Goal: Transaction & Acquisition: Purchase product/service

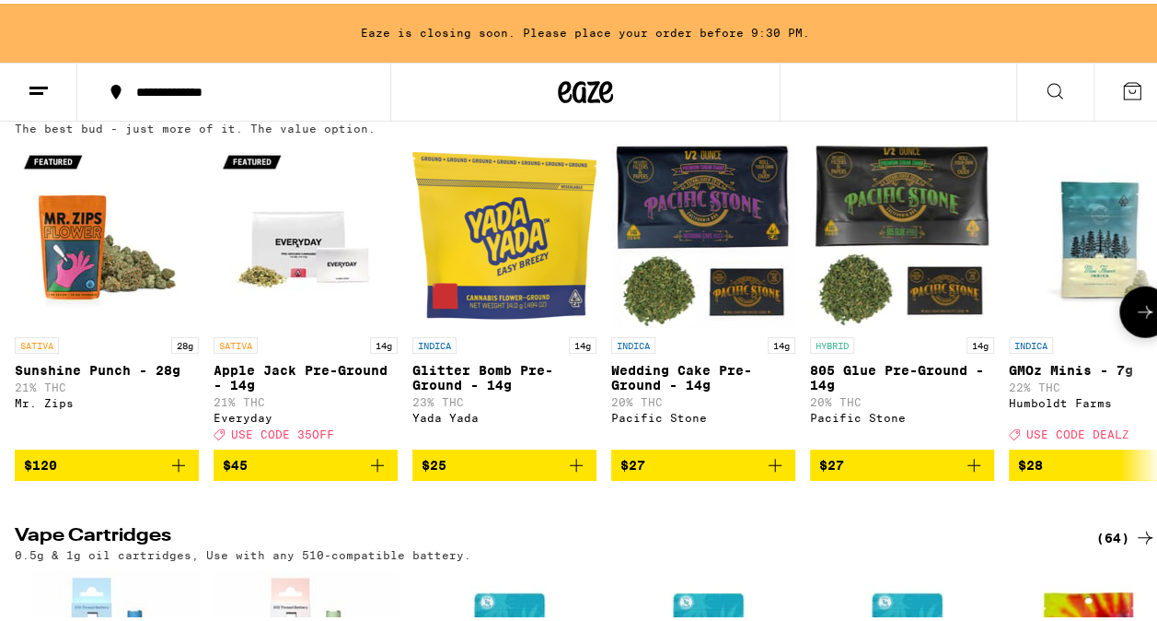
scroll to position [2320, 0]
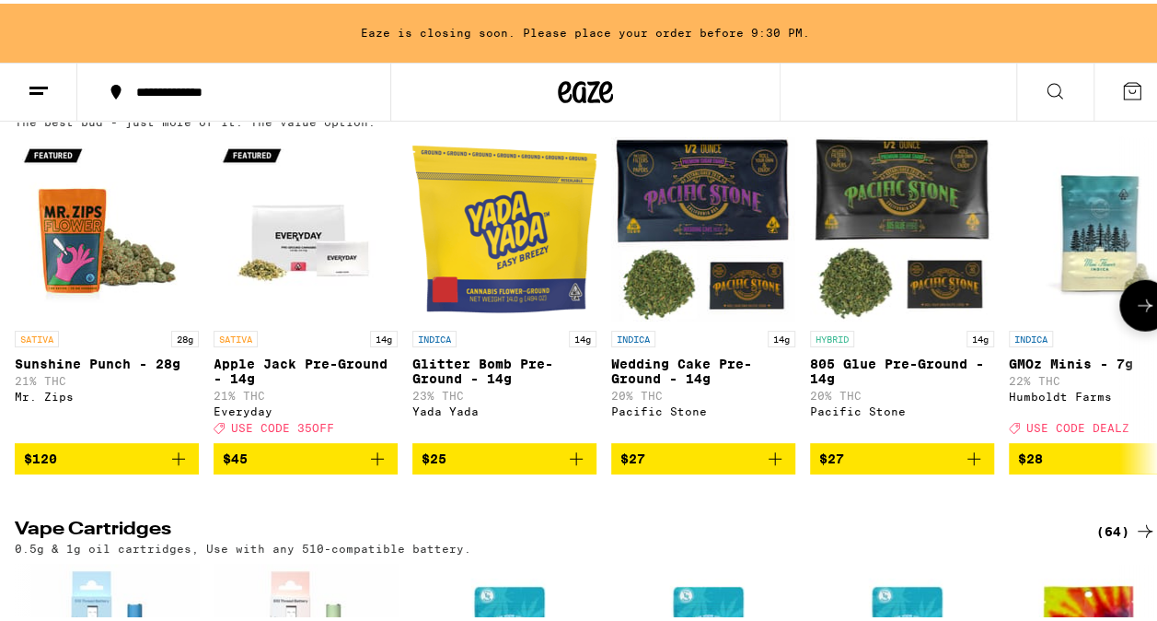
click at [1134, 313] on icon at bounding box center [1145, 302] width 22 height 22
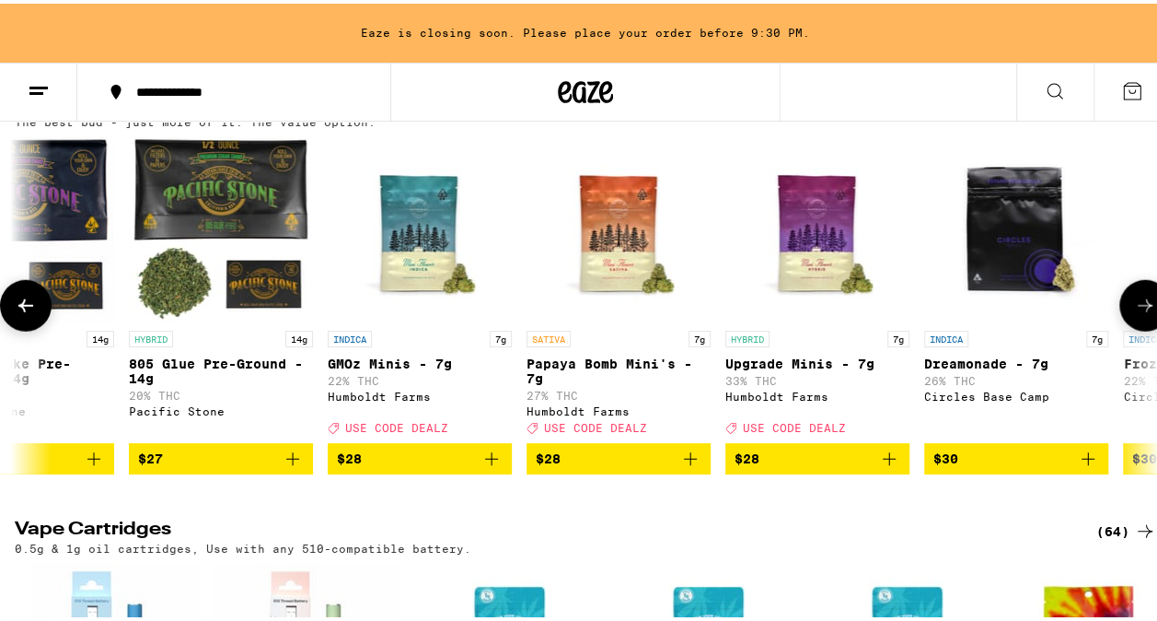
scroll to position [0, 927]
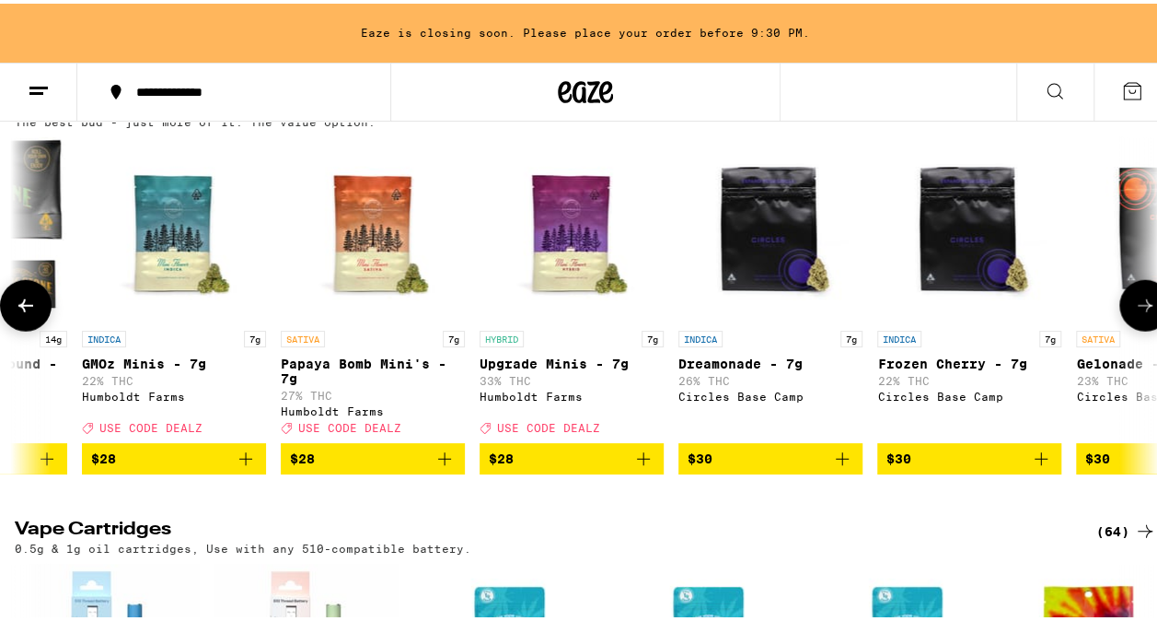
click at [1134, 313] on icon at bounding box center [1145, 302] width 22 height 22
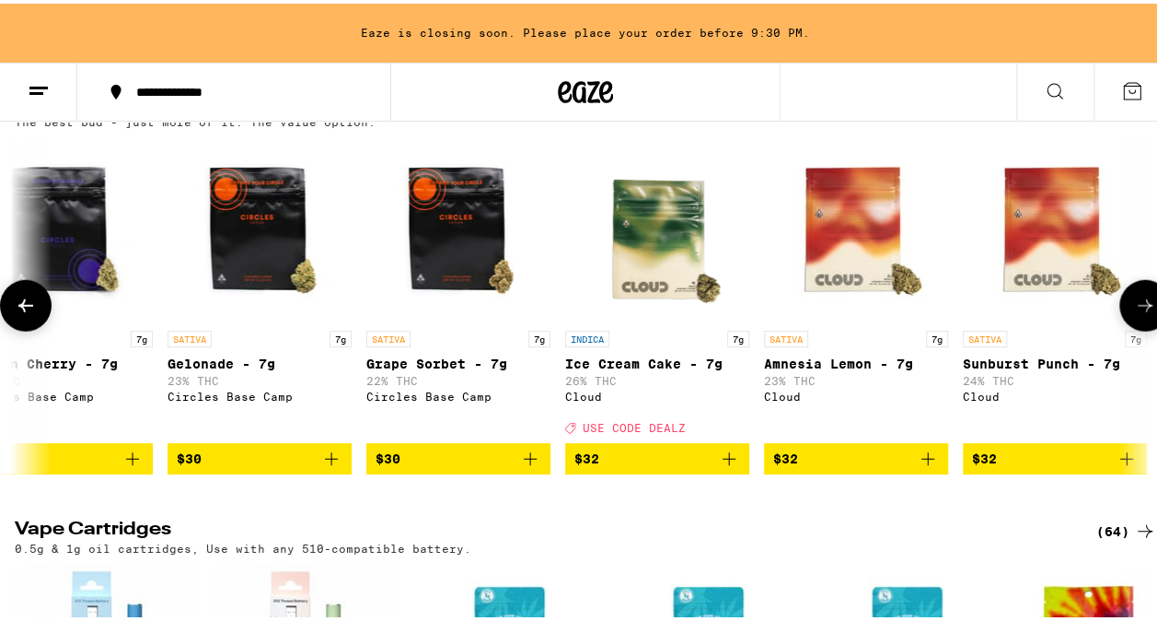
scroll to position [0, 1854]
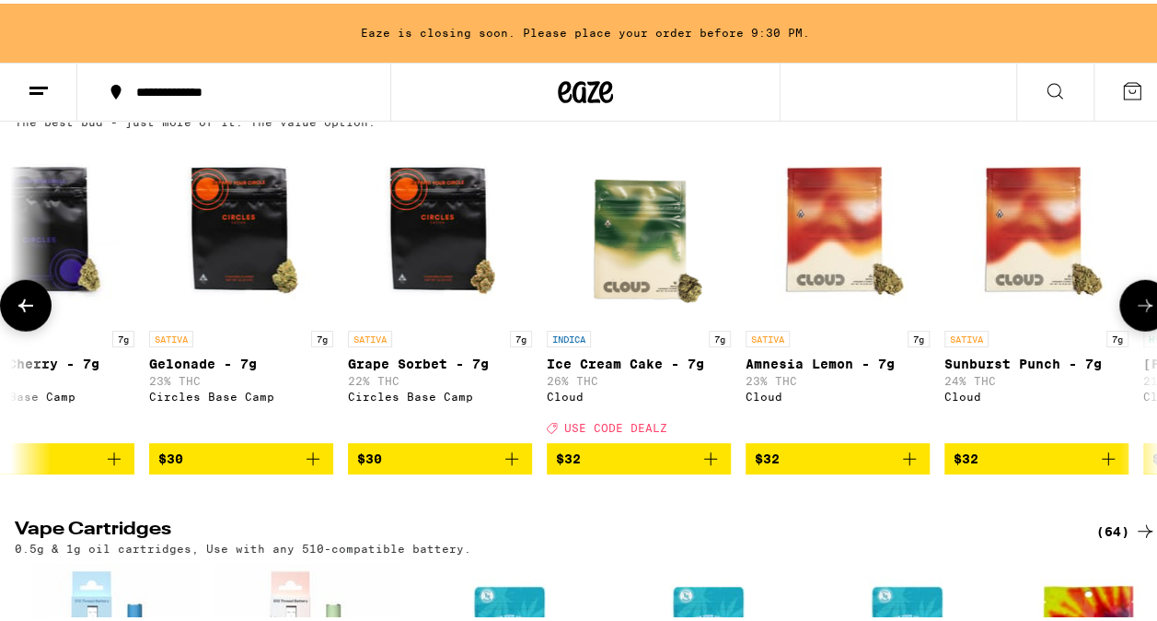
click at [1134, 313] on icon at bounding box center [1145, 302] width 22 height 22
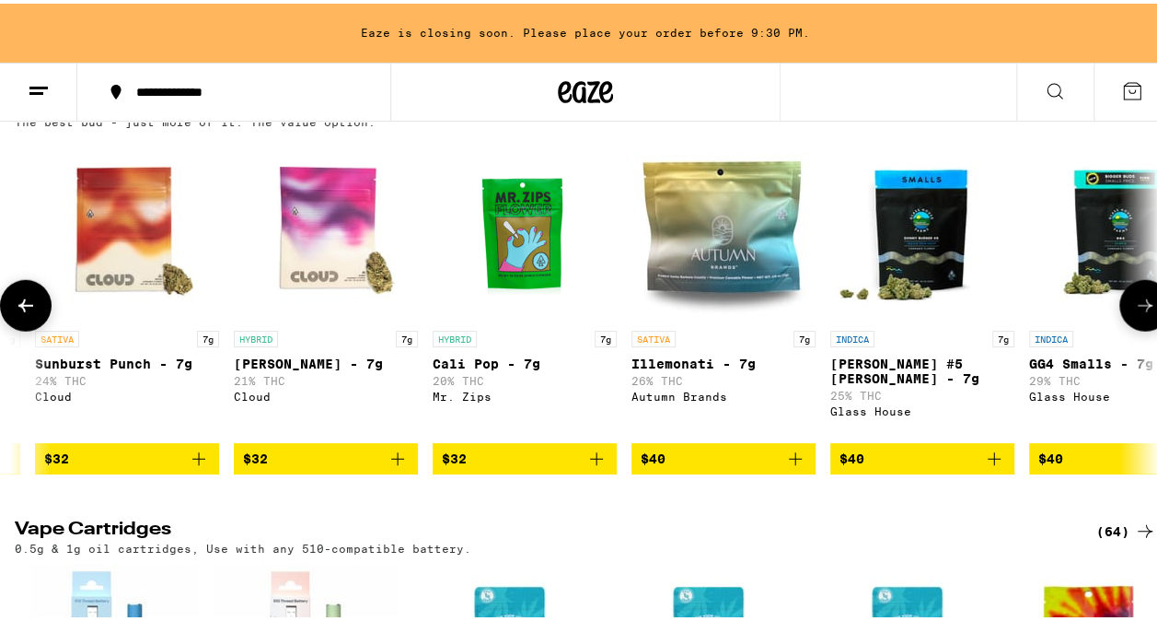
scroll to position [0, 2783]
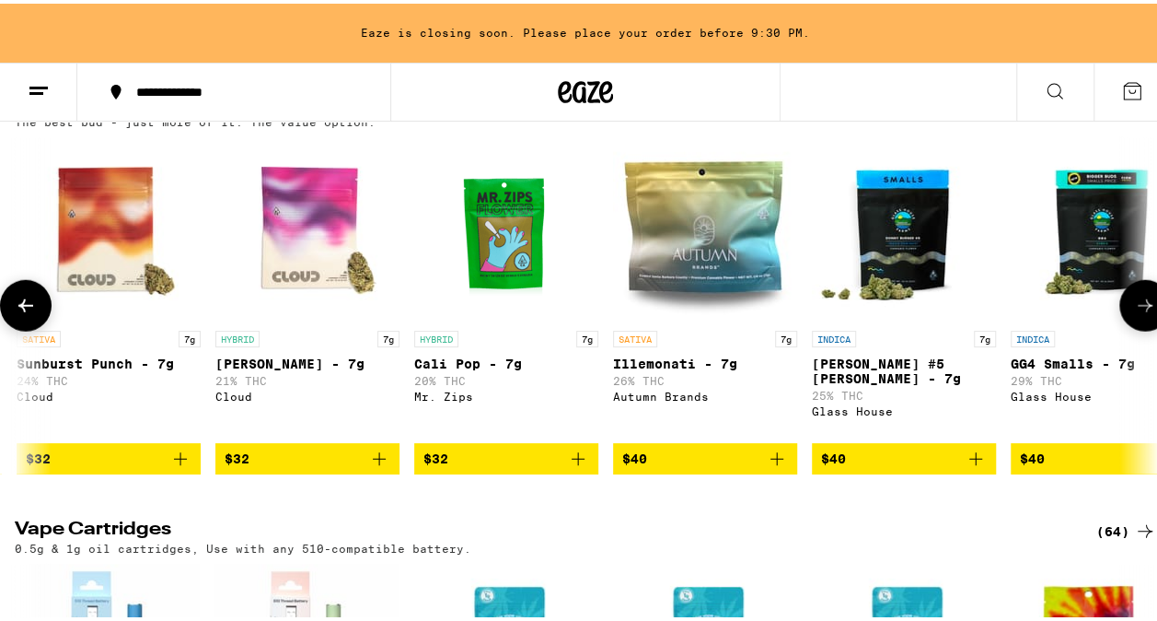
click at [1134, 313] on icon at bounding box center [1145, 302] width 22 height 22
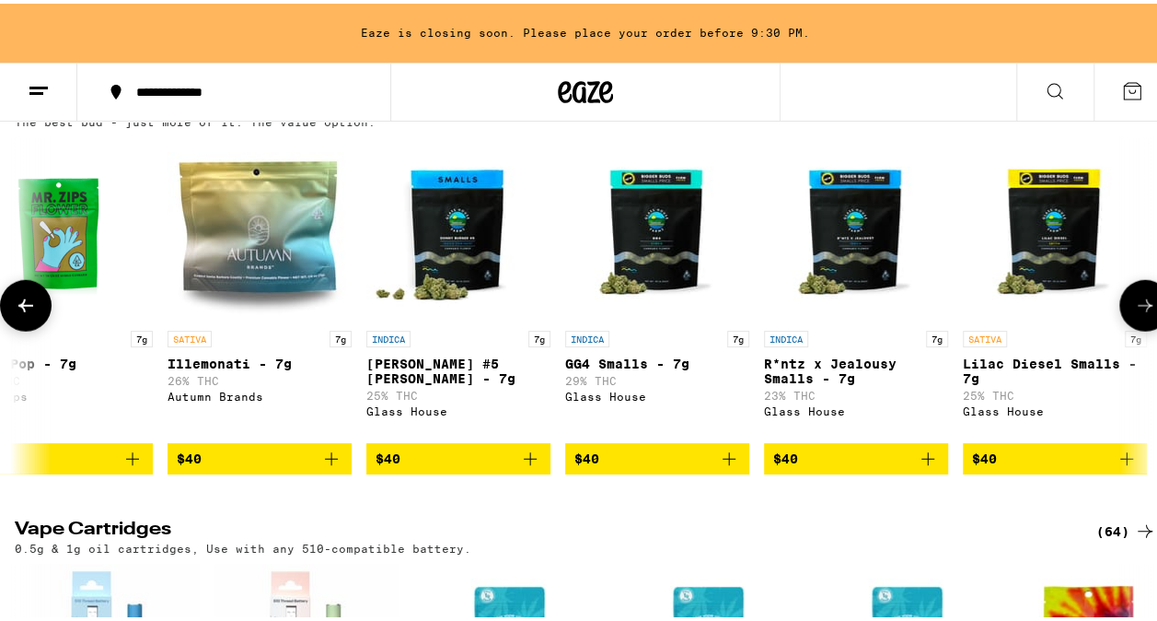
scroll to position [0, 3710]
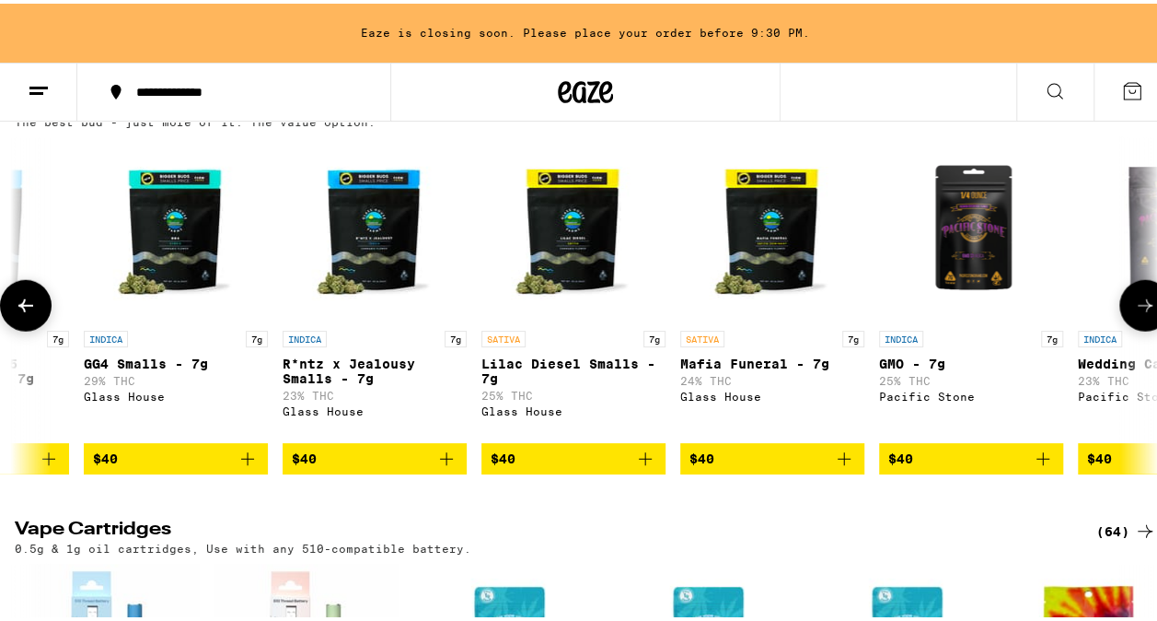
click at [1134, 313] on icon at bounding box center [1145, 302] width 22 height 22
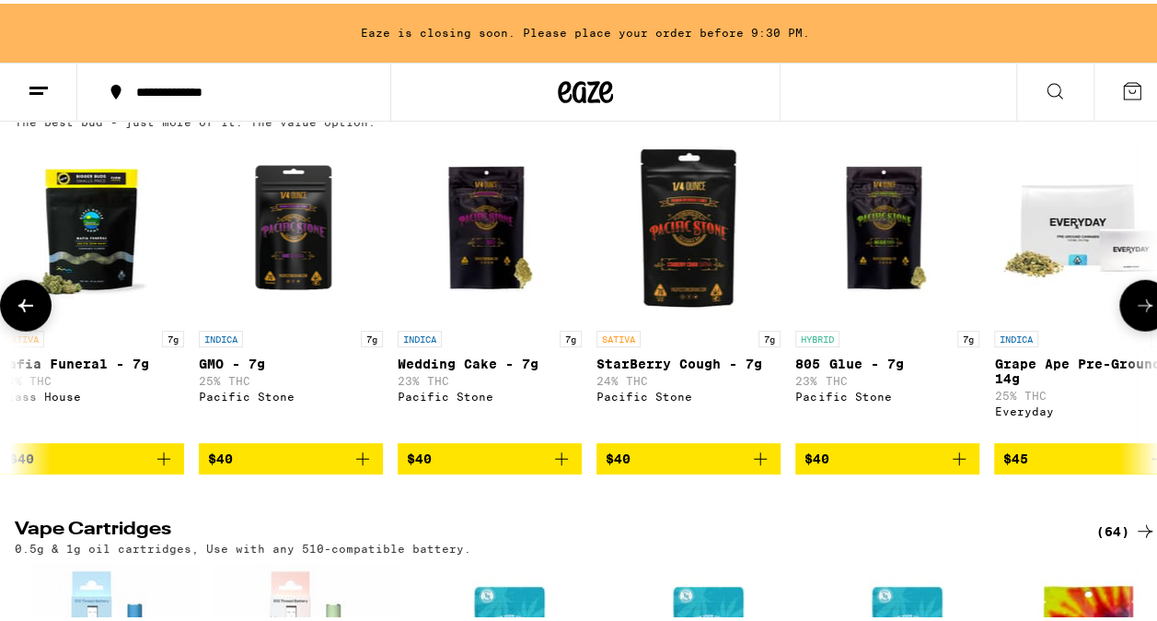
scroll to position [0, 4637]
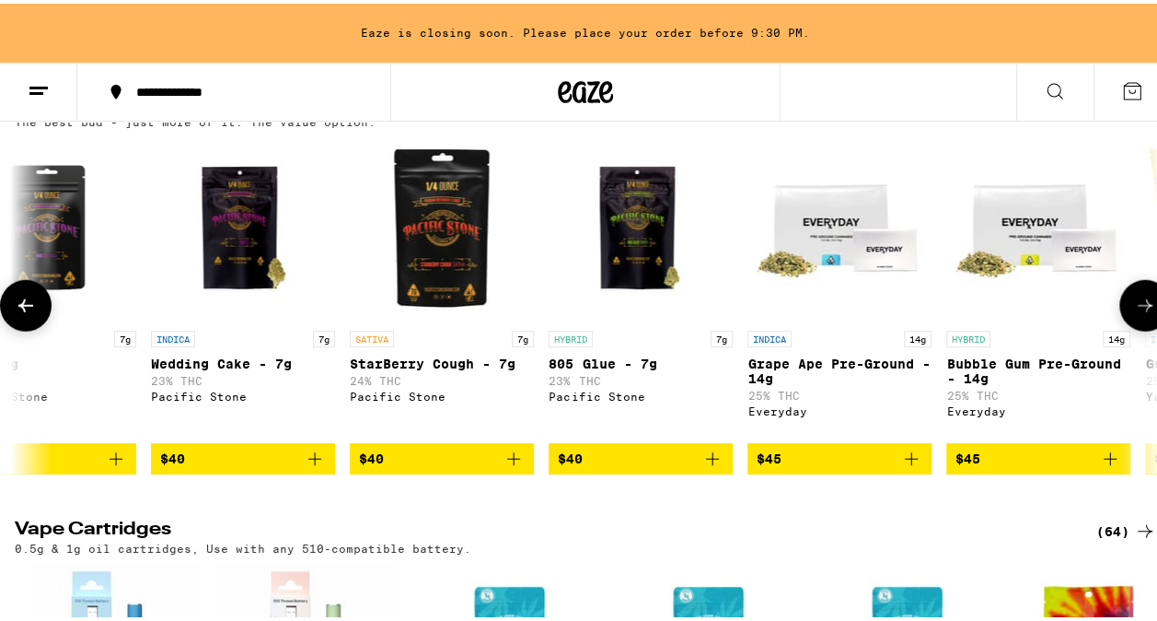
click at [1134, 313] on icon at bounding box center [1145, 302] width 22 height 22
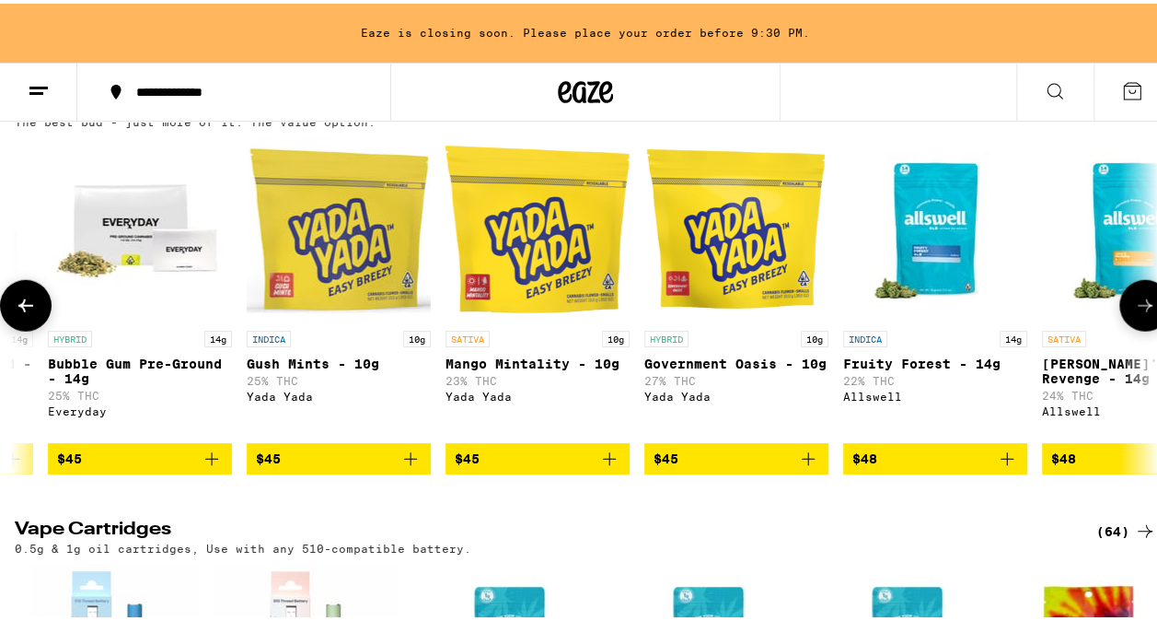
scroll to position [0, 5565]
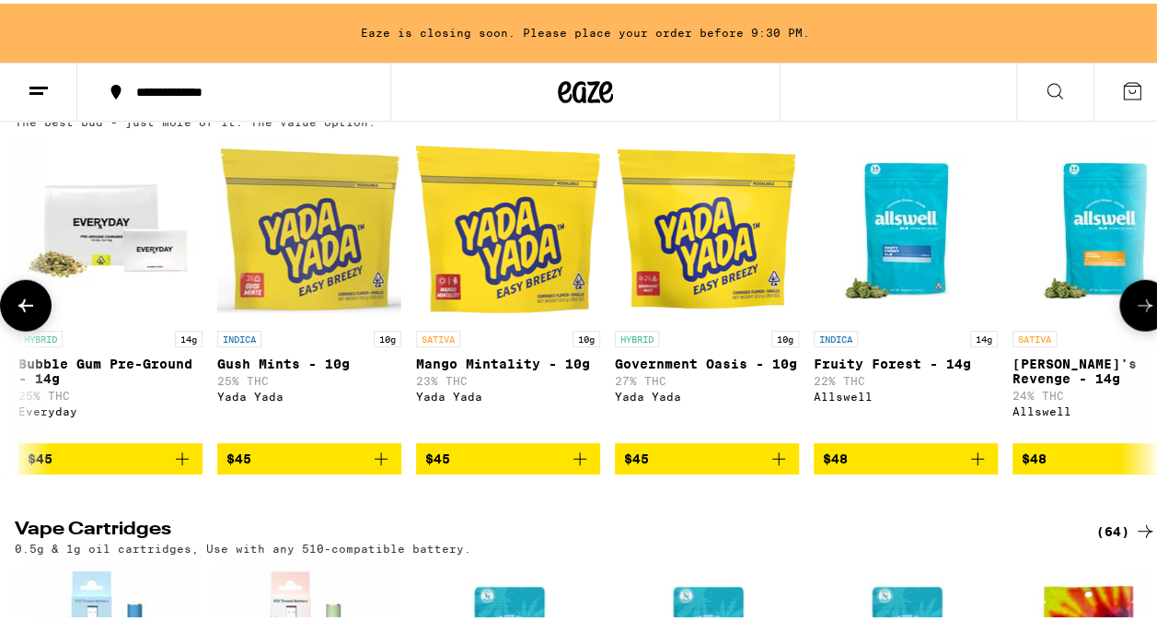
click at [1134, 313] on icon at bounding box center [1145, 302] width 22 height 22
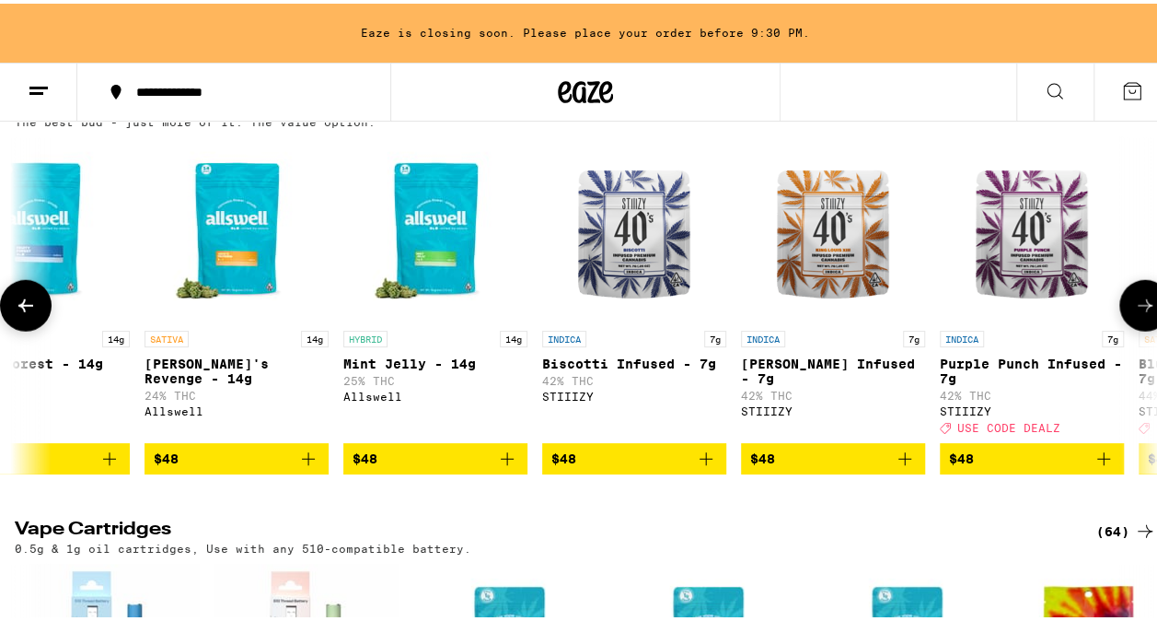
scroll to position [0, 6493]
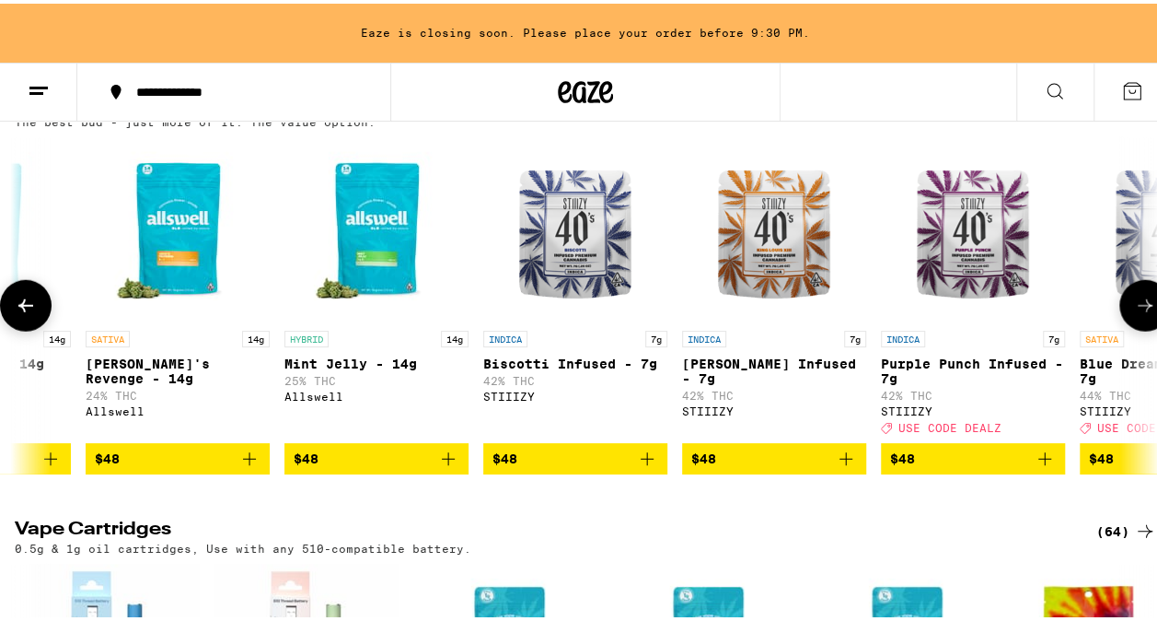
click at [1134, 313] on icon at bounding box center [1145, 302] width 22 height 22
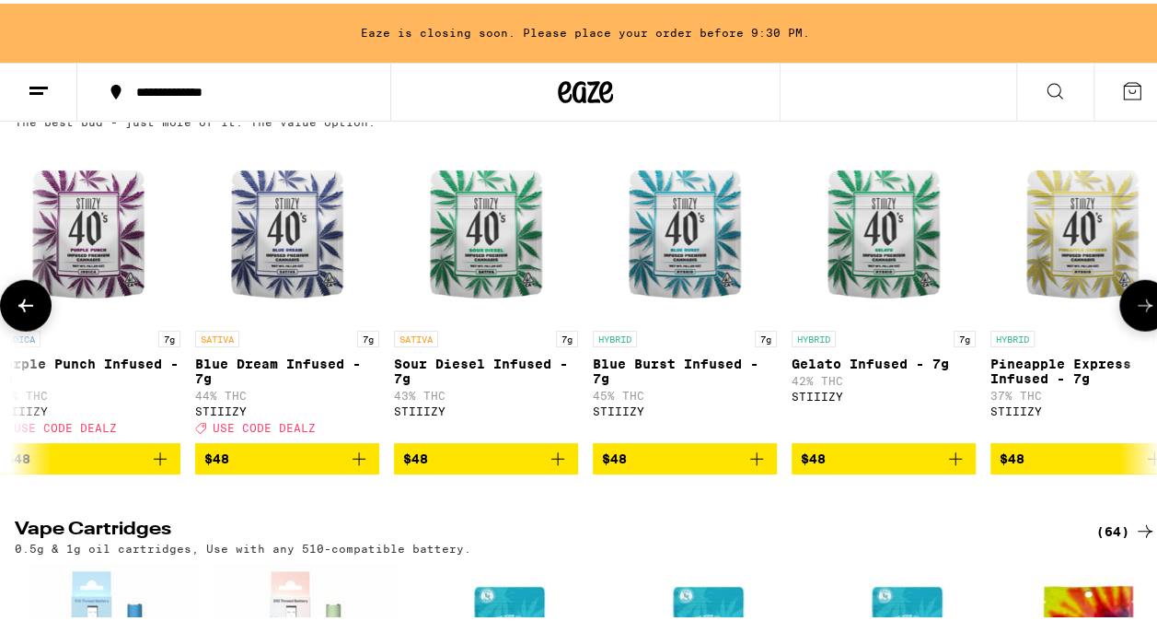
click at [1134, 313] on icon at bounding box center [1145, 302] width 22 height 22
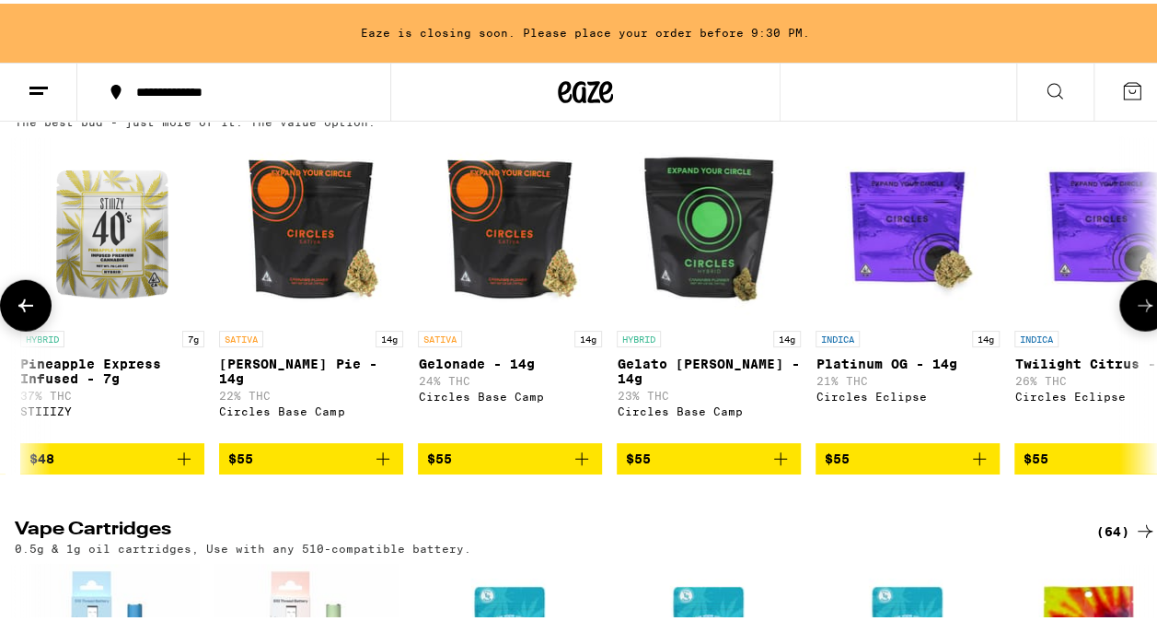
click at [1134, 313] on icon at bounding box center [1145, 302] width 22 height 22
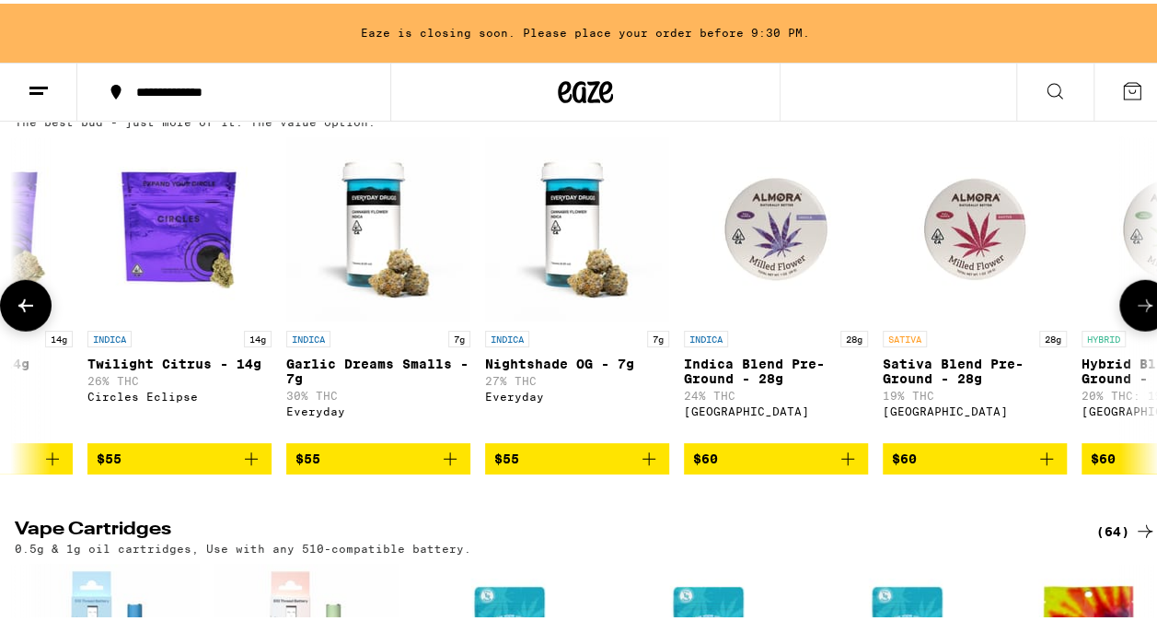
click at [1134, 313] on icon at bounding box center [1145, 302] width 22 height 22
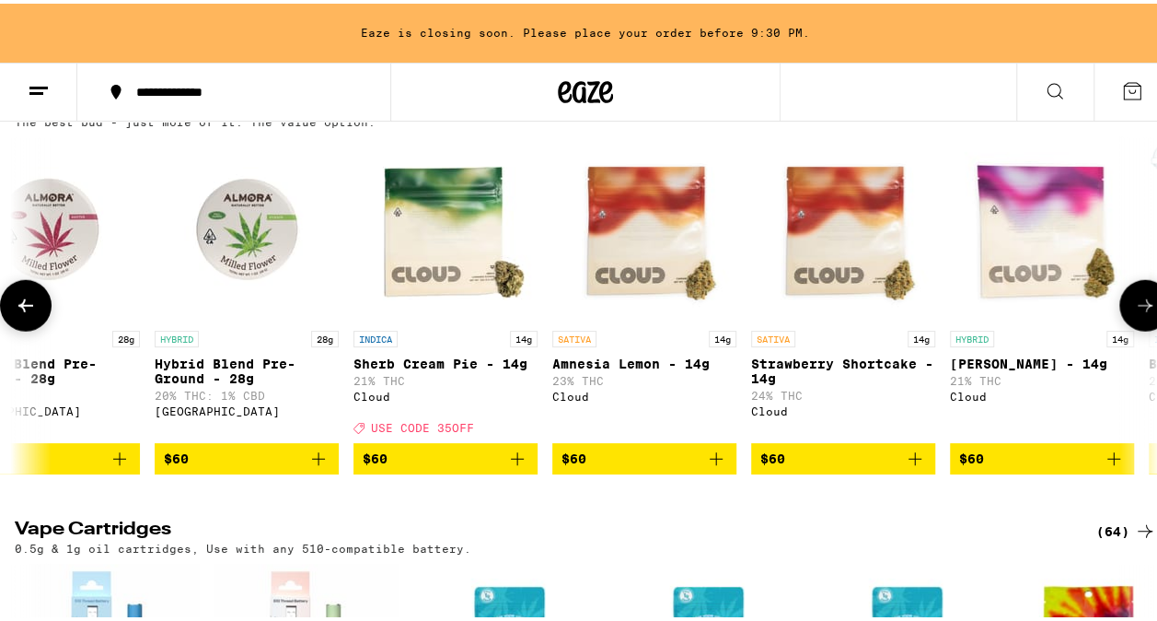
click at [1134, 313] on icon at bounding box center [1145, 302] width 22 height 22
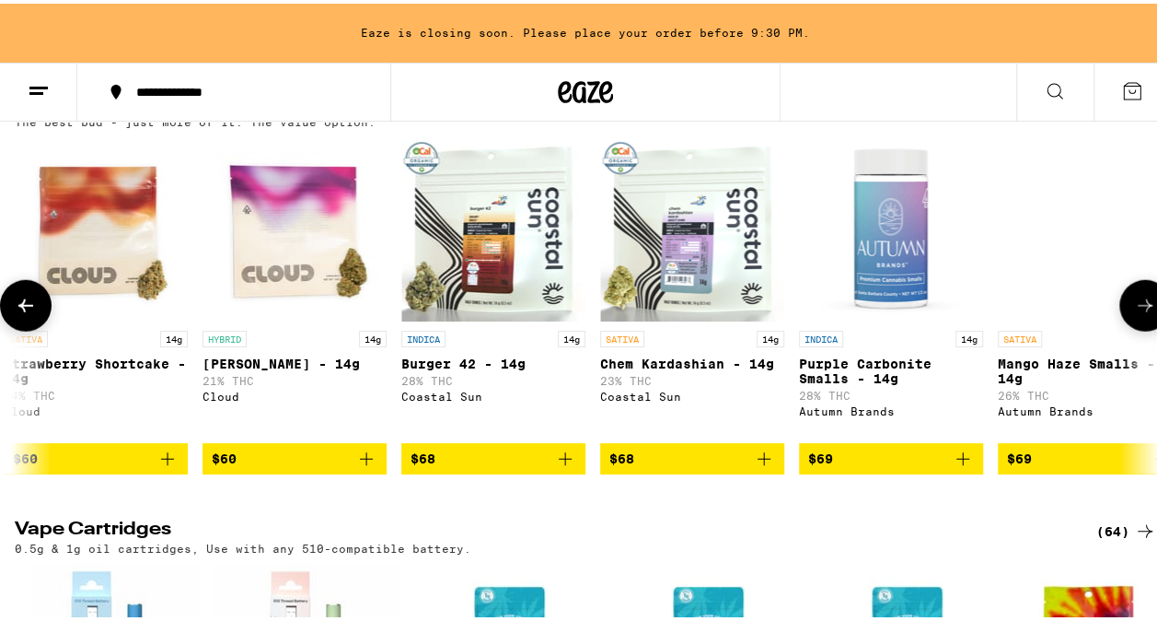
scroll to position [0, 11131]
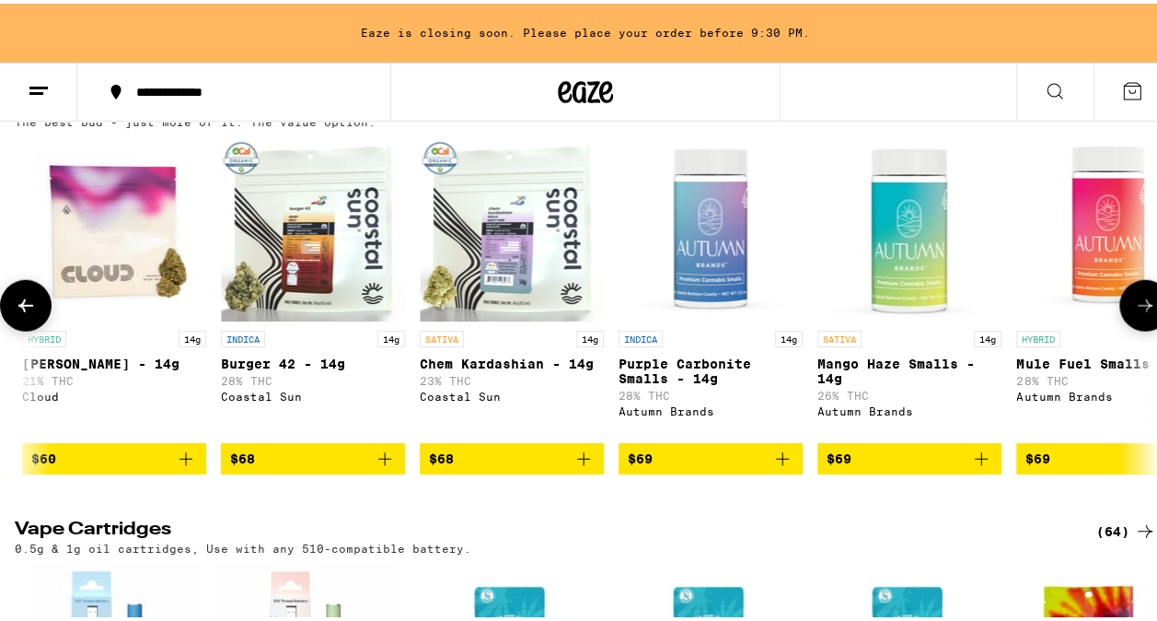
click at [1134, 313] on icon at bounding box center [1145, 302] width 22 height 22
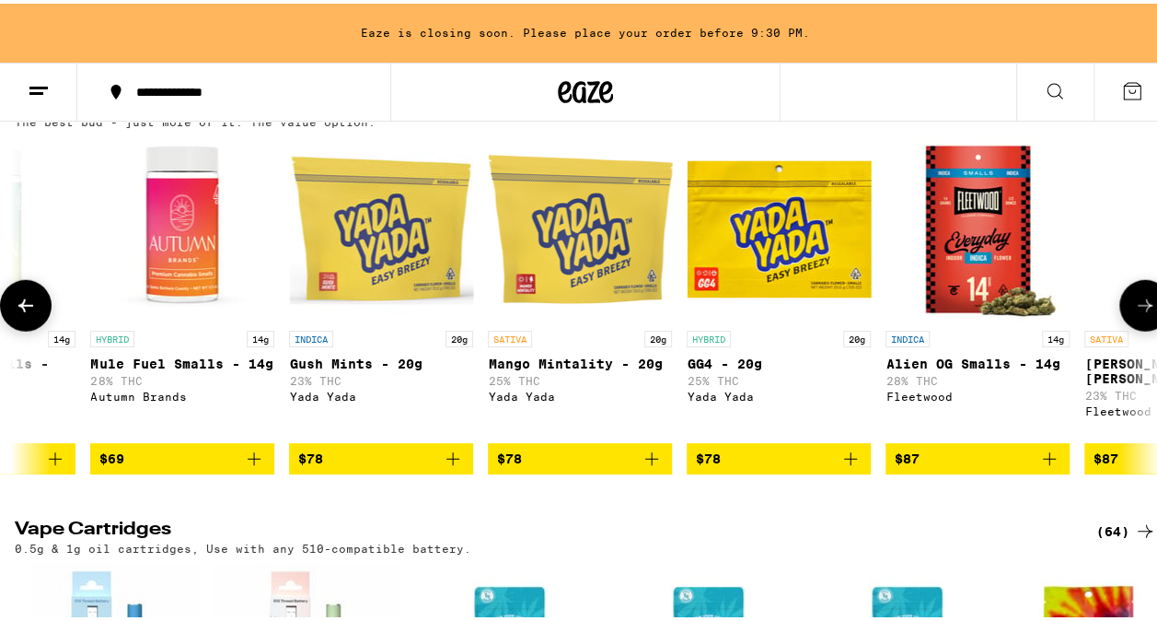
scroll to position [0, 12058]
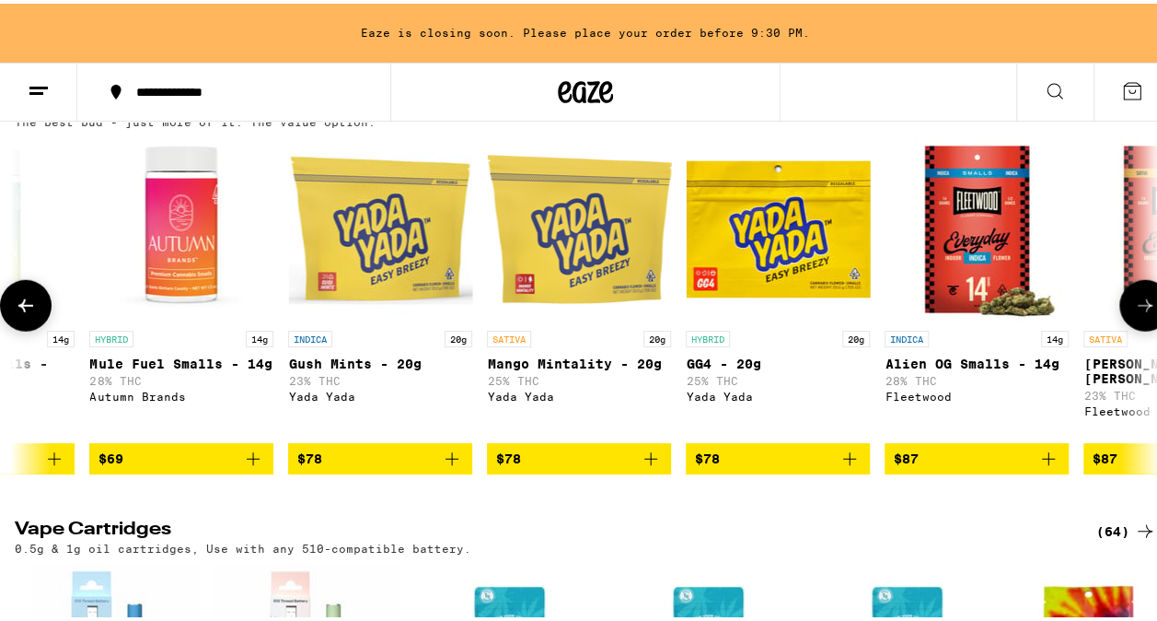
click at [1134, 313] on icon at bounding box center [1145, 302] width 22 height 22
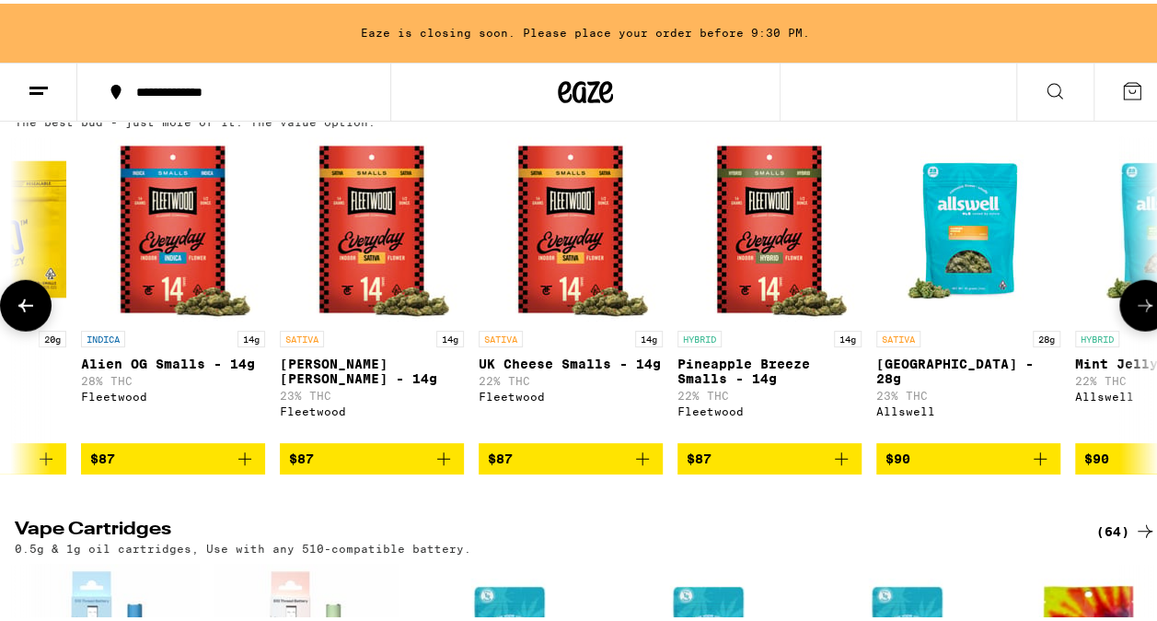
scroll to position [0, 12985]
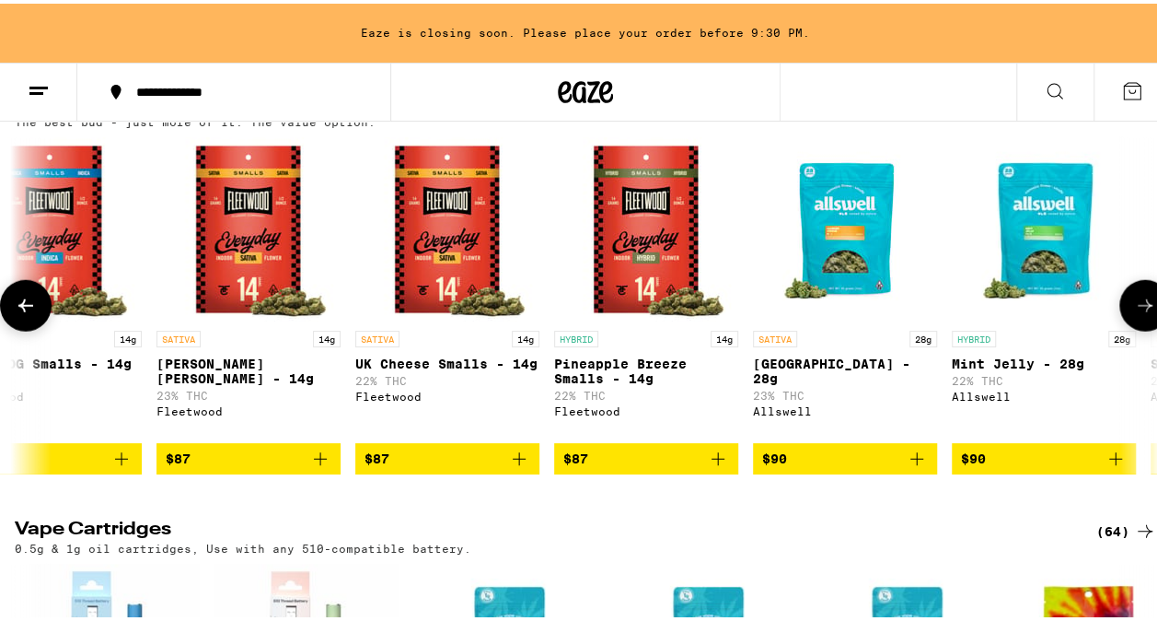
drag, startPoint x: 1134, startPoint y: 380, endPoint x: 1134, endPoint y: 400, distance: 19.4
click at [1134, 420] on div "HYBRID 28g Mint Jelly - 28g 22% THC Allswell" at bounding box center [1044, 378] width 184 height 103
click at [1124, 328] on button at bounding box center [1146, 302] width 52 height 52
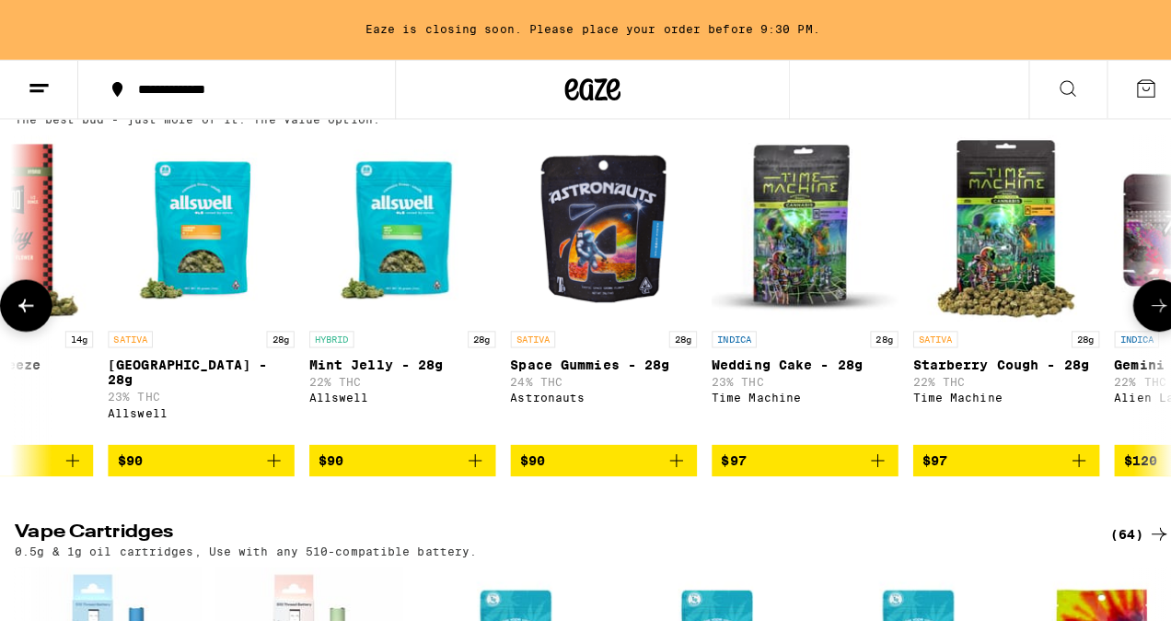
scroll to position [0, 13913]
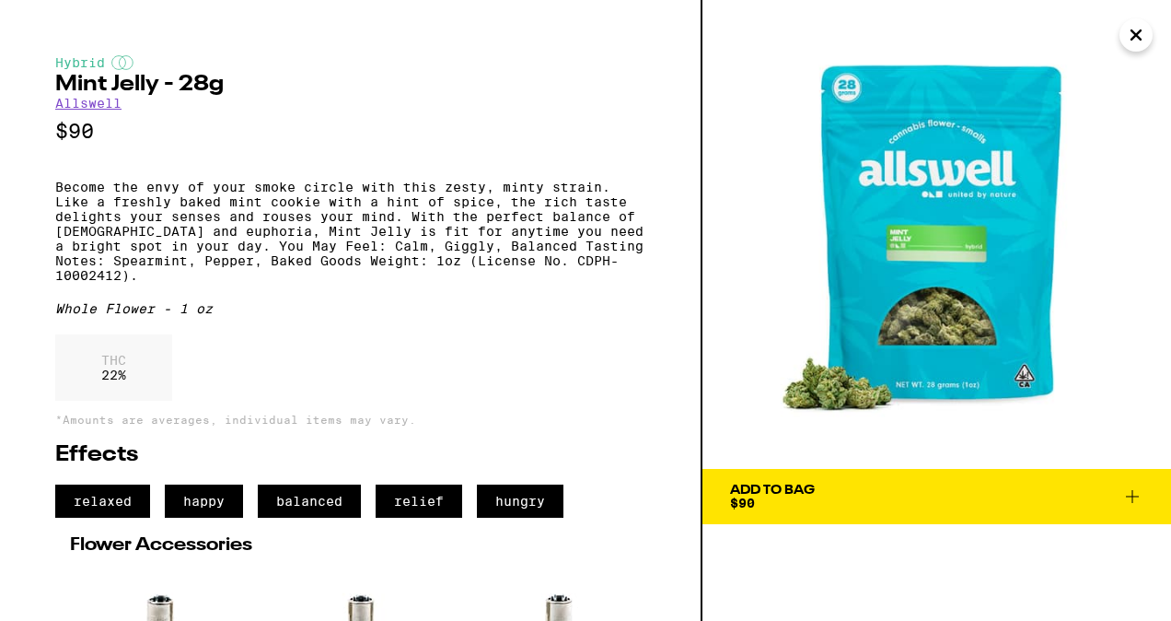
click at [1134, 51] on button "Close" at bounding box center [1136, 34] width 33 height 33
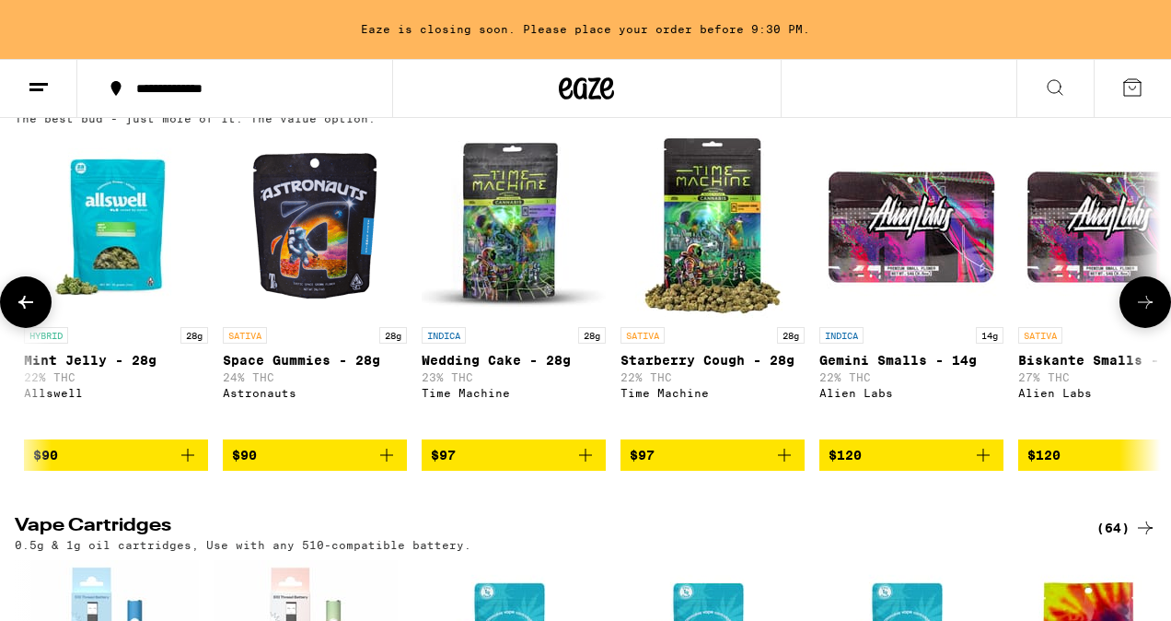
click at [1149, 328] on button at bounding box center [1146, 302] width 52 height 52
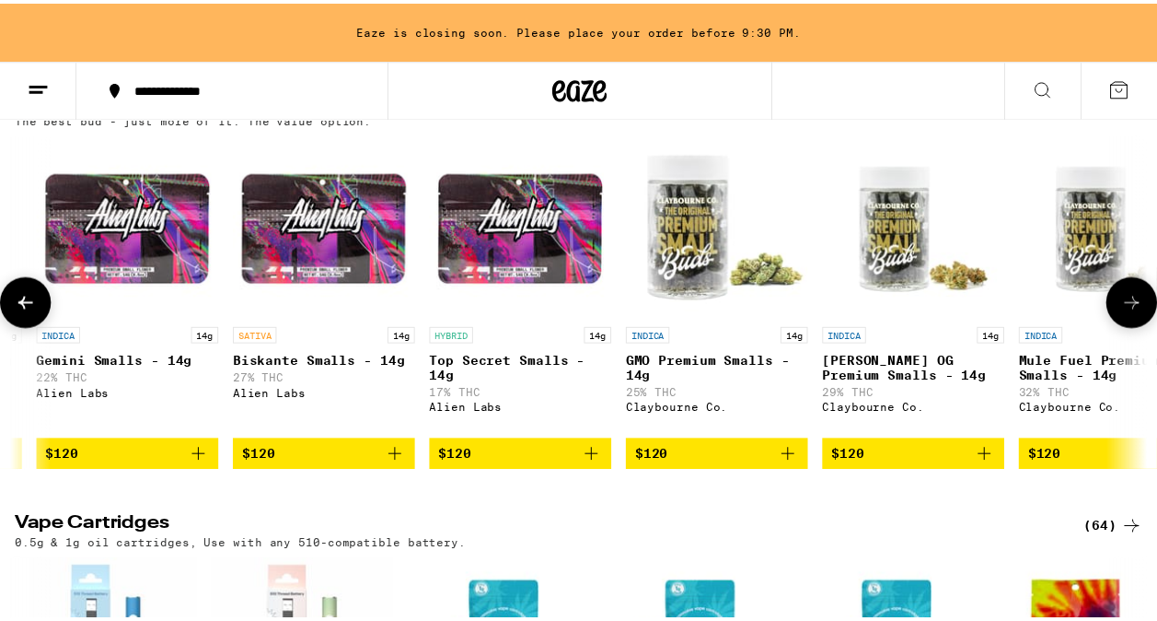
scroll to position [0, 14854]
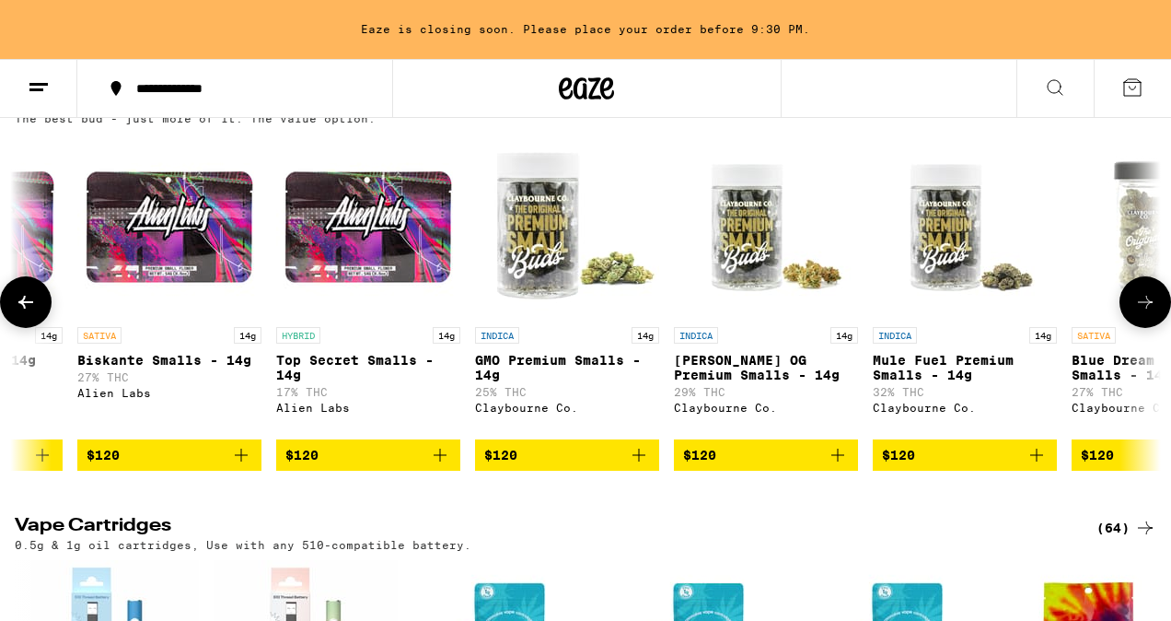
click at [1154, 313] on icon at bounding box center [1145, 302] width 22 height 22
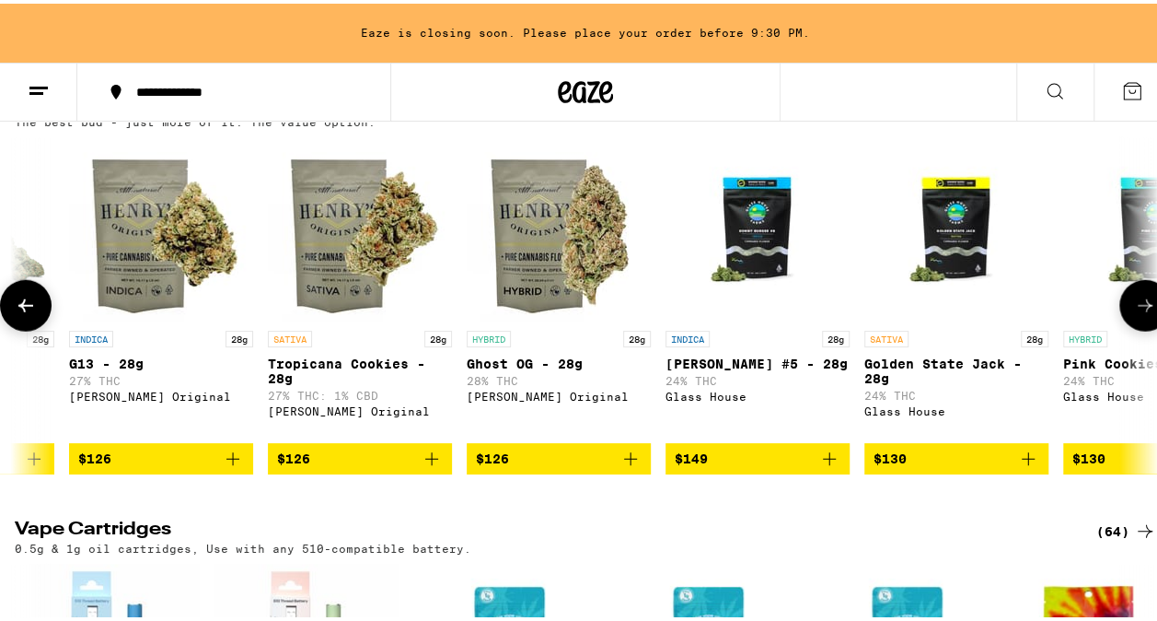
scroll to position [0, 16737]
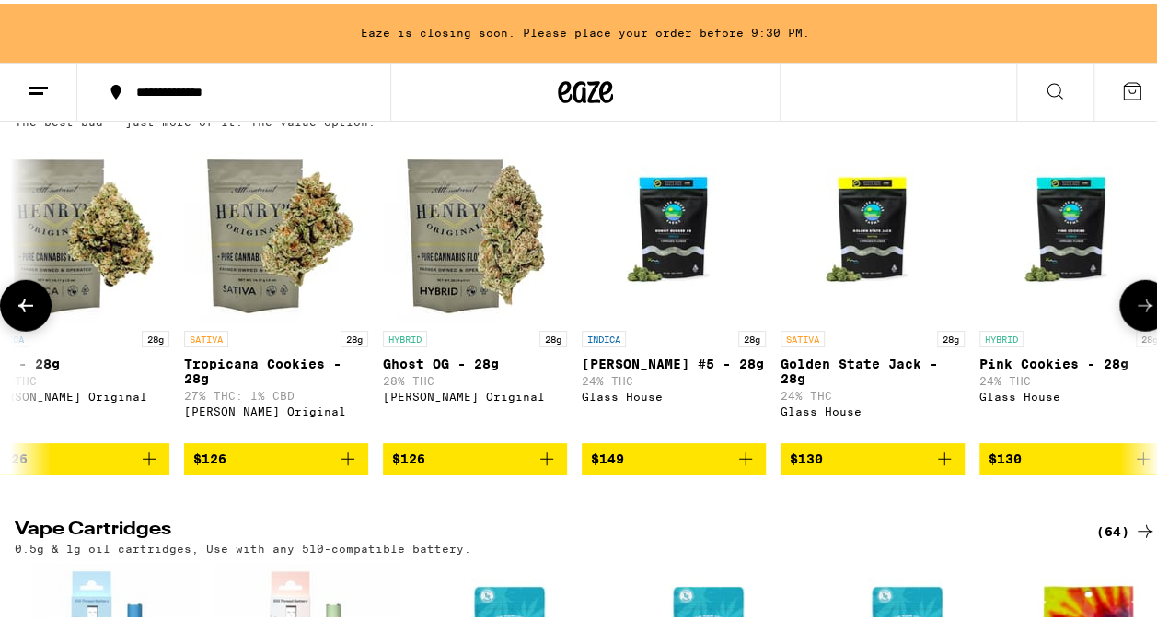
click at [1154, 328] on button at bounding box center [1146, 302] width 52 height 52
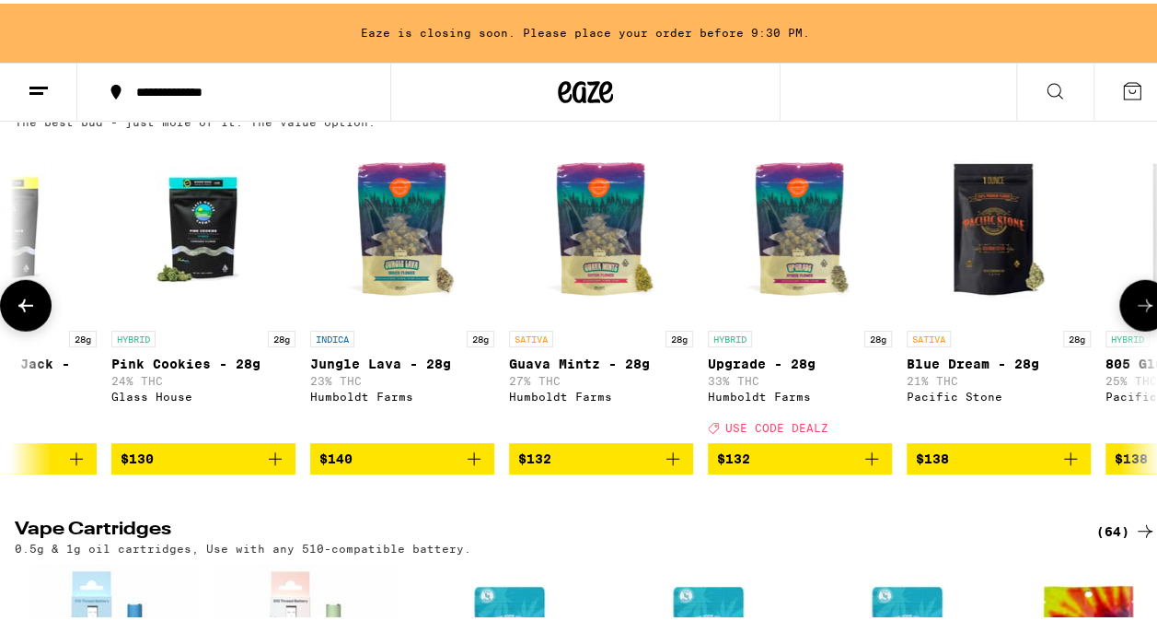
scroll to position [0, 17664]
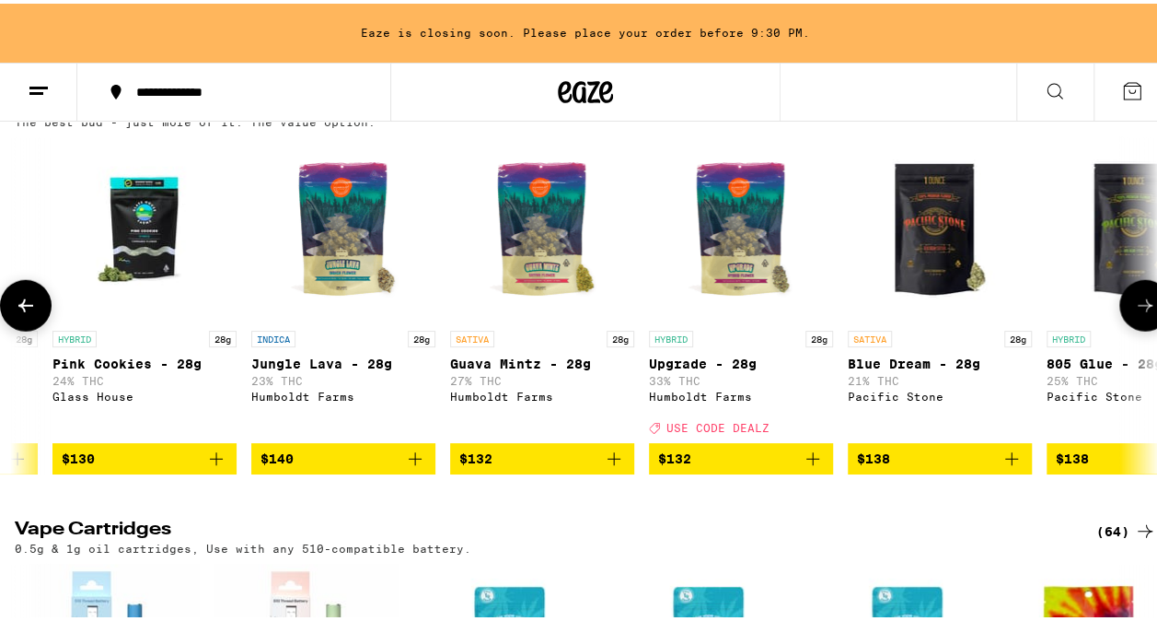
click at [1145, 328] on button at bounding box center [1146, 302] width 52 height 52
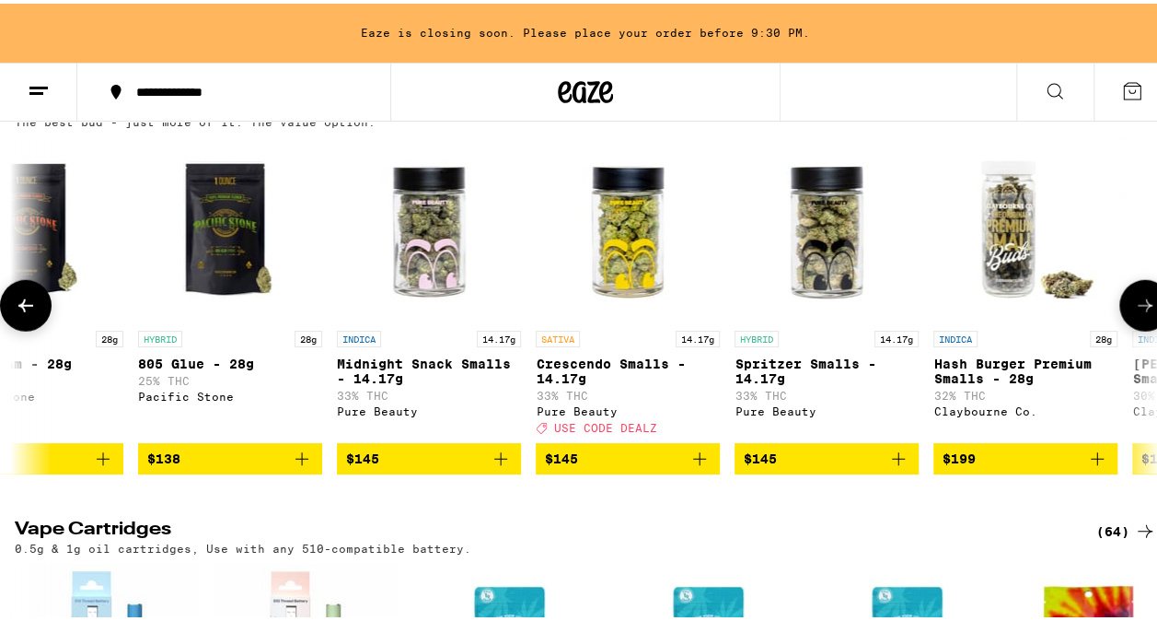
scroll to position [0, 18591]
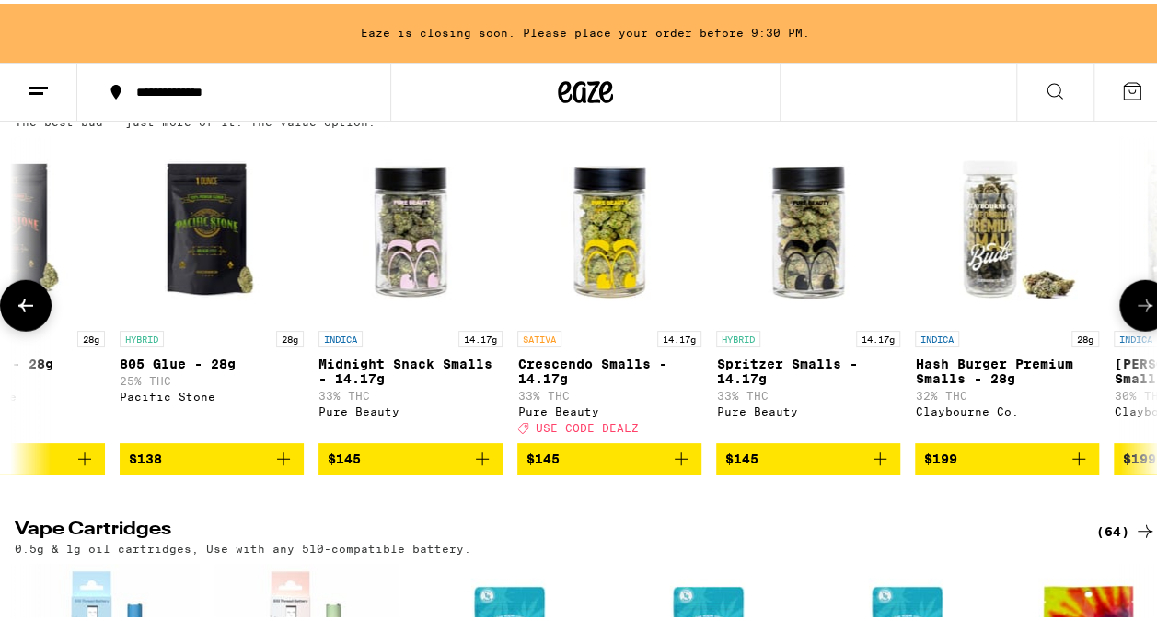
click at [35, 313] on icon at bounding box center [26, 302] width 22 height 22
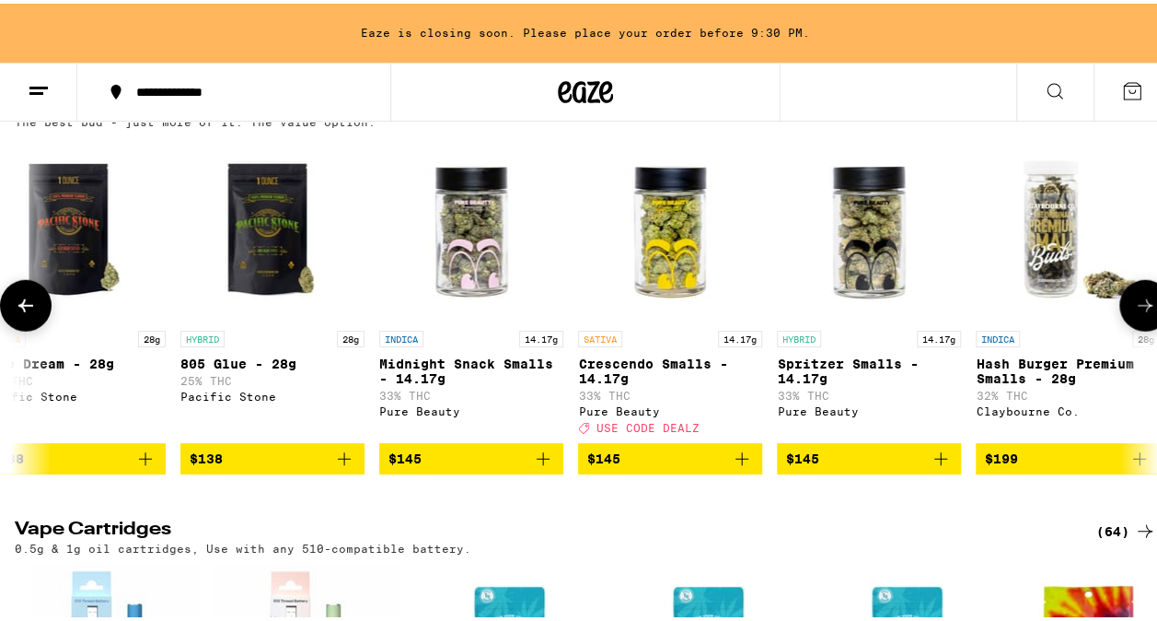
click at [35, 313] on icon at bounding box center [26, 302] width 22 height 22
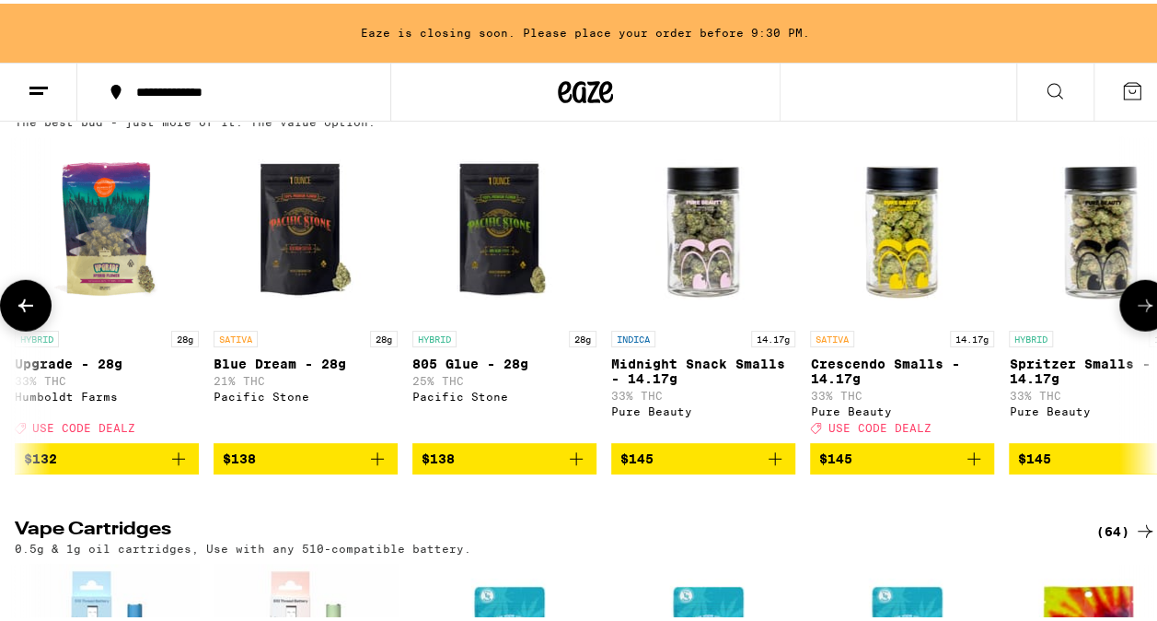
click at [35, 313] on icon at bounding box center [26, 302] width 22 height 22
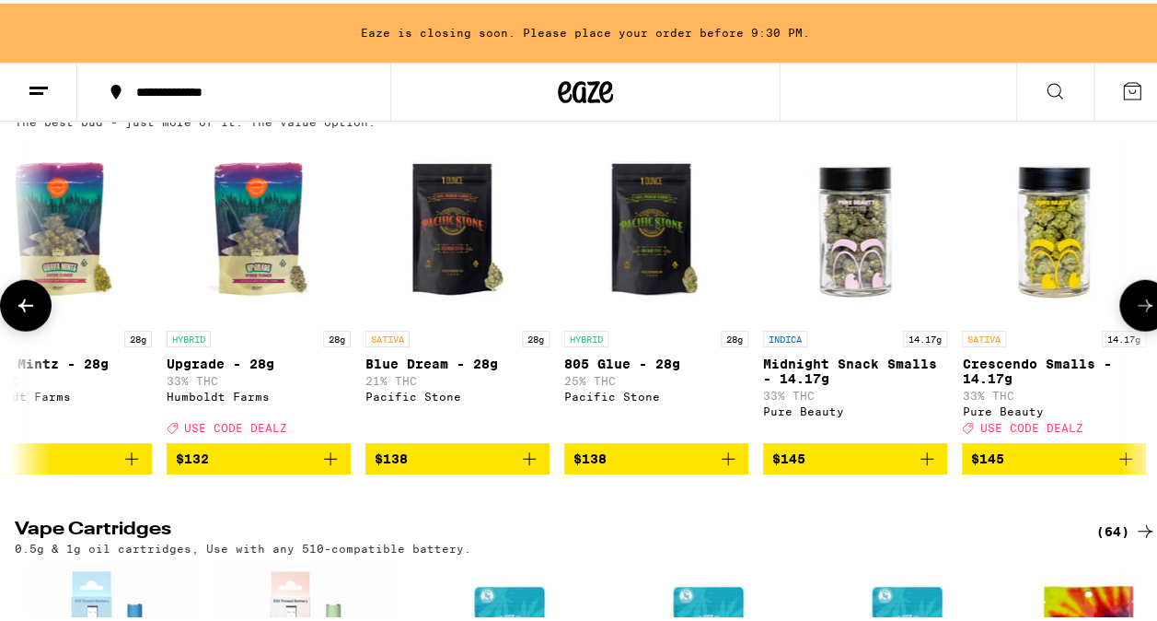
click at [35, 313] on icon at bounding box center [26, 302] width 22 height 22
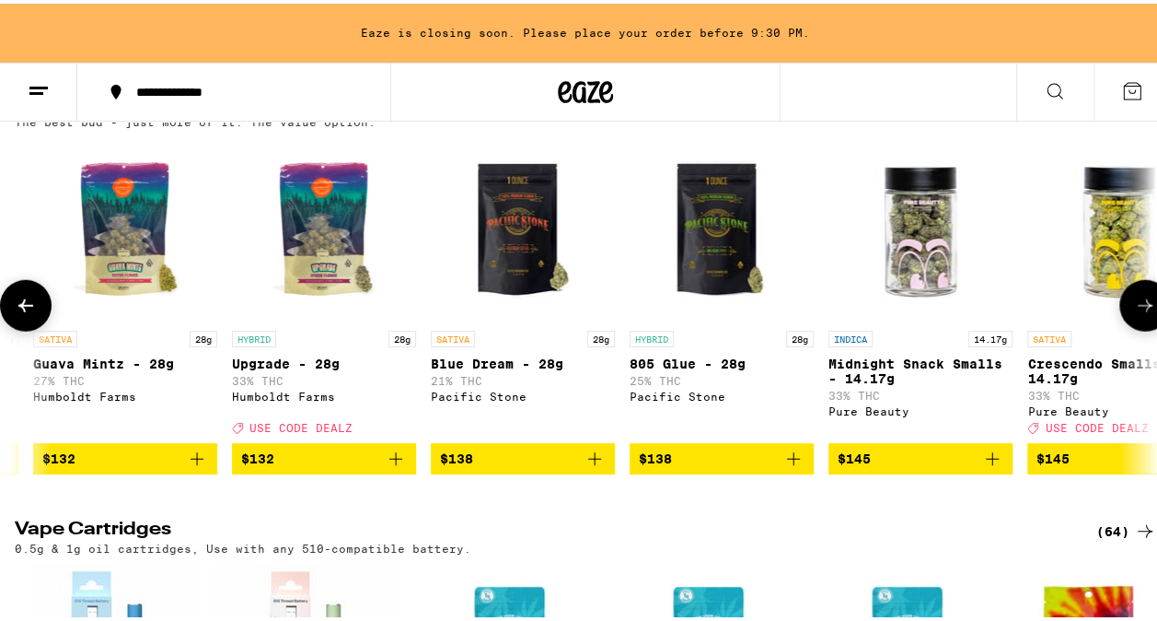
click at [35, 313] on icon at bounding box center [26, 302] width 22 height 22
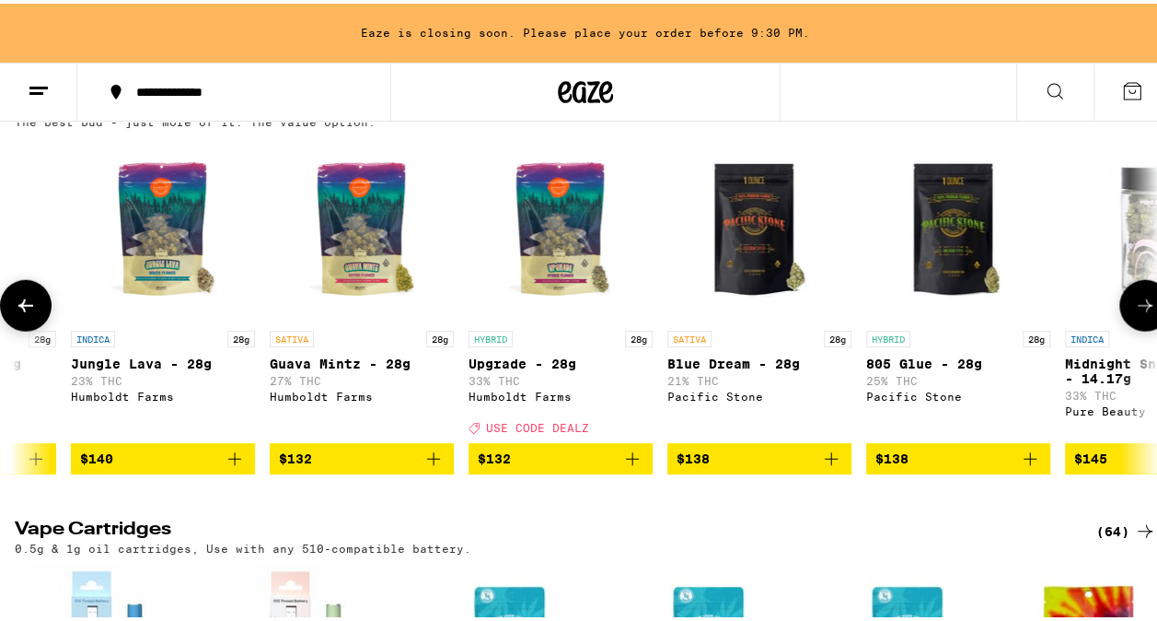
click at [35, 313] on icon at bounding box center [26, 302] width 22 height 22
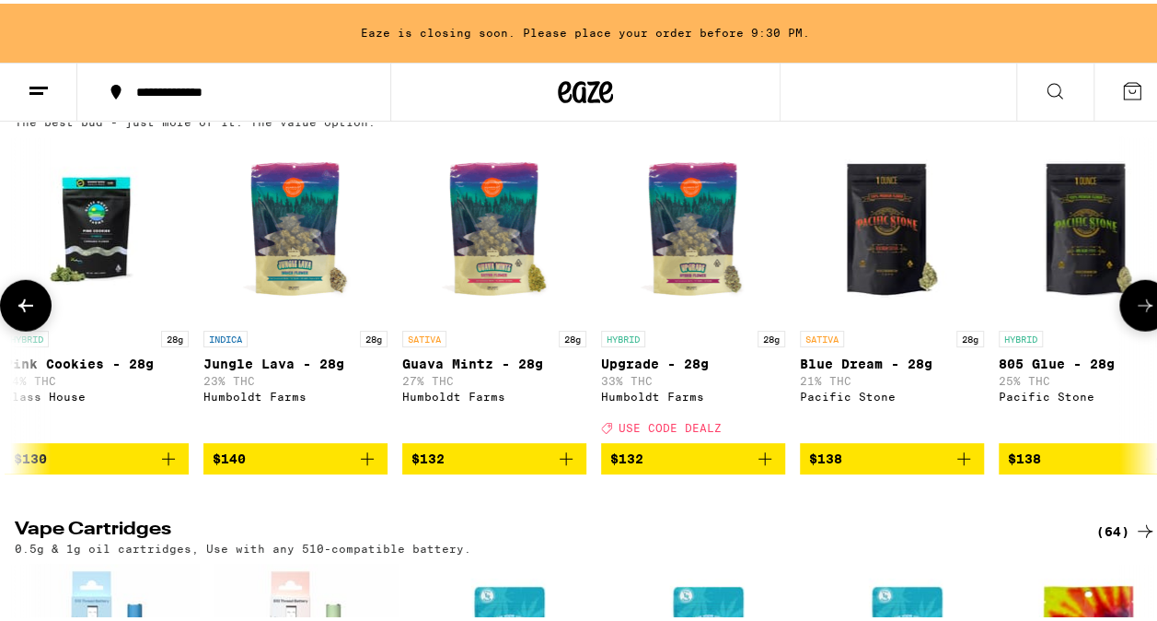
click at [35, 313] on icon at bounding box center [26, 302] width 22 height 22
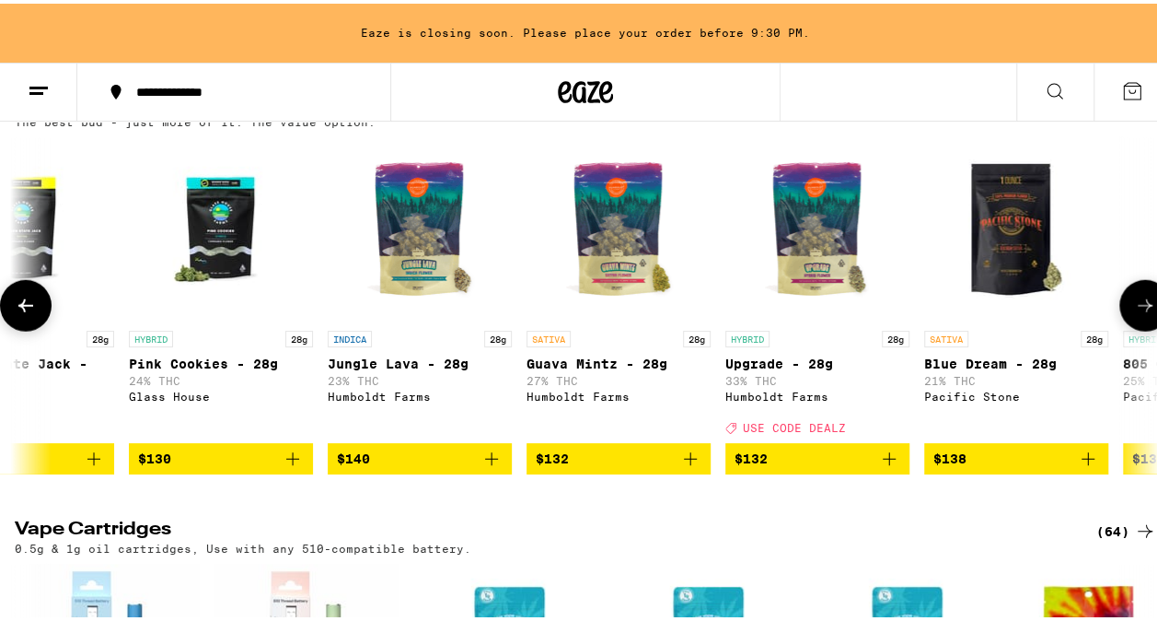
click at [35, 313] on icon at bounding box center [26, 302] width 22 height 22
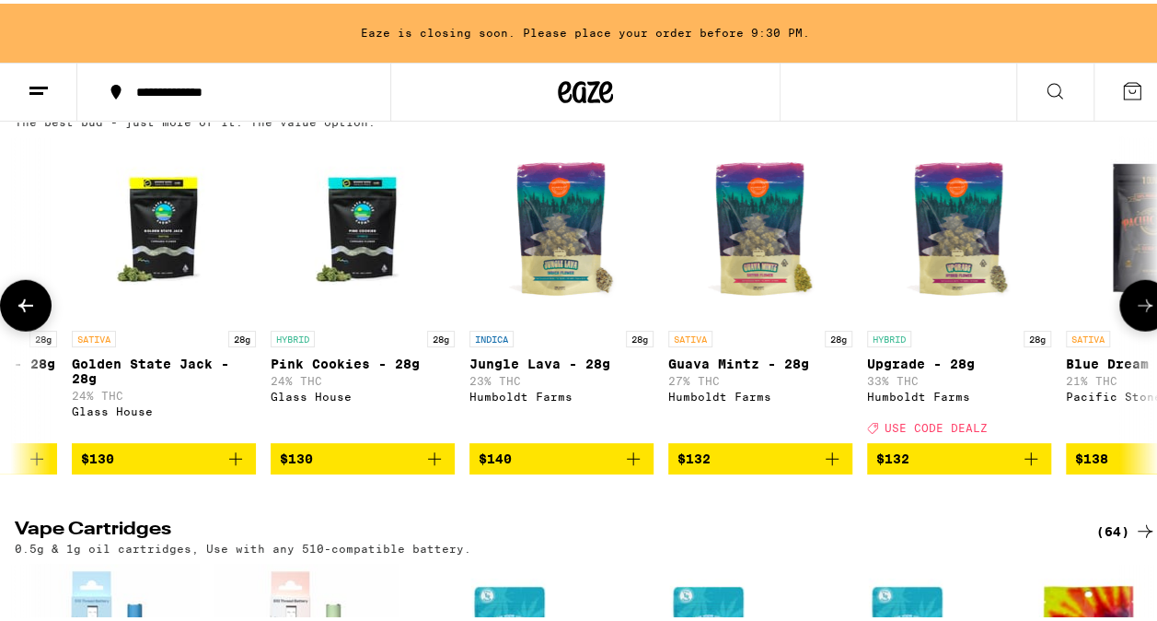
click at [35, 313] on icon at bounding box center [26, 302] width 22 height 22
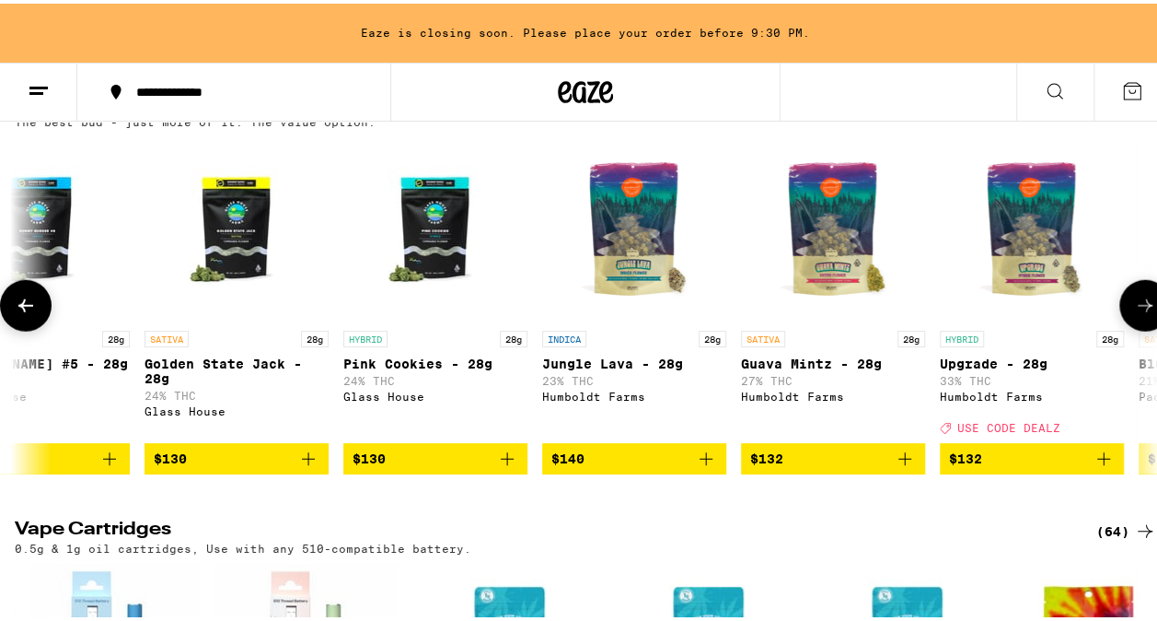
click at [35, 313] on icon at bounding box center [26, 302] width 22 height 22
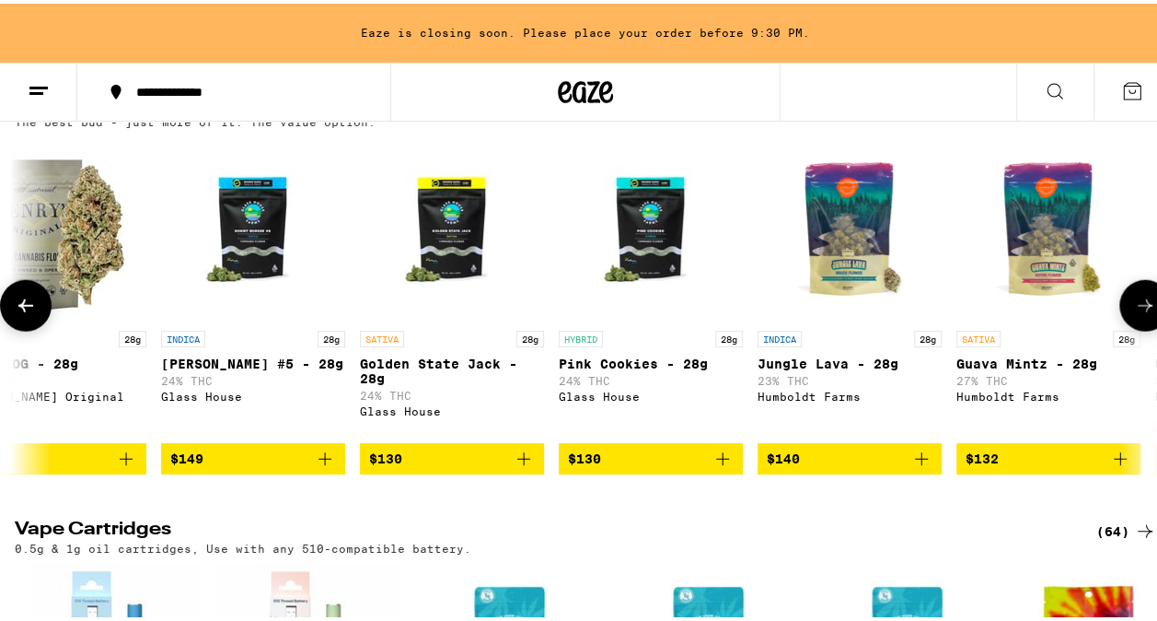
click at [35, 313] on icon at bounding box center [26, 302] width 22 height 22
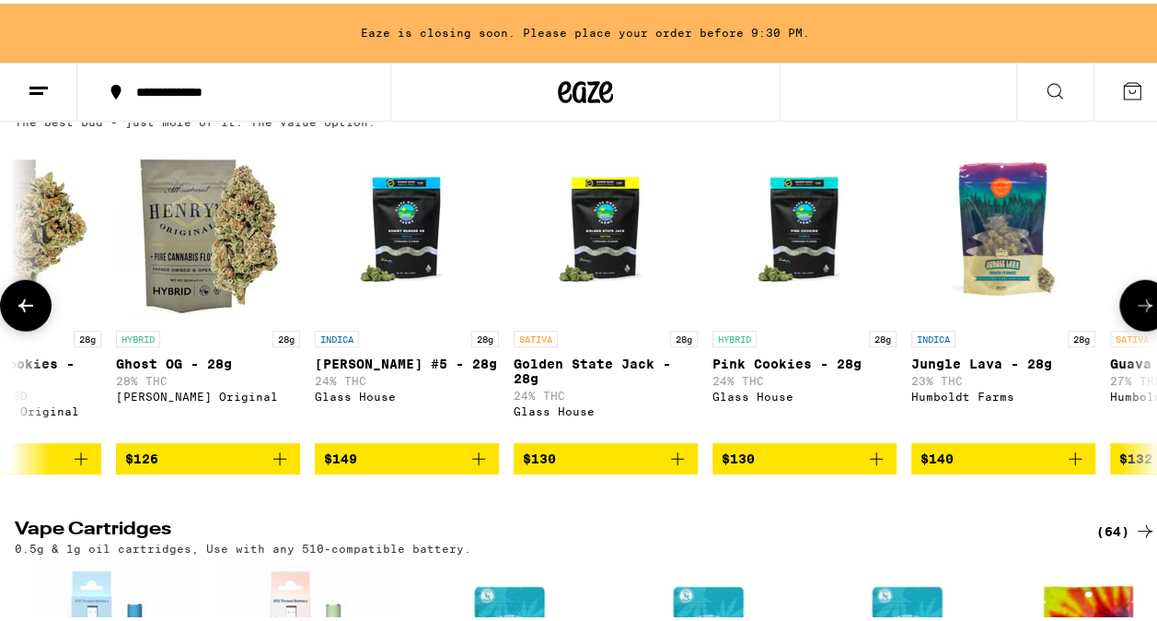
click at [35, 313] on icon at bounding box center [26, 302] width 22 height 22
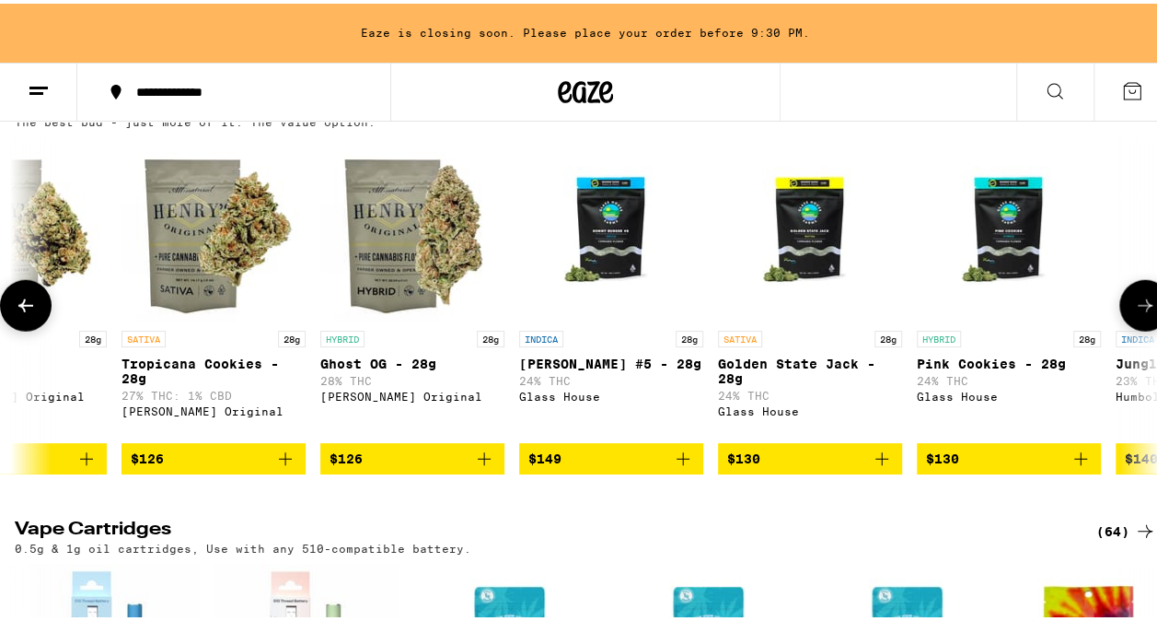
click at [35, 313] on icon at bounding box center [26, 302] width 22 height 22
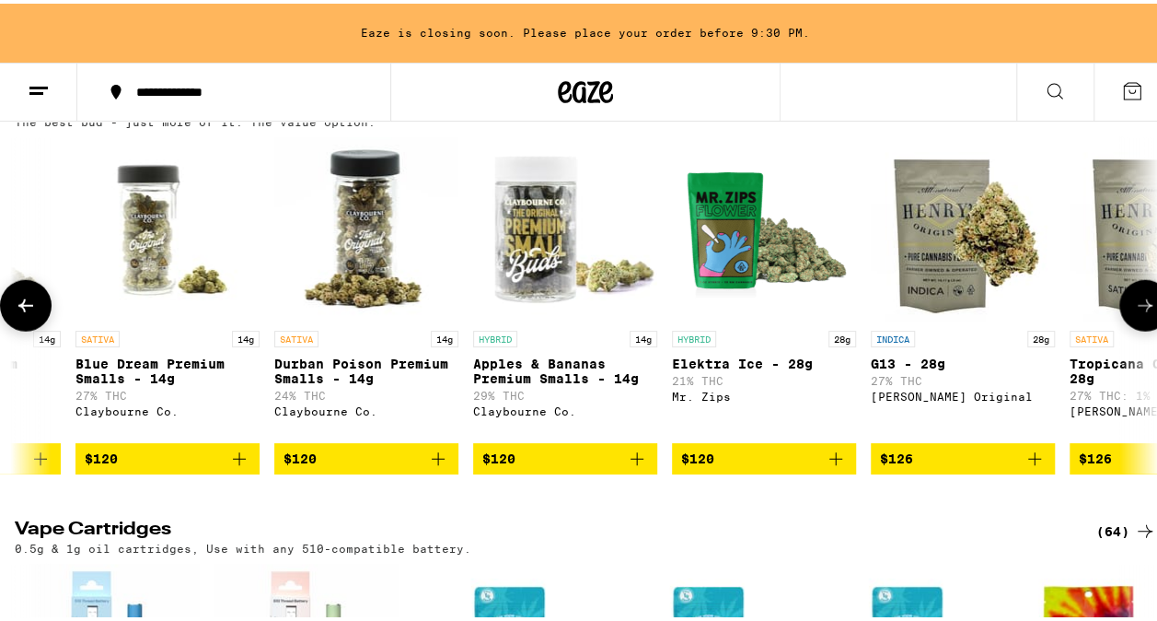
click at [35, 313] on icon at bounding box center [26, 302] width 22 height 22
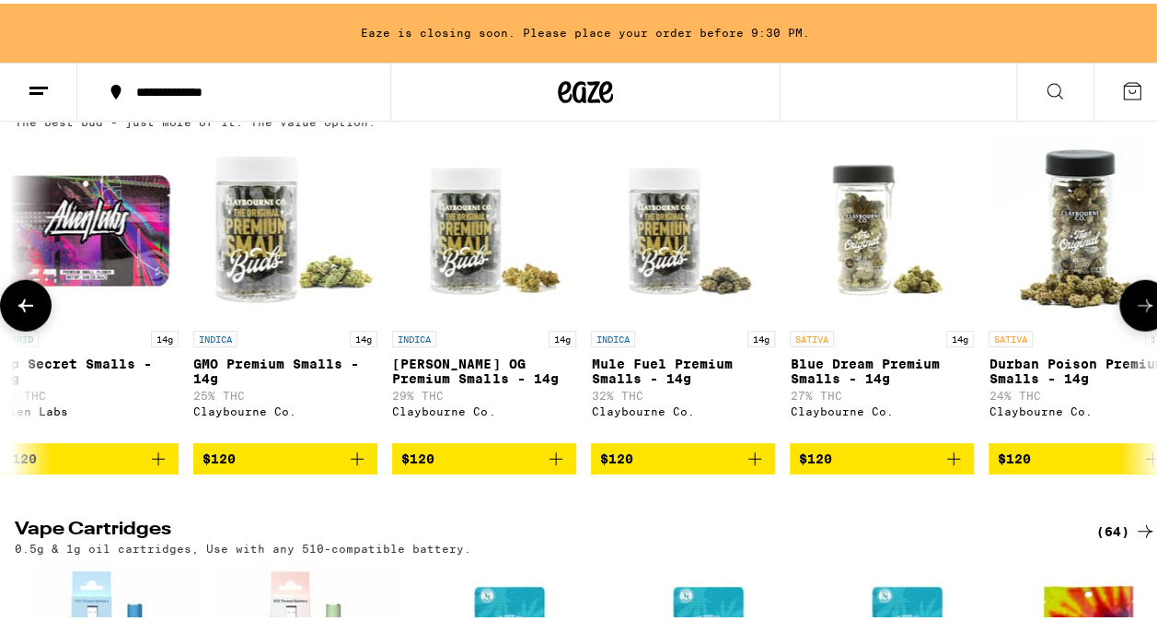
click at [35, 313] on icon at bounding box center [26, 302] width 22 height 22
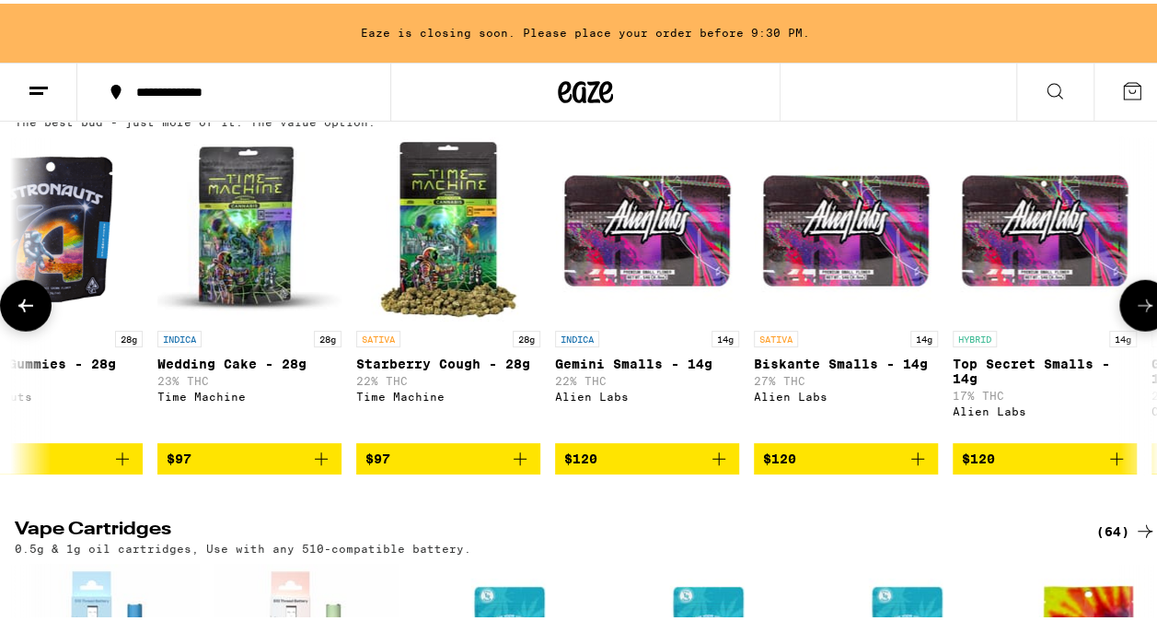
click at [35, 313] on icon at bounding box center [26, 302] width 22 height 22
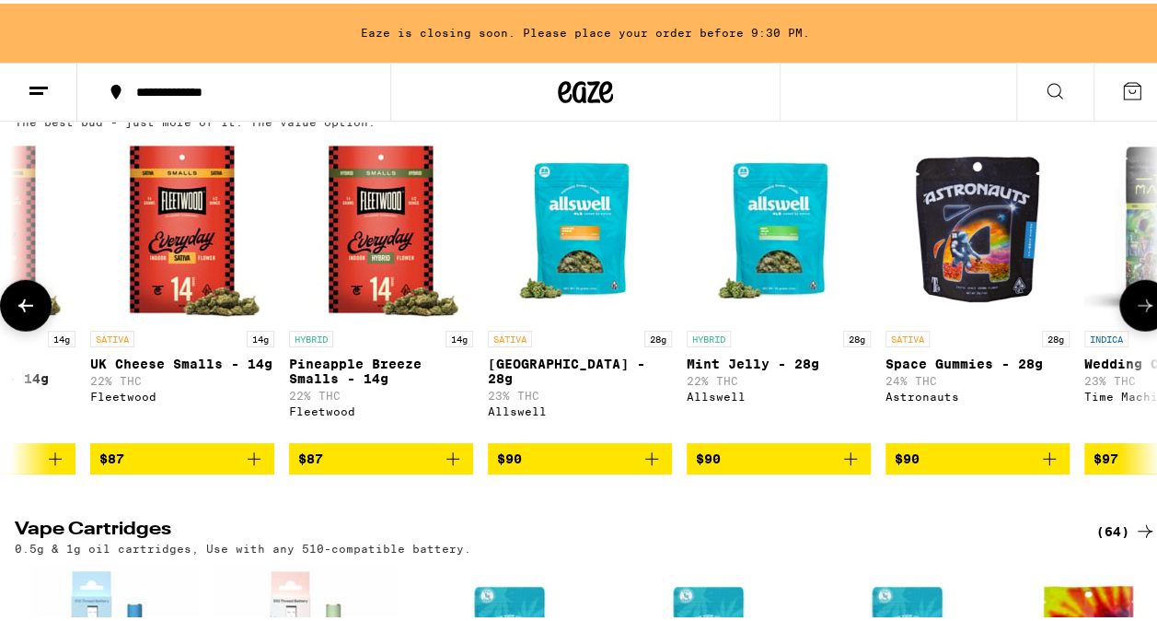
click at [35, 313] on icon at bounding box center [26, 302] width 22 height 22
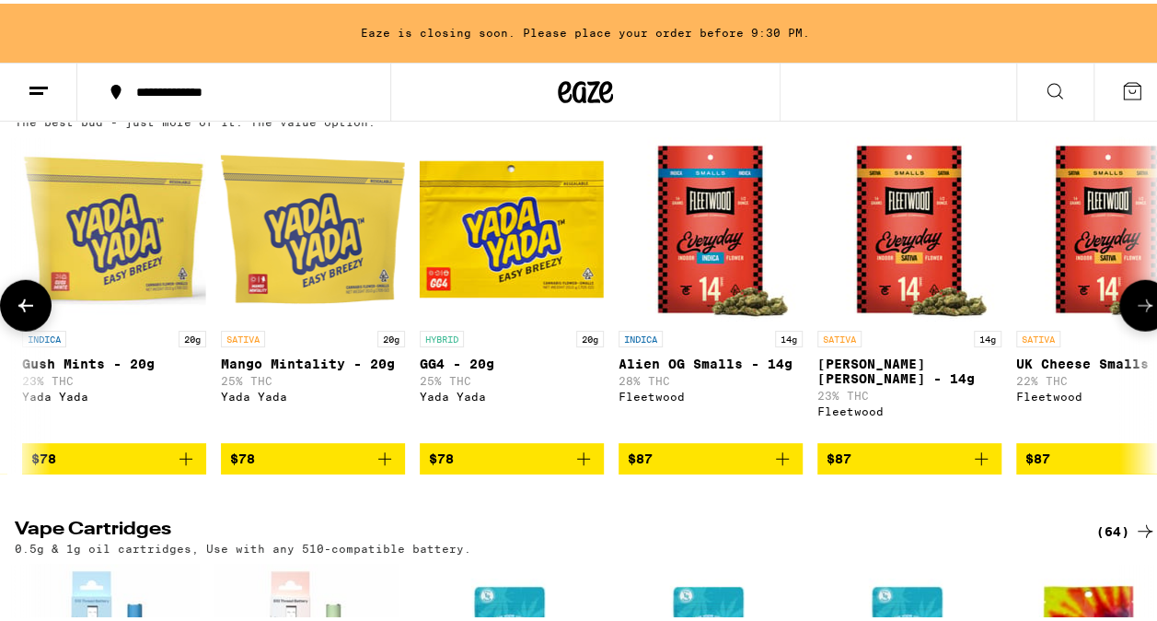
click at [35, 313] on icon at bounding box center [26, 302] width 22 height 22
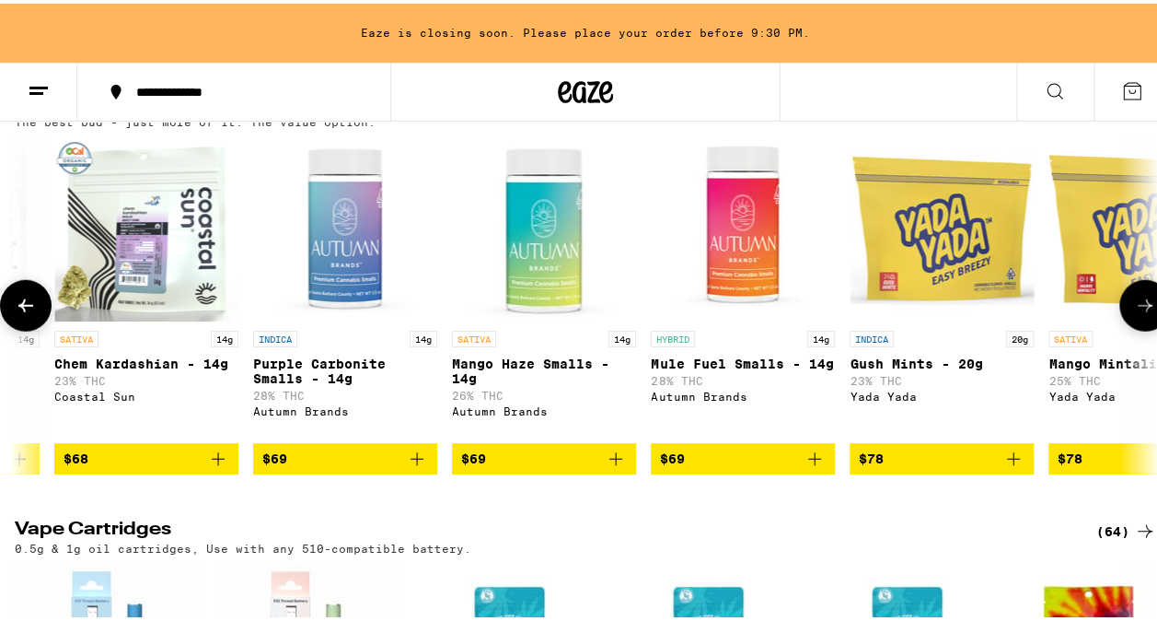
scroll to position [0, 11397]
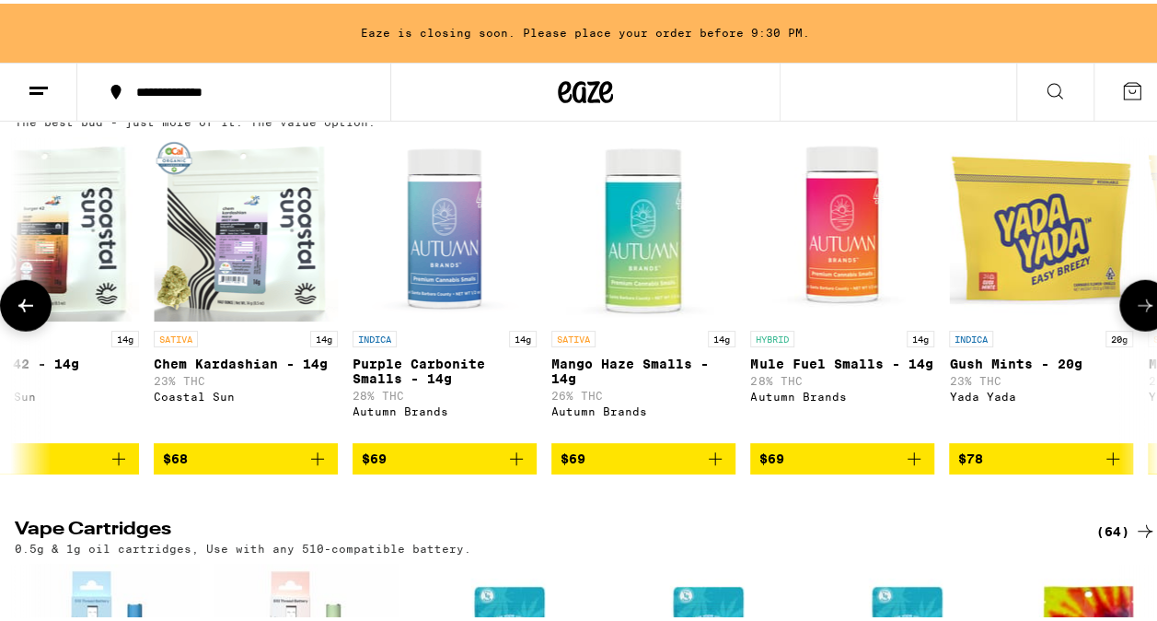
click at [35, 313] on icon at bounding box center [26, 302] width 22 height 22
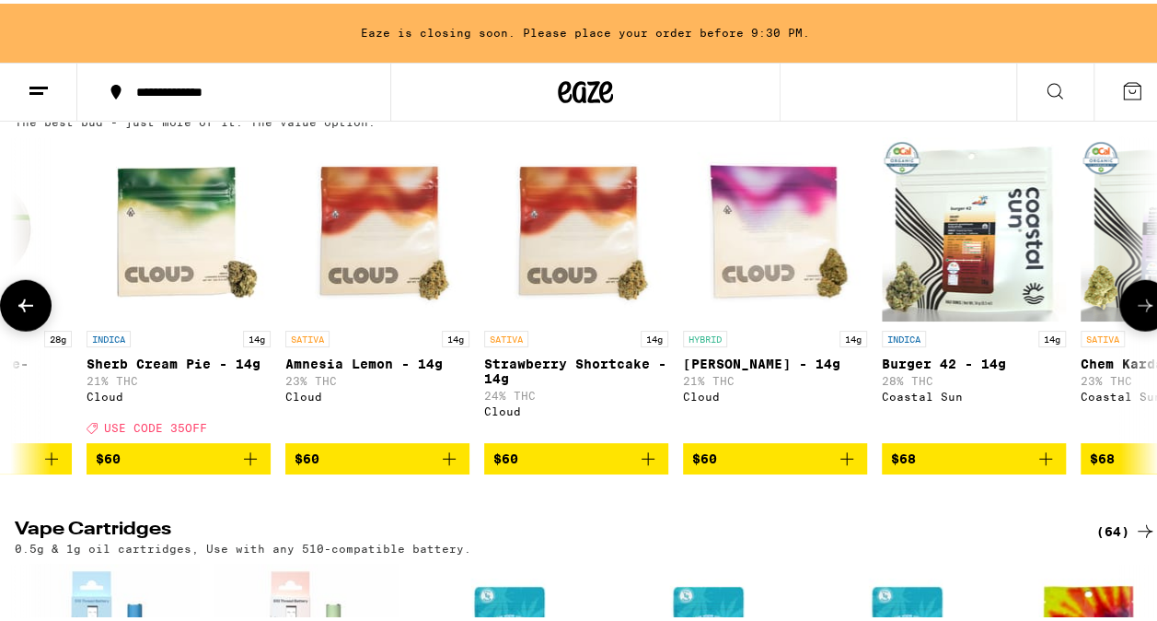
click at [35, 313] on icon at bounding box center [26, 302] width 22 height 22
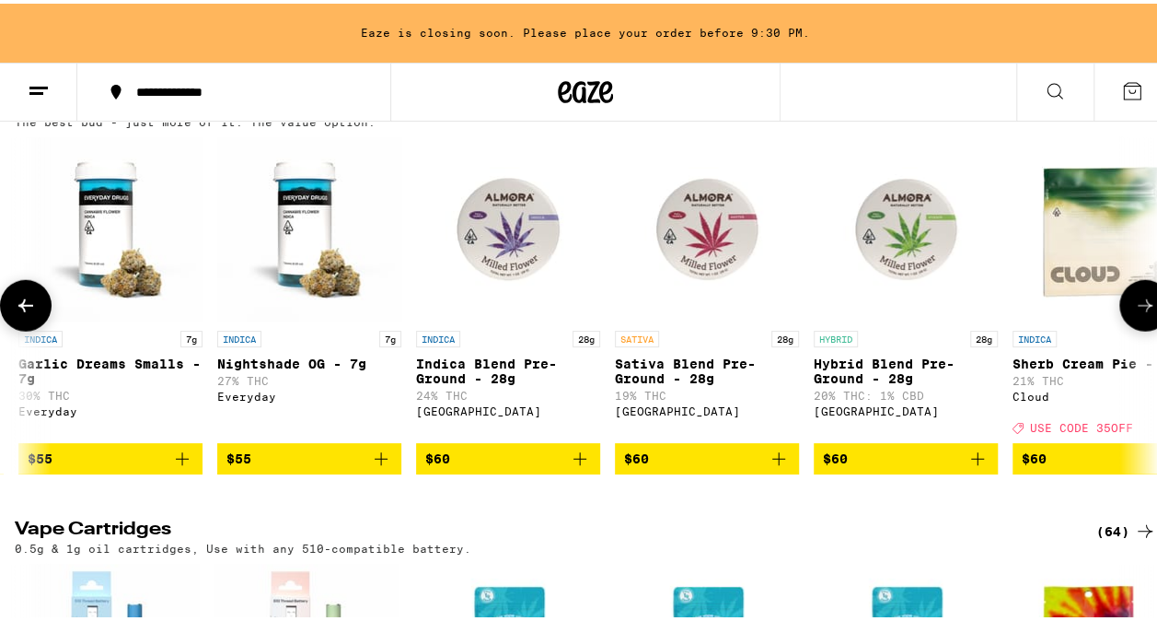
click at [35, 313] on icon at bounding box center [26, 302] width 22 height 22
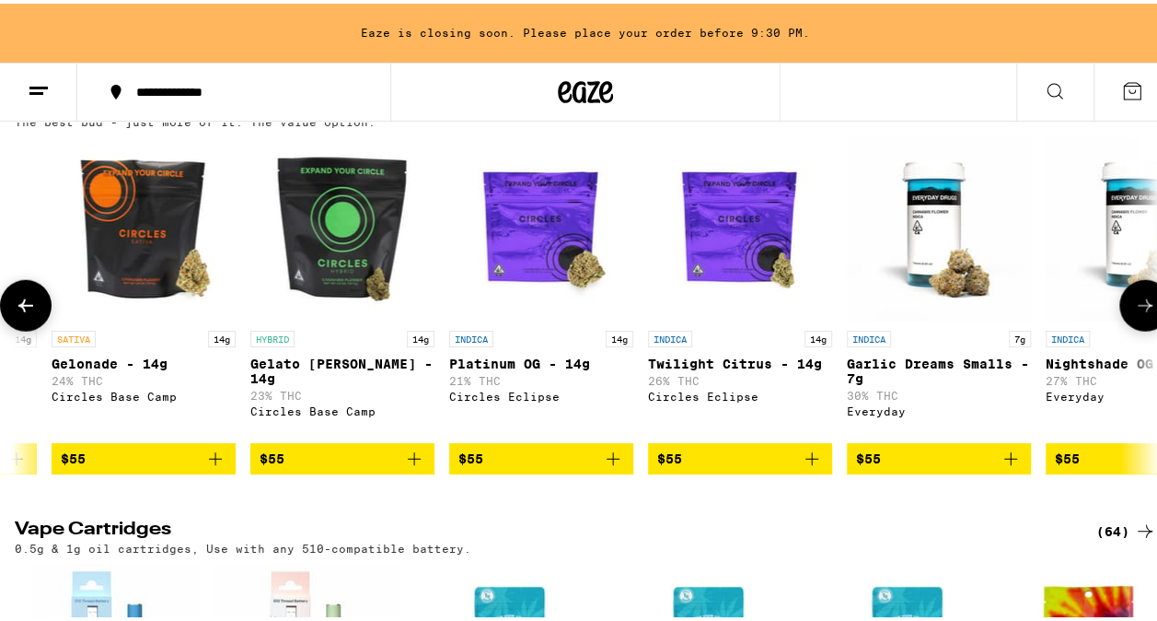
scroll to position [0, 8616]
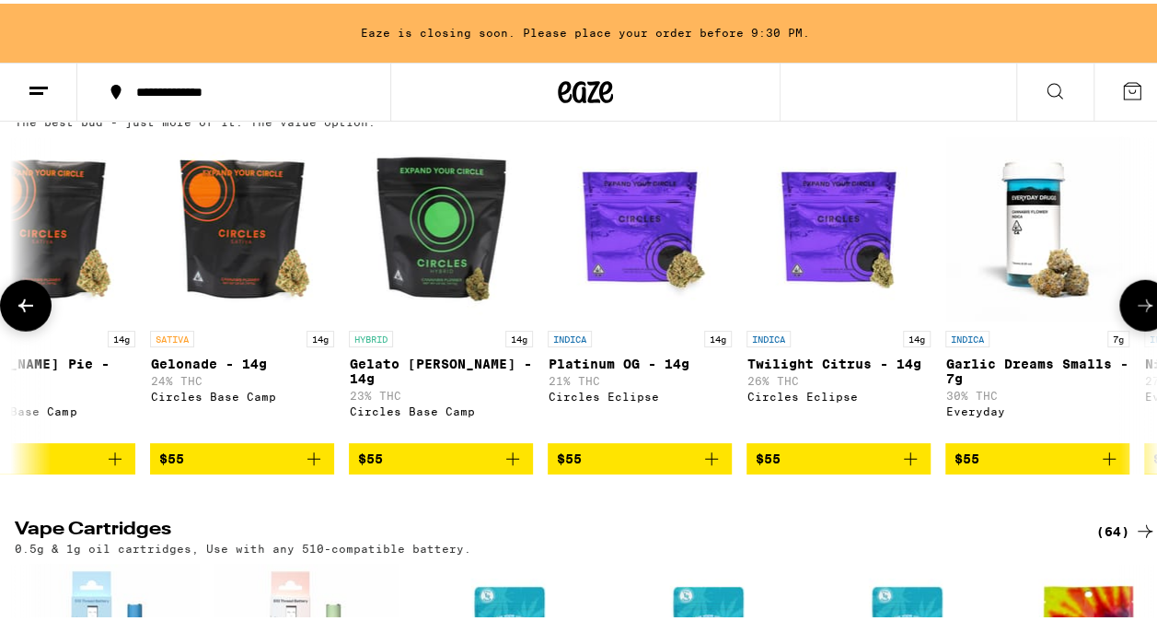
click at [35, 313] on icon at bounding box center [26, 302] width 22 height 22
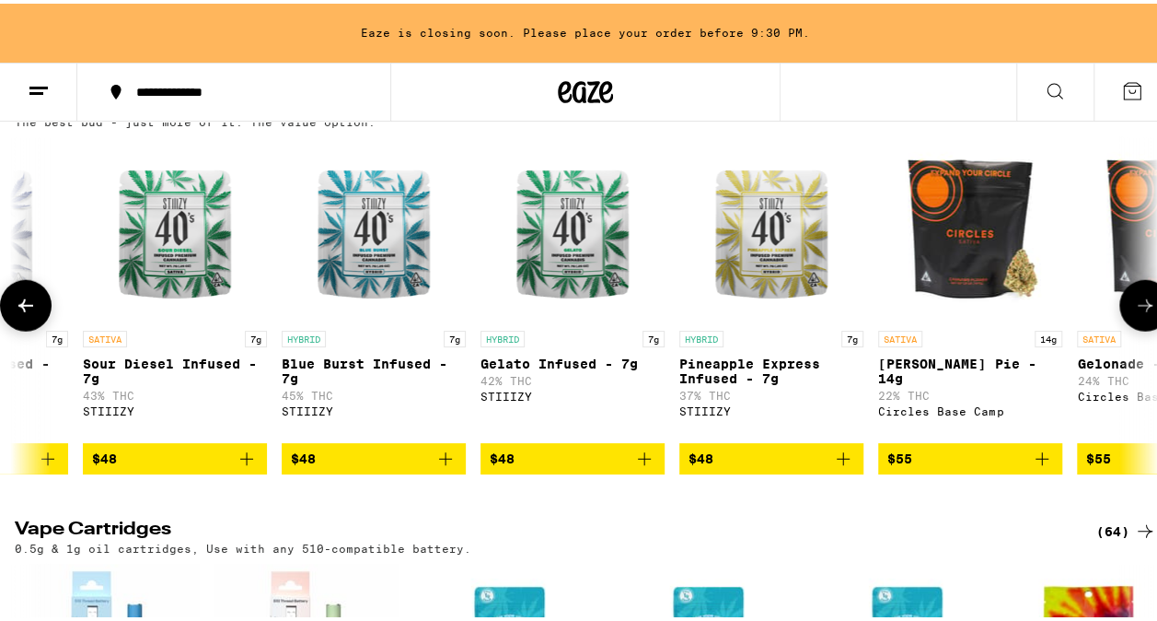
click at [35, 313] on icon at bounding box center [26, 302] width 22 height 22
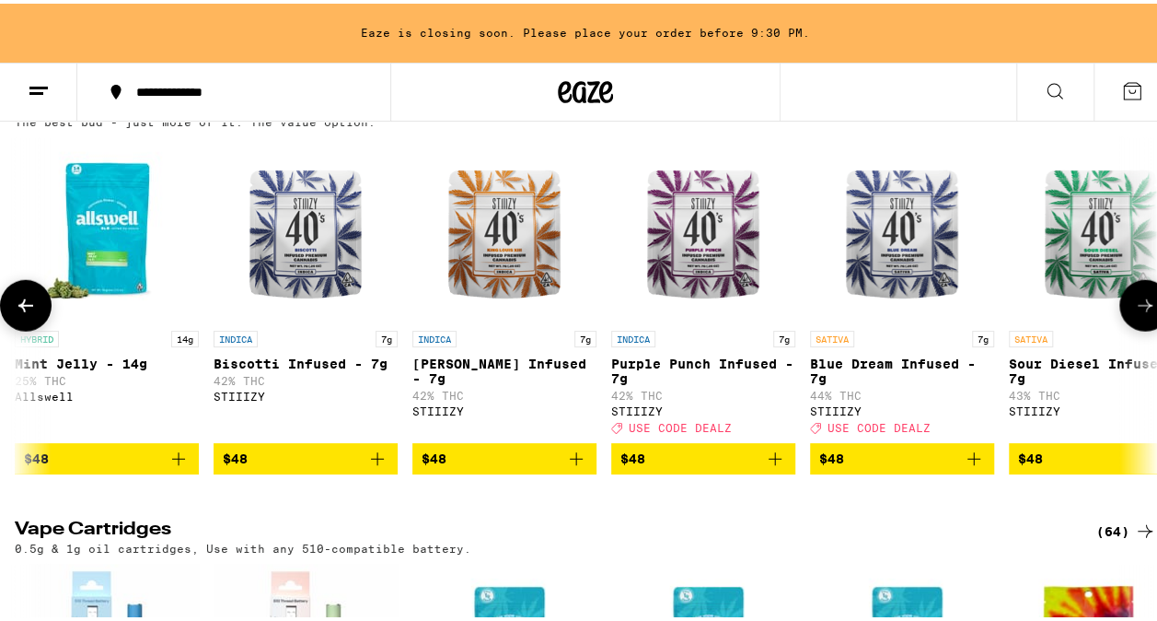
click at [35, 313] on icon at bounding box center [26, 302] width 22 height 22
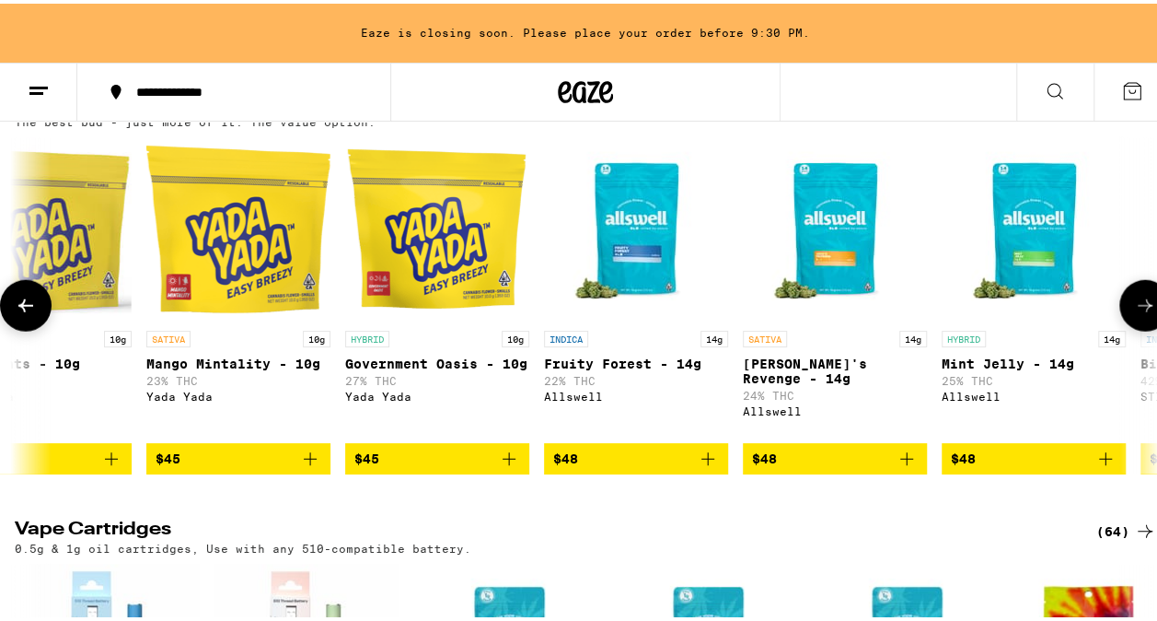
click at [35, 313] on icon at bounding box center [26, 302] width 22 height 22
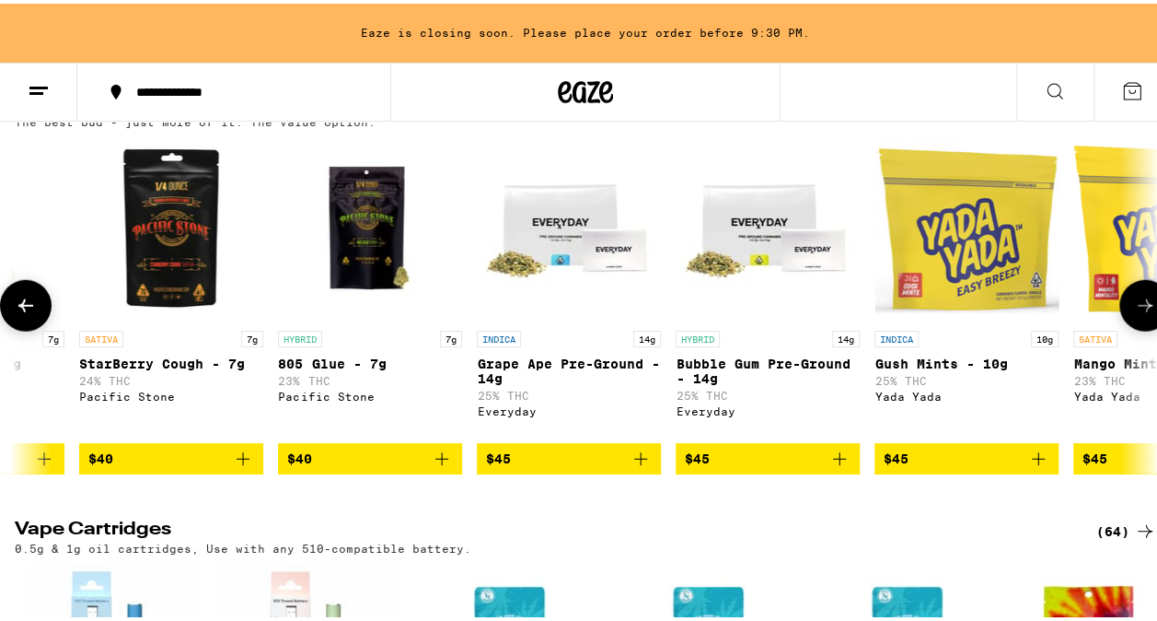
click at [35, 313] on icon at bounding box center [26, 302] width 22 height 22
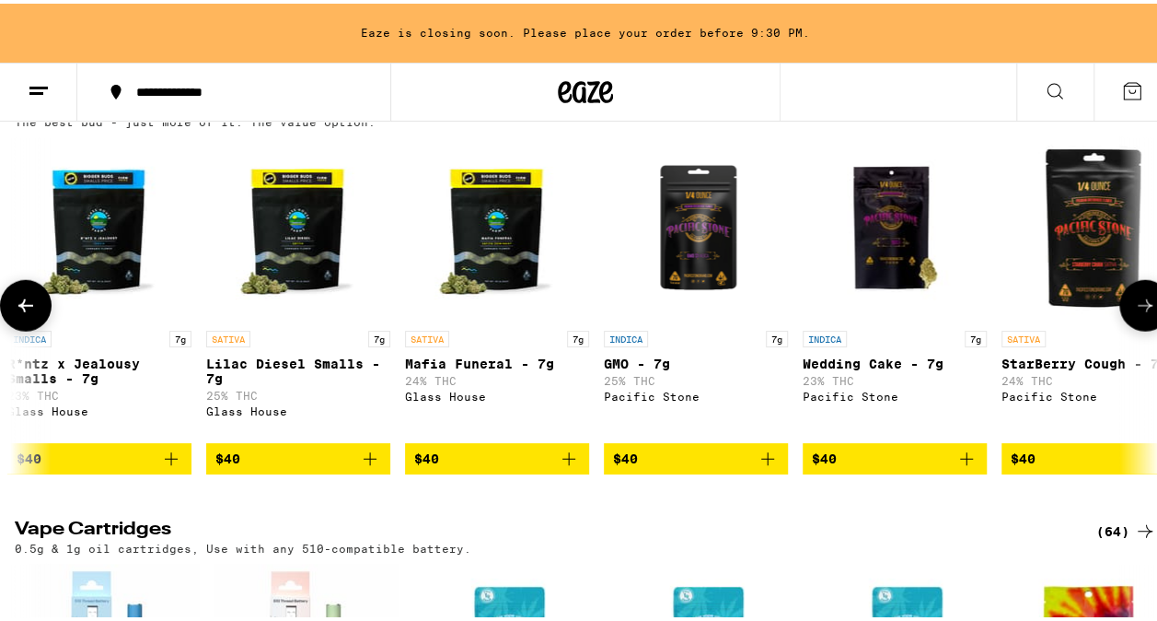
scroll to position [0, 3982]
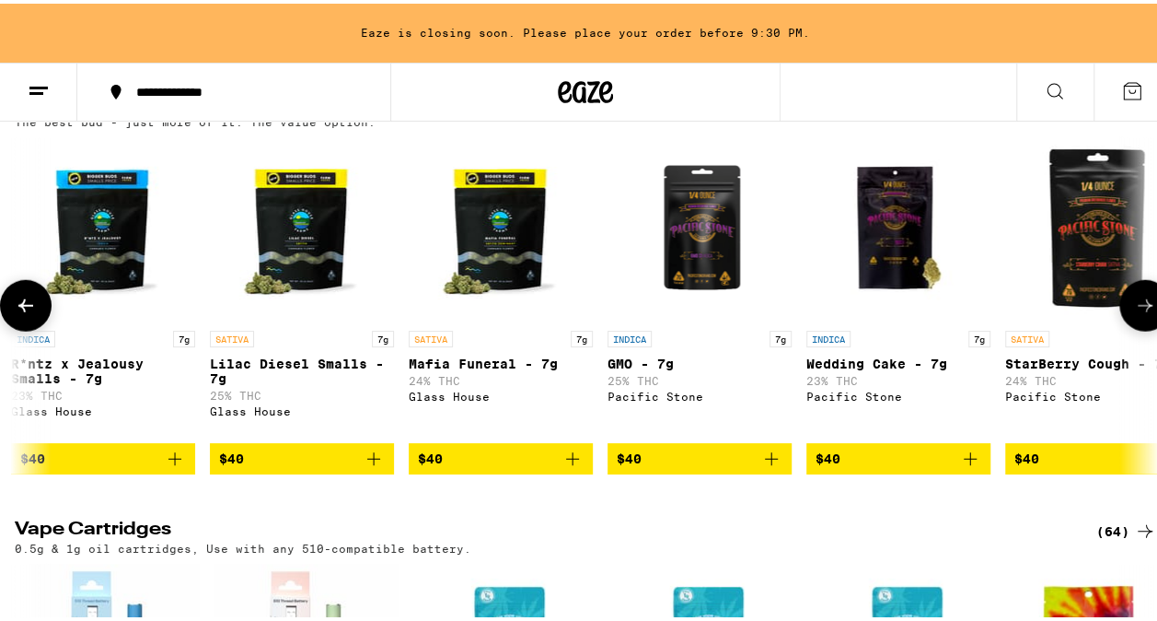
click at [1131, 328] on button at bounding box center [1146, 302] width 52 height 52
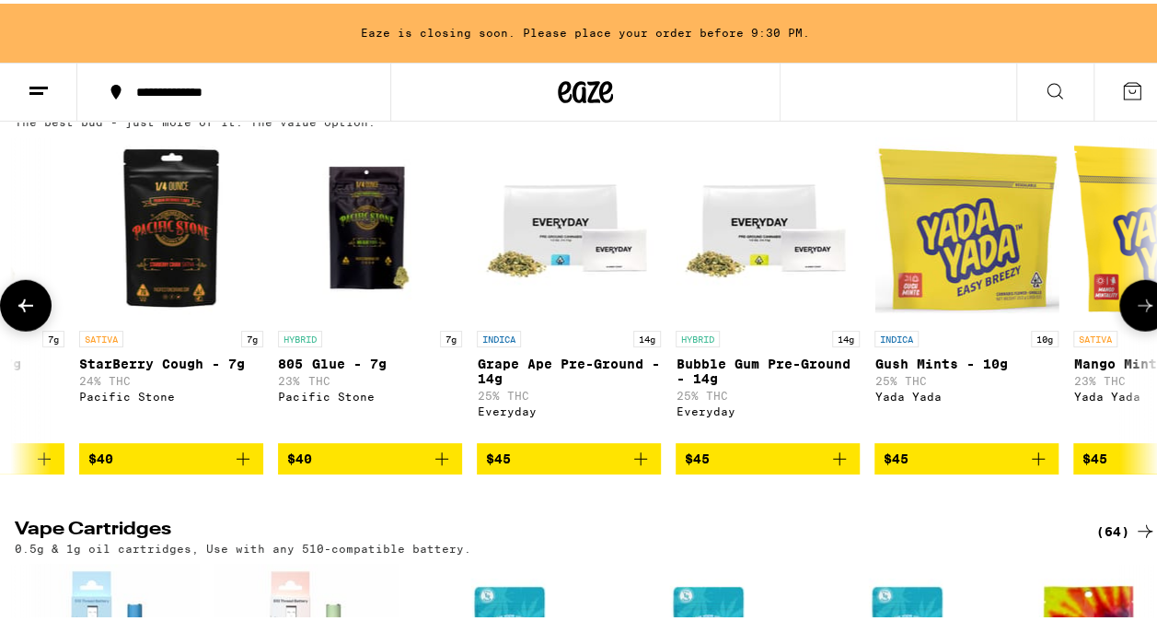
scroll to position [0, 4909]
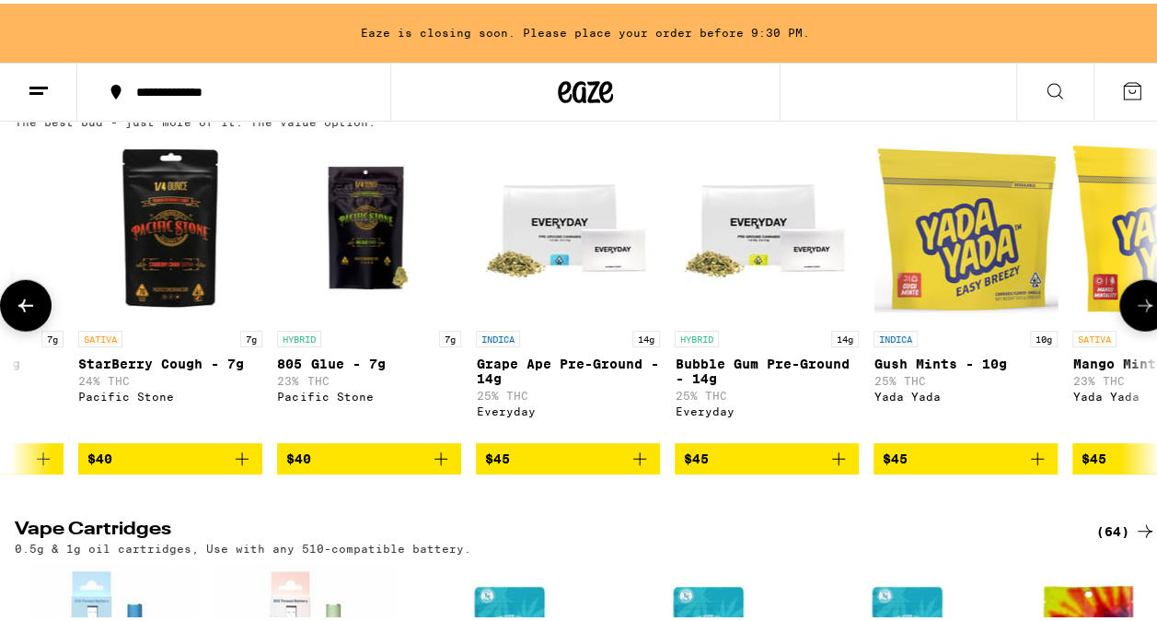
click at [39, 328] on button at bounding box center [26, 302] width 52 height 52
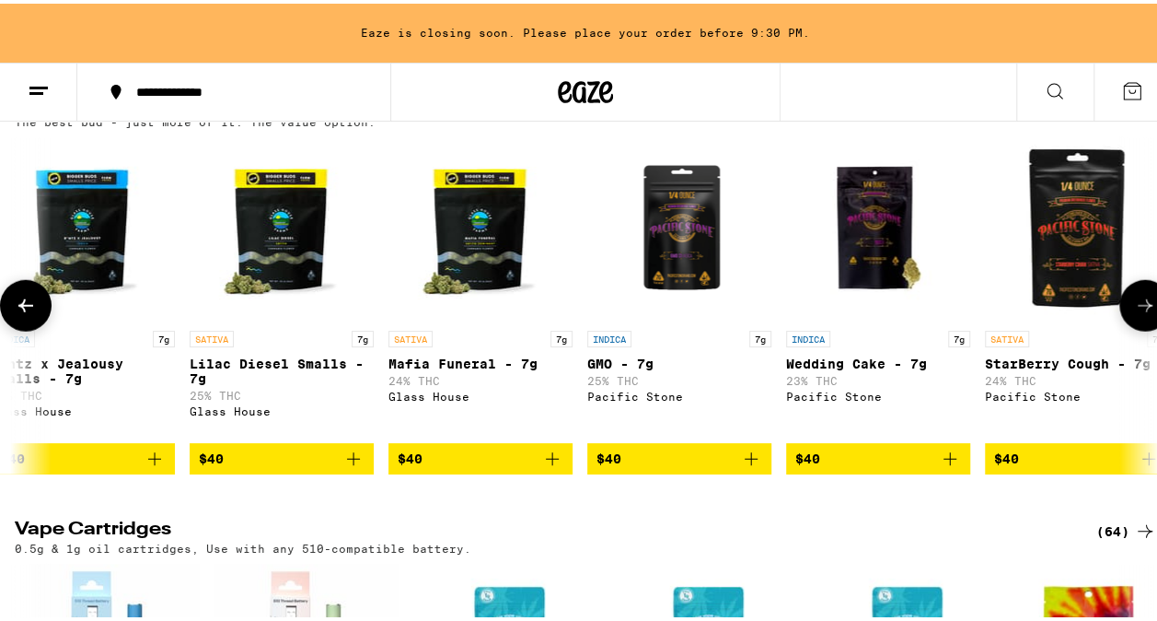
click at [39, 328] on button at bounding box center [26, 302] width 52 height 52
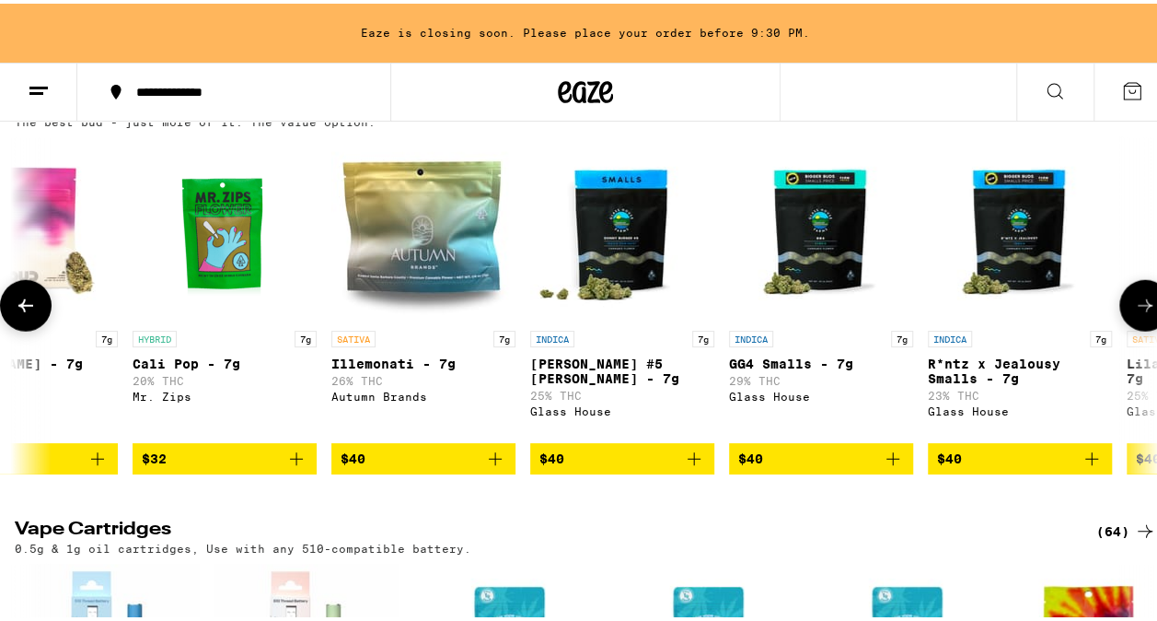
click at [39, 328] on button at bounding box center [26, 302] width 52 height 52
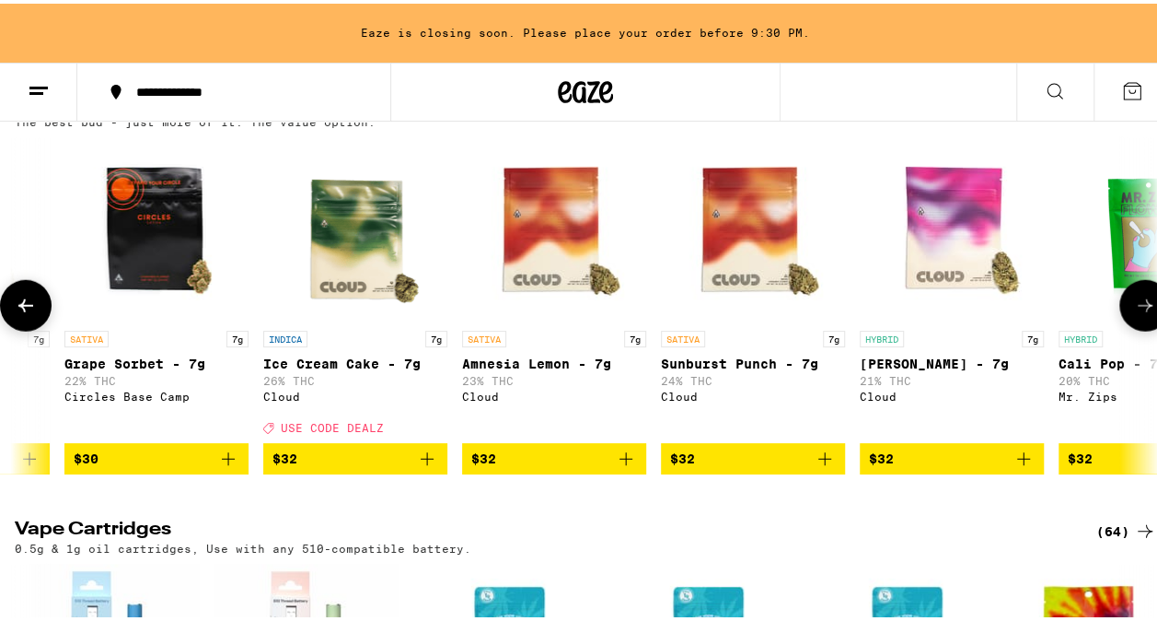
click at [39, 328] on button at bounding box center [26, 302] width 52 height 52
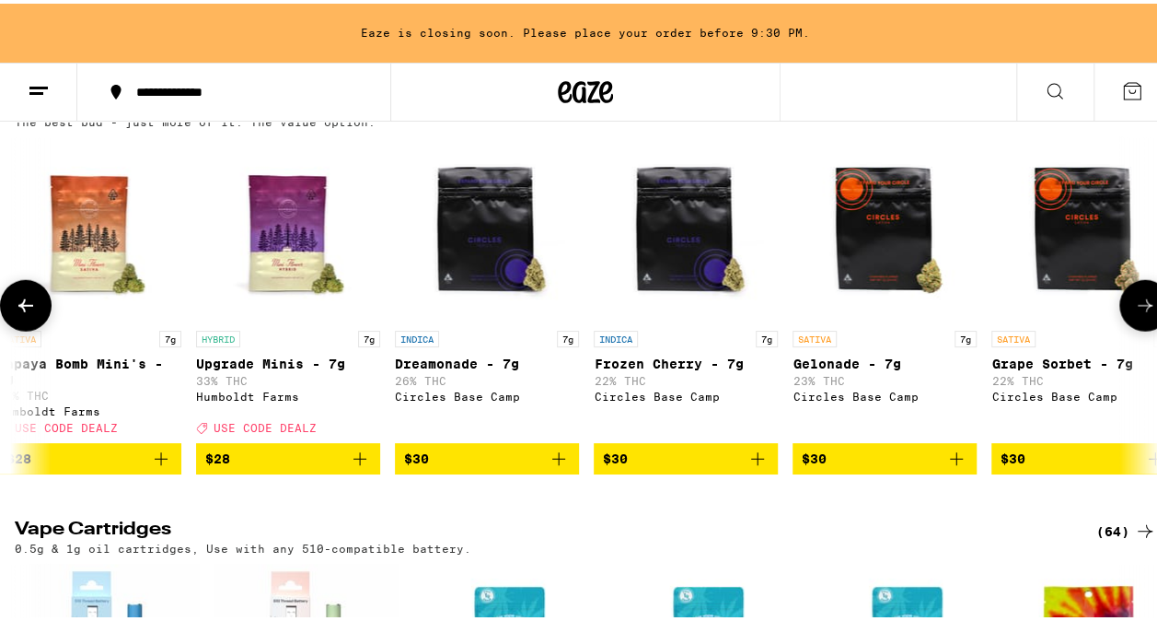
click at [39, 328] on button at bounding box center [26, 302] width 52 height 52
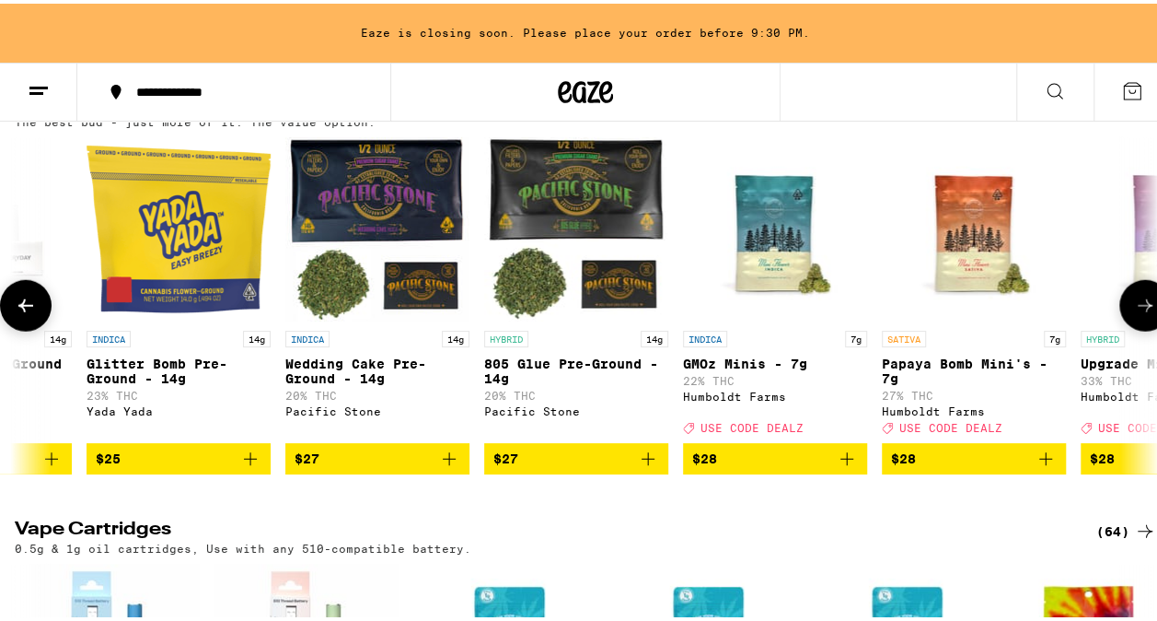
scroll to position [0, 284]
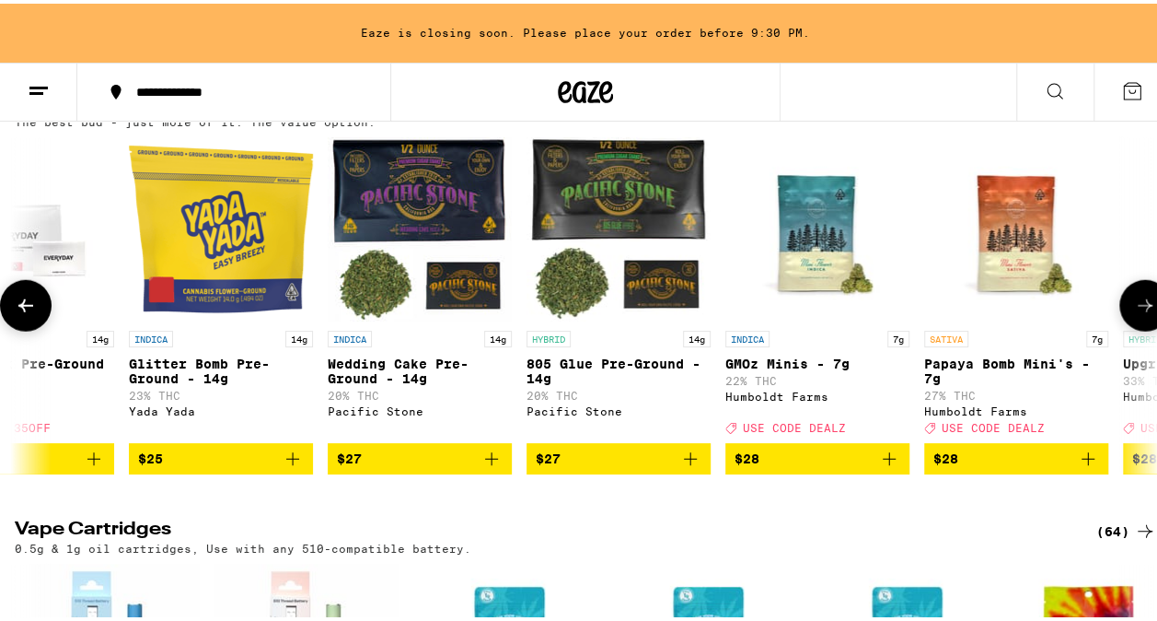
click at [42, 328] on button at bounding box center [26, 302] width 52 height 52
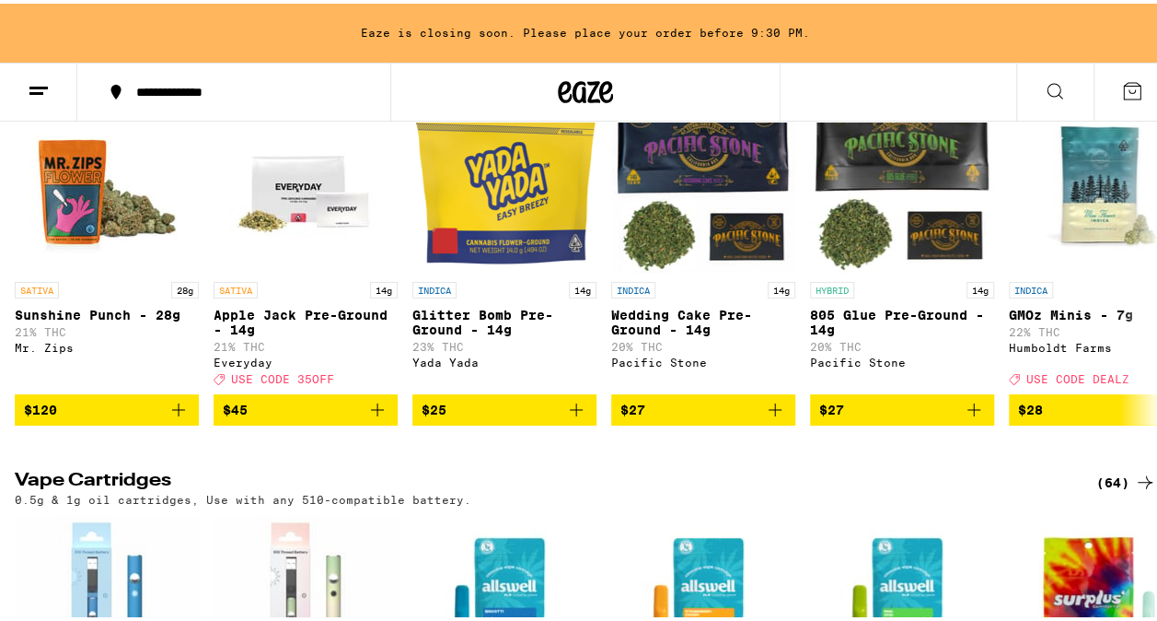
scroll to position [2367, 0]
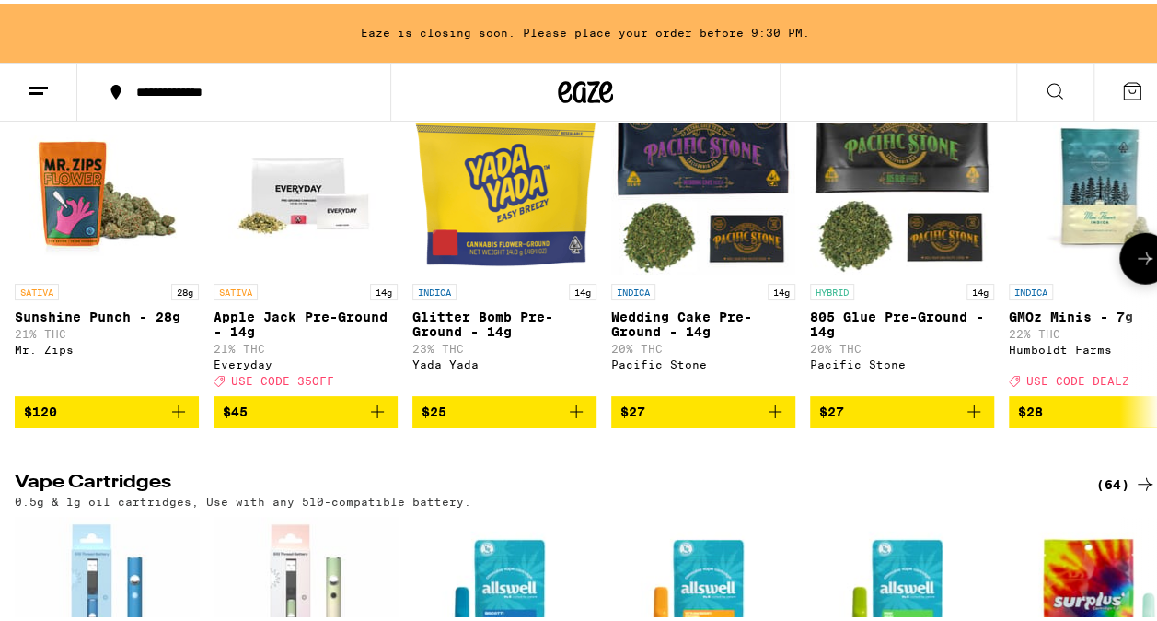
click at [379, 419] on icon "Add to bag" at bounding box center [377, 408] width 22 height 22
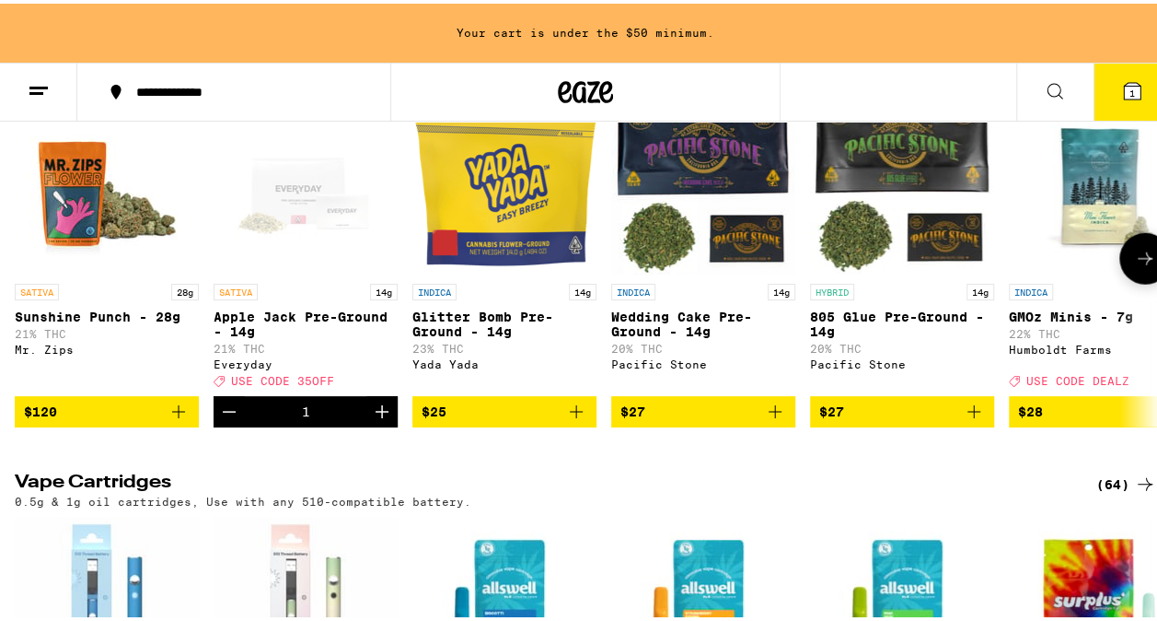
click at [379, 414] on icon "Increment" at bounding box center [382, 407] width 13 height 13
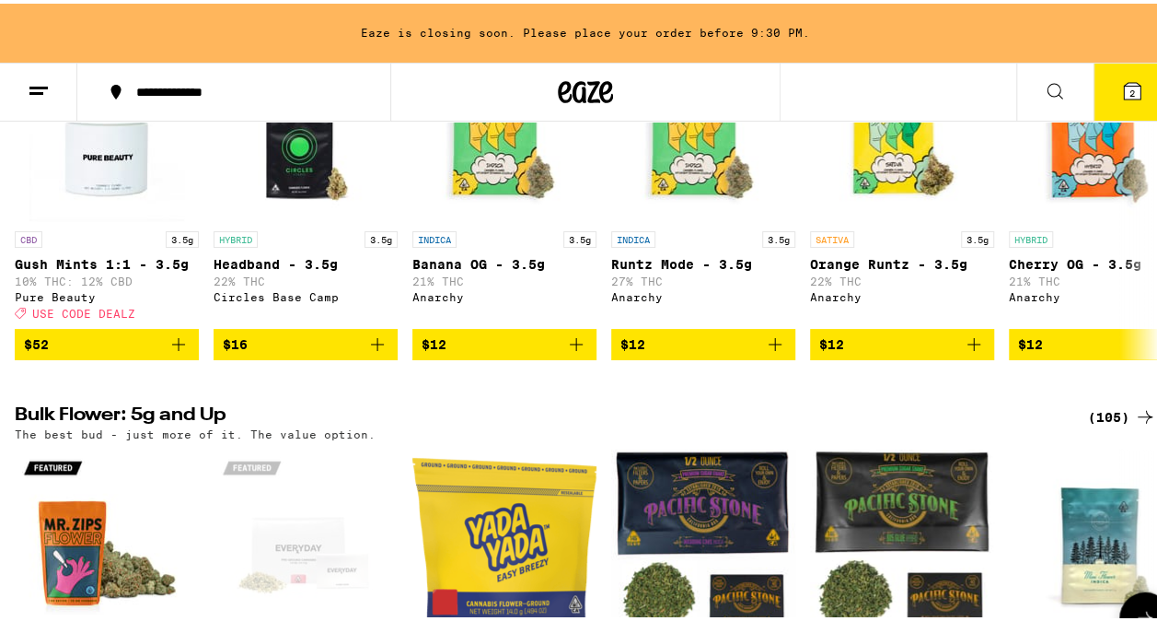
scroll to position [2007, 0]
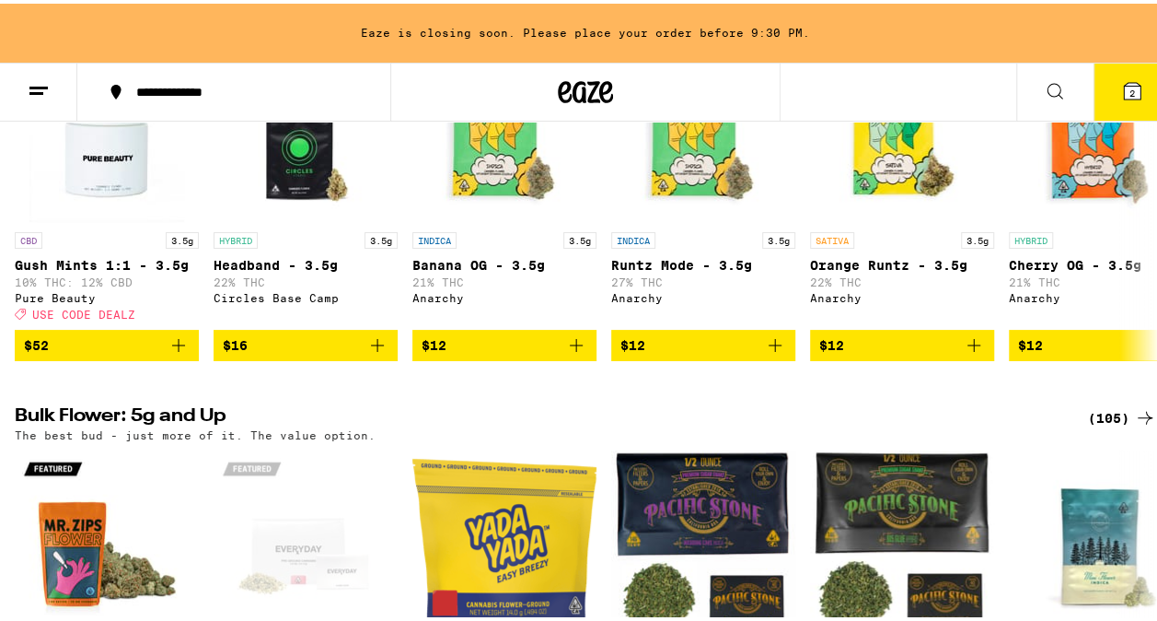
click at [1044, 87] on icon at bounding box center [1055, 87] width 22 height 22
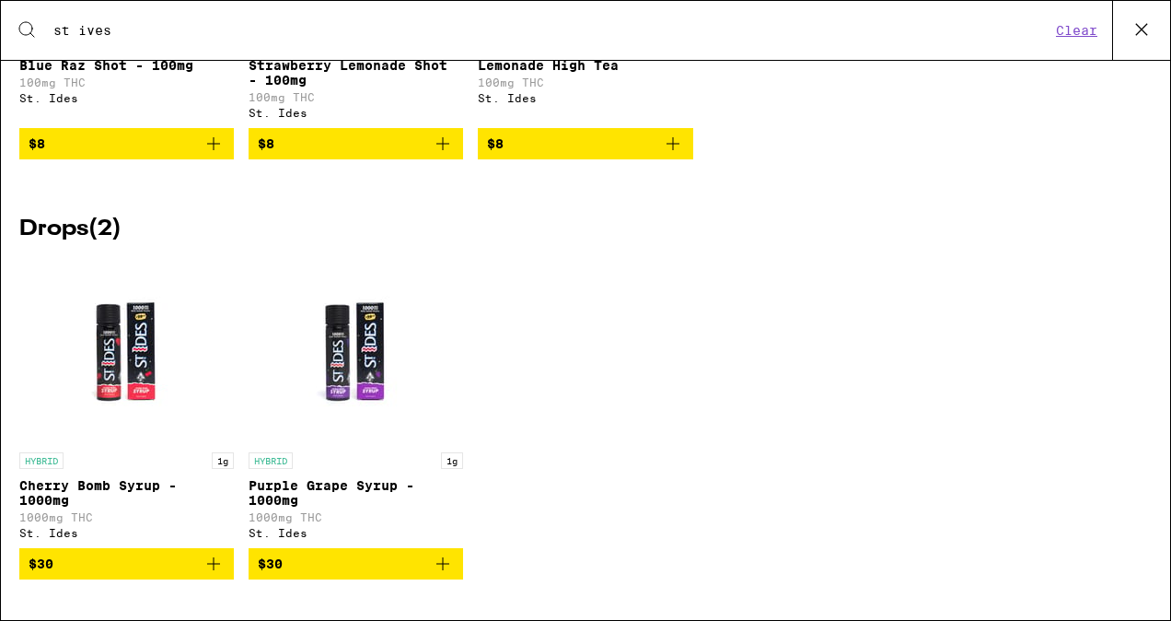
scroll to position [338, 0]
type input "st ives"
click at [336, 148] on div "HYBRID Blue Raz Shot - 100mg 100mg THC St. Ides $8 HYBRID Strawberry Lemonade S…" at bounding box center [585, 13] width 1133 height 348
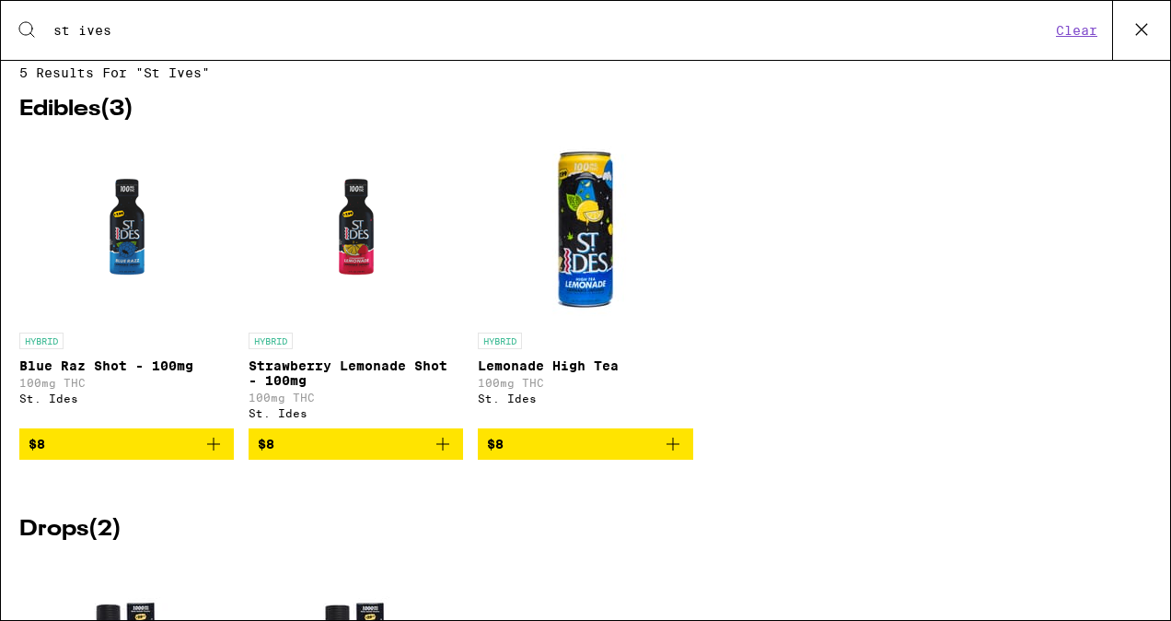
scroll to position [0, 0]
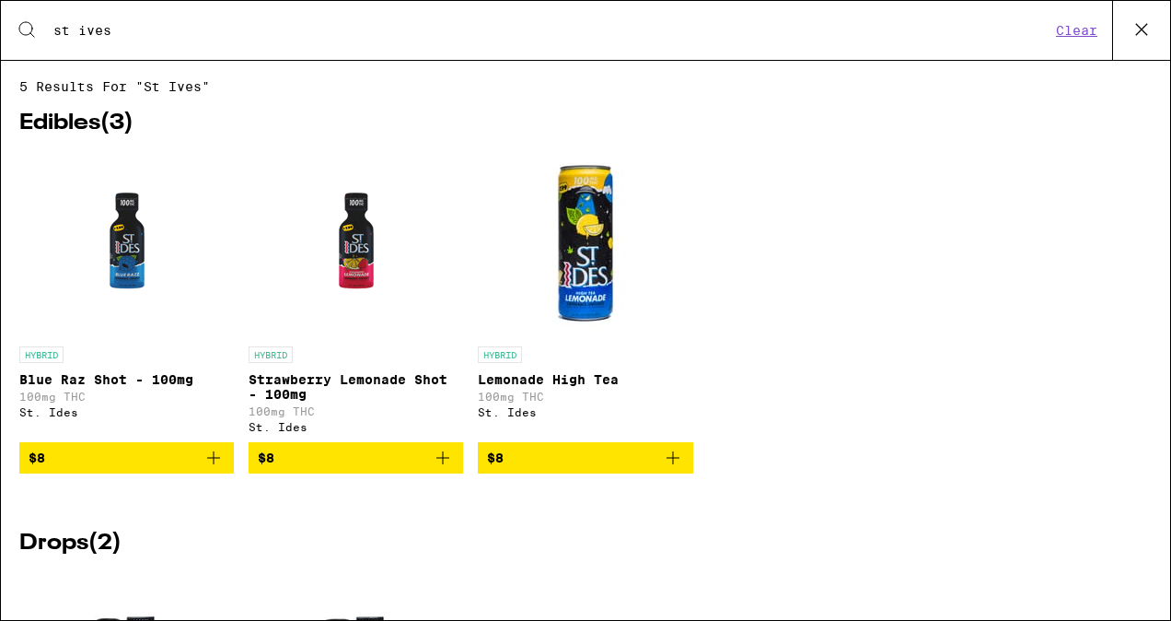
click at [336, 148] on div "Edibles ( 3 ) HYBRID Blue Raz Shot - 100mg 100mg THC St. Ides $8 HYBRID Strawbe…" at bounding box center [585, 304] width 1133 height 420
click at [1147, 26] on icon at bounding box center [1142, 30] width 28 height 28
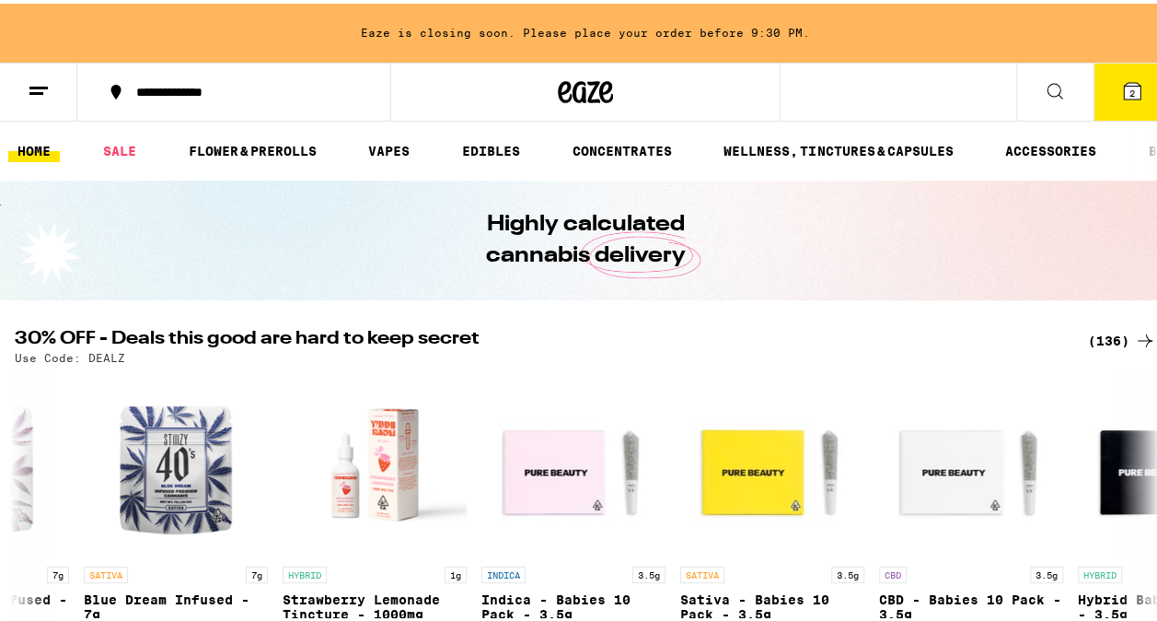
click at [1122, 92] on icon at bounding box center [1133, 87] width 22 height 22
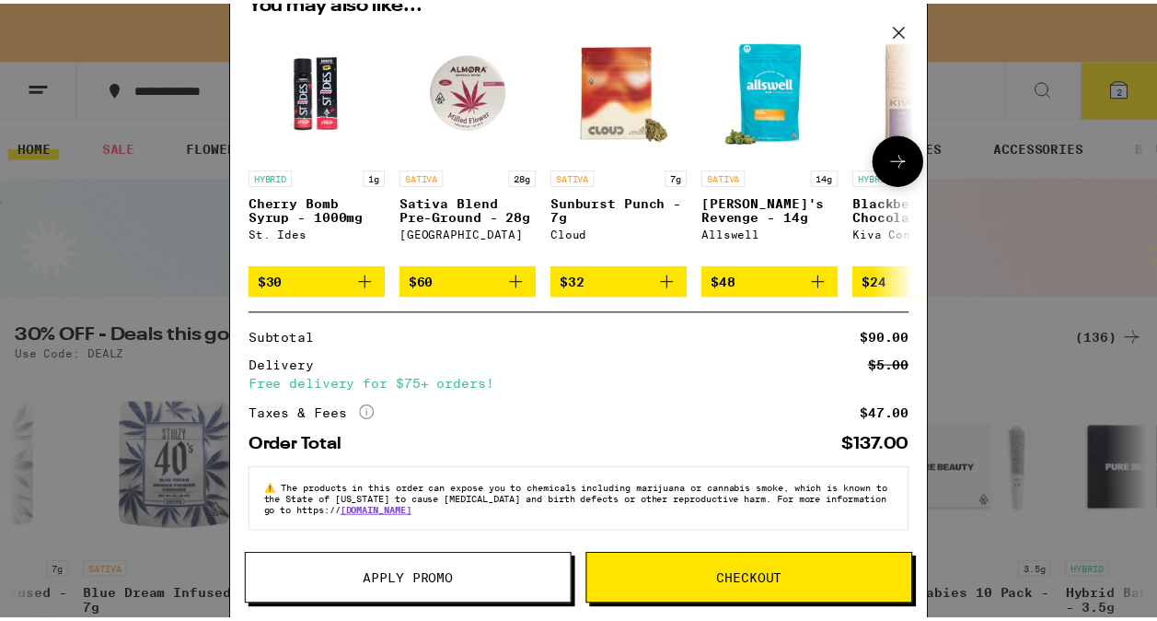
scroll to position [227, 0]
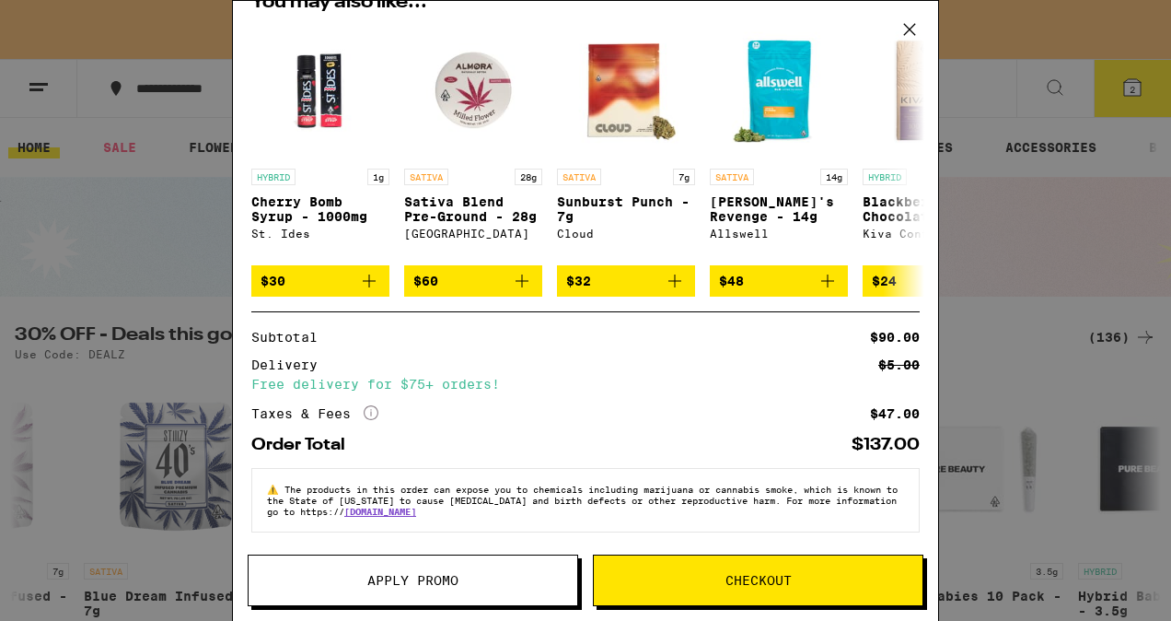
click at [442, 578] on span "Apply Promo" at bounding box center [412, 580] width 91 height 13
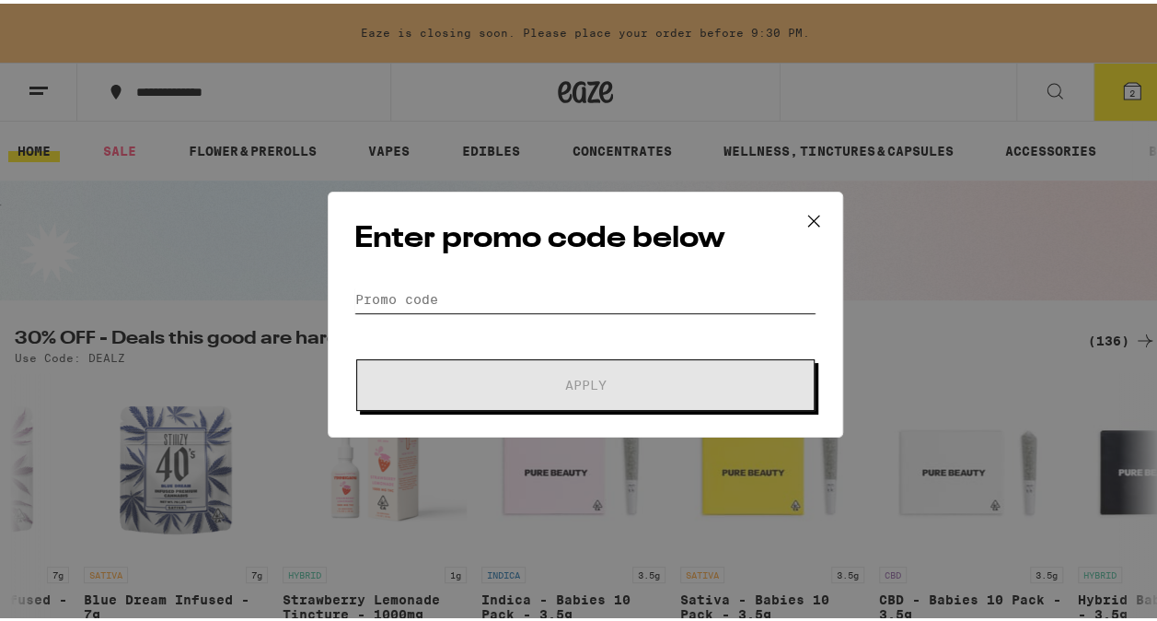
click at [524, 299] on input "Promo Code" at bounding box center [586, 296] width 462 height 28
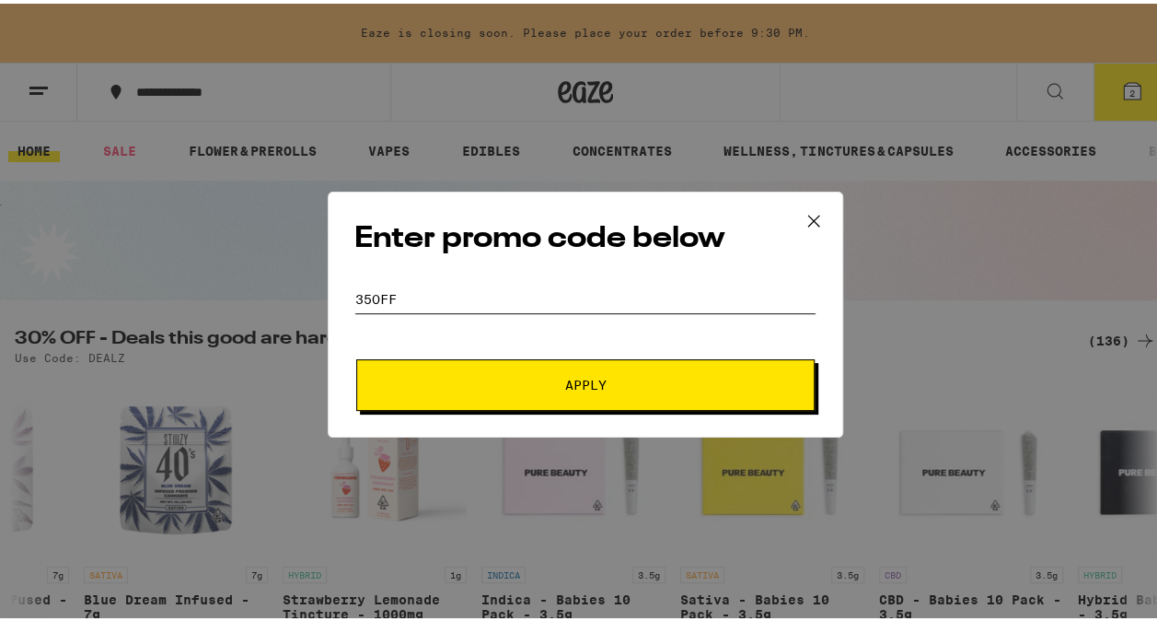
type input "35off"
click at [520, 391] on button "Apply" at bounding box center [585, 381] width 459 height 52
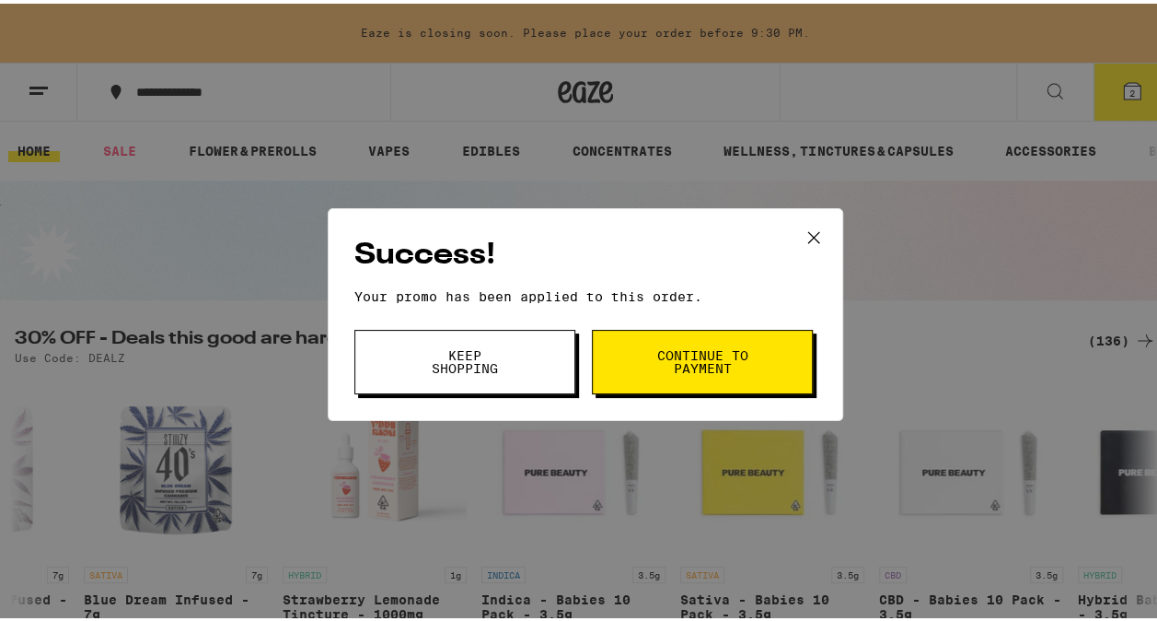
click at [459, 357] on span "Keep Shopping" at bounding box center [465, 358] width 94 height 26
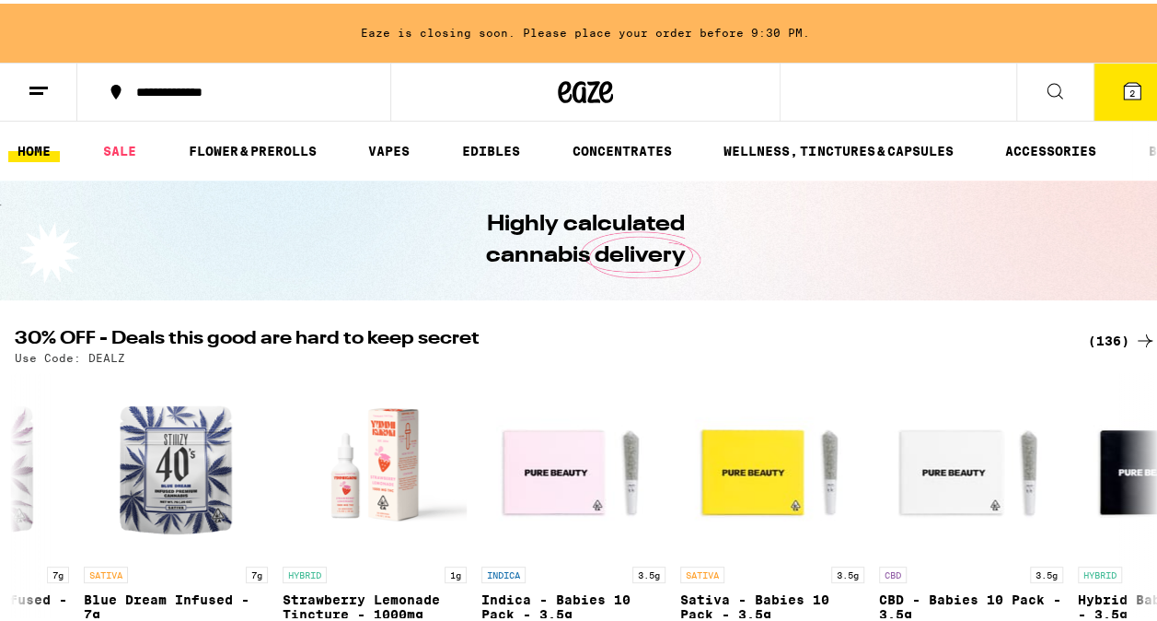
click at [1113, 99] on button "2" at bounding box center [1132, 88] width 77 height 57
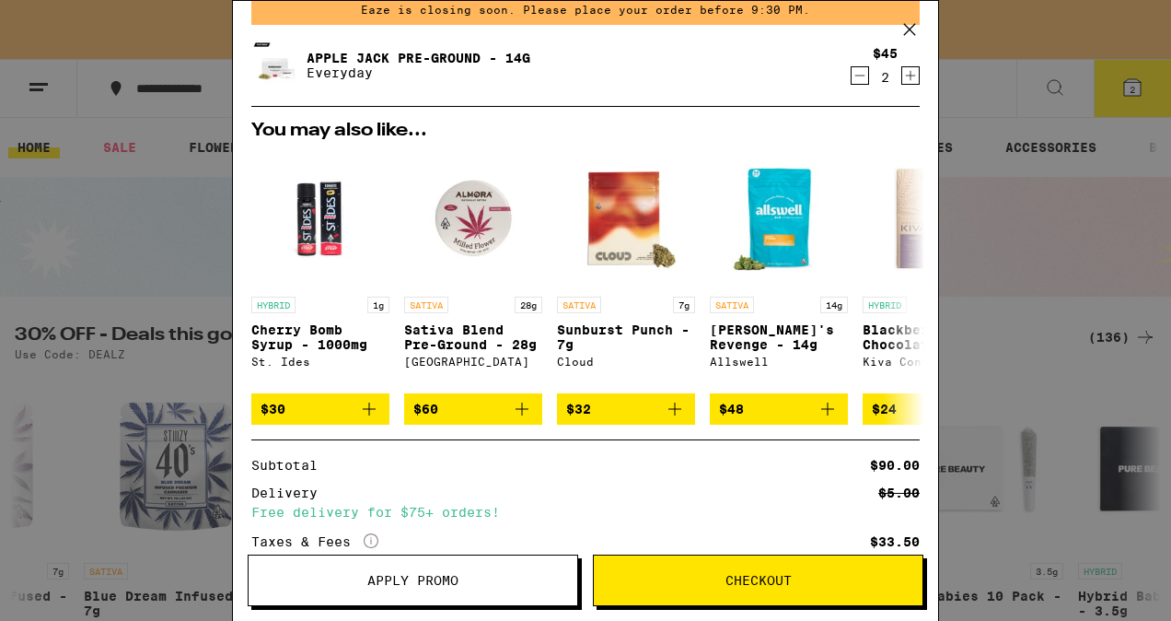
scroll to position [82, 0]
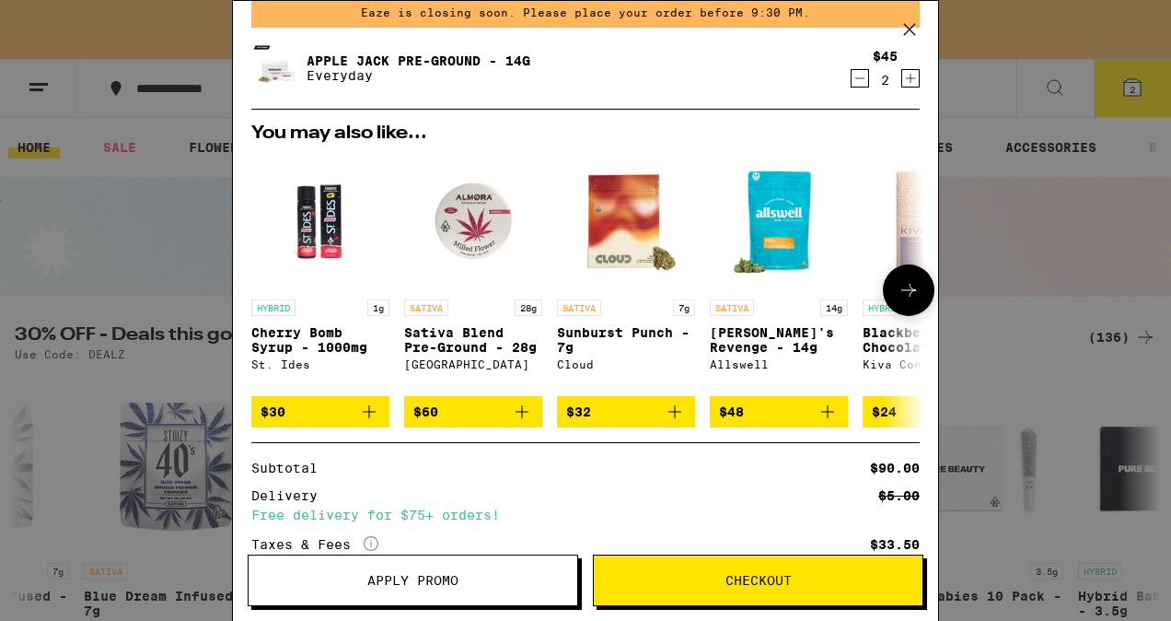
click at [519, 422] on icon "Add to bag" at bounding box center [522, 412] width 22 height 22
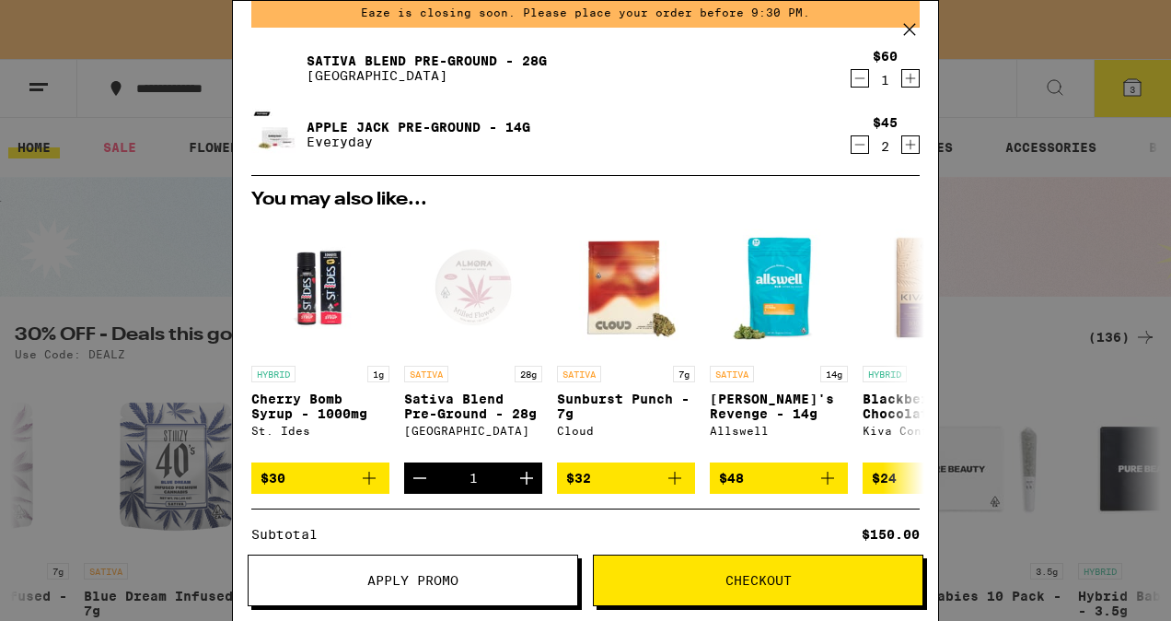
click at [852, 140] on icon "Decrement" at bounding box center [860, 145] width 17 height 22
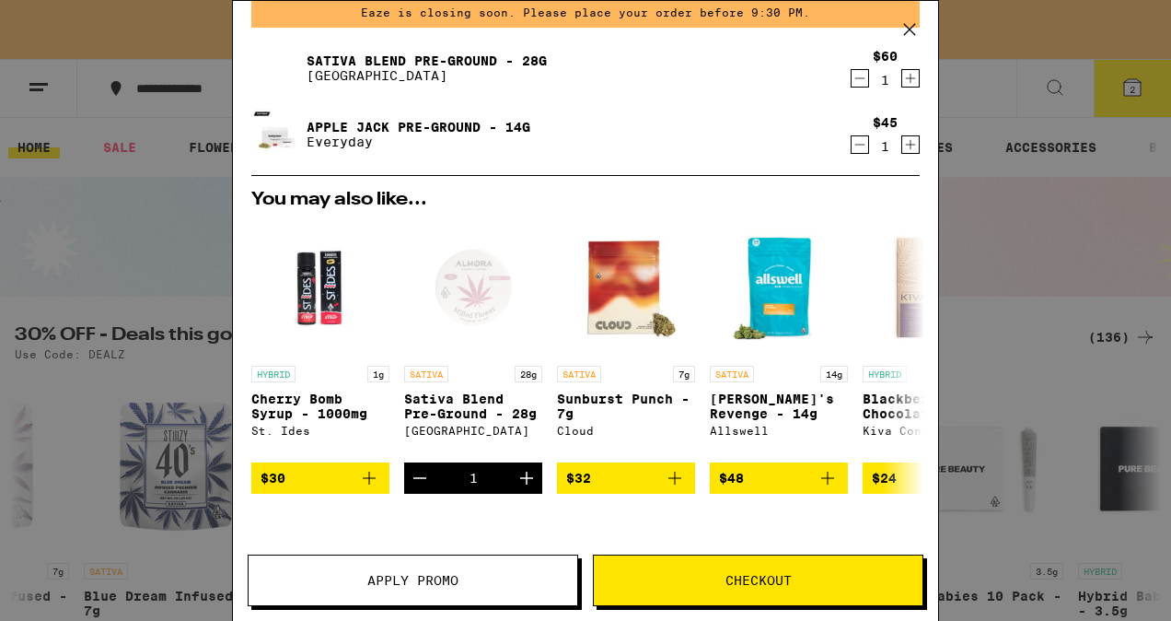
click at [852, 140] on icon "Decrement" at bounding box center [860, 145] width 17 height 22
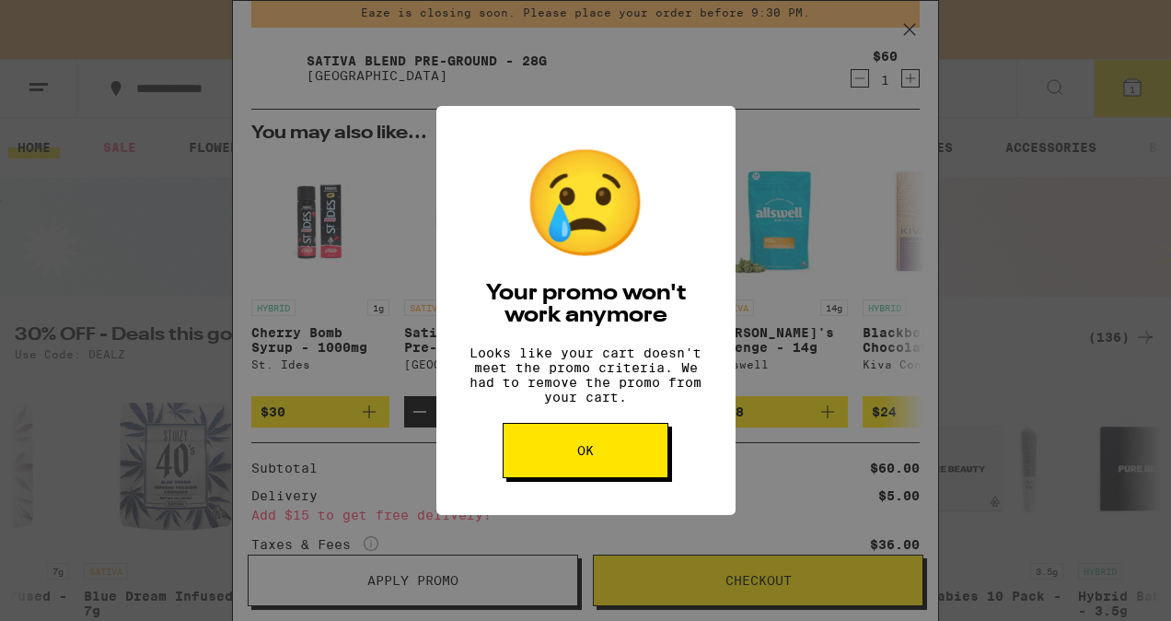
click at [554, 478] on button "OK" at bounding box center [586, 450] width 166 height 55
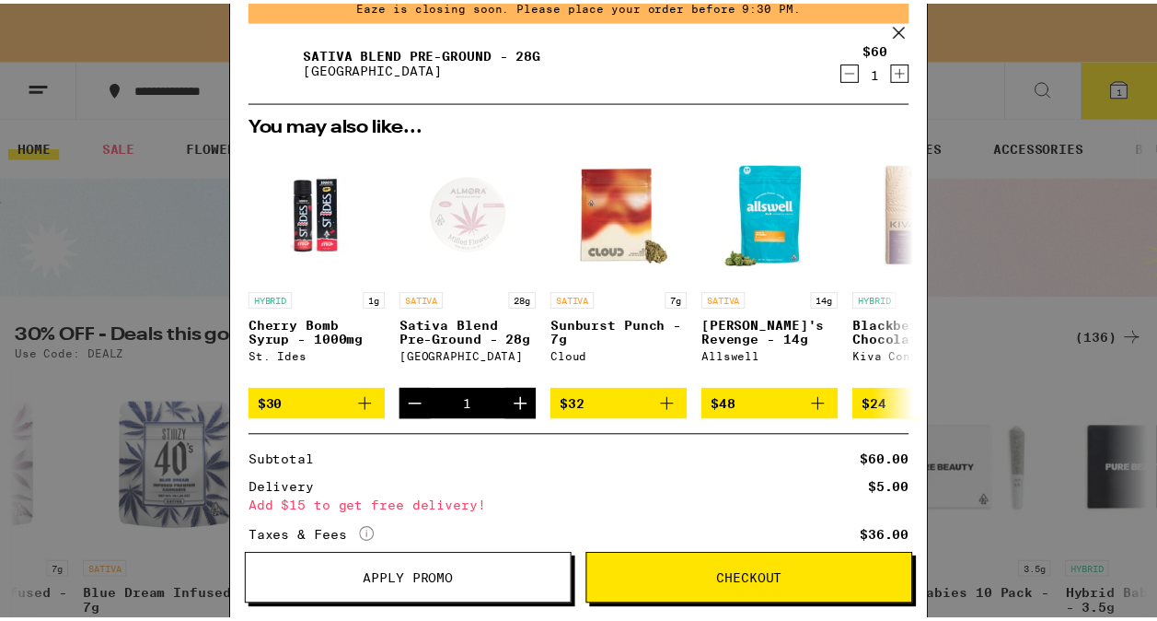
scroll to position [54, 0]
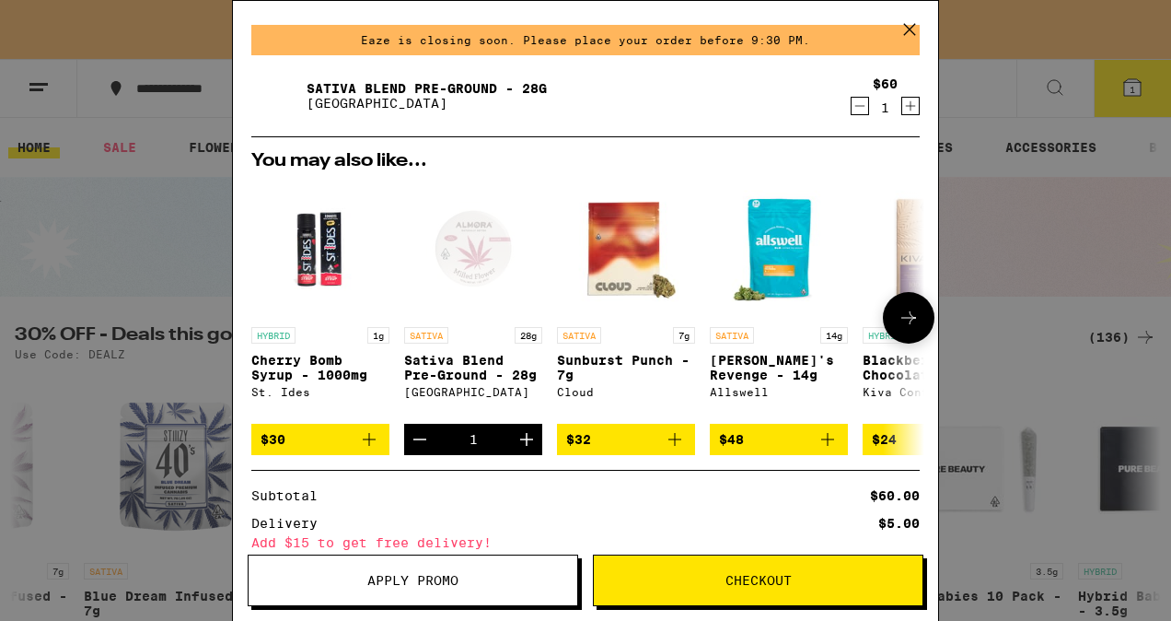
click at [413, 448] on icon "Decrement" at bounding box center [420, 439] width 22 height 22
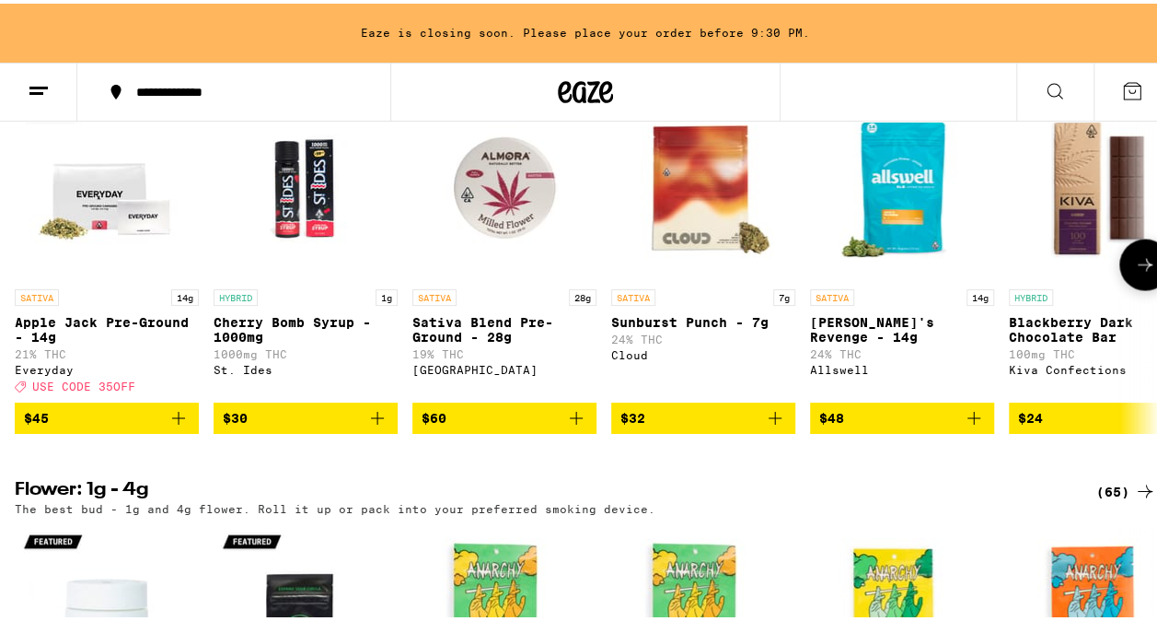
scroll to position [1524, 0]
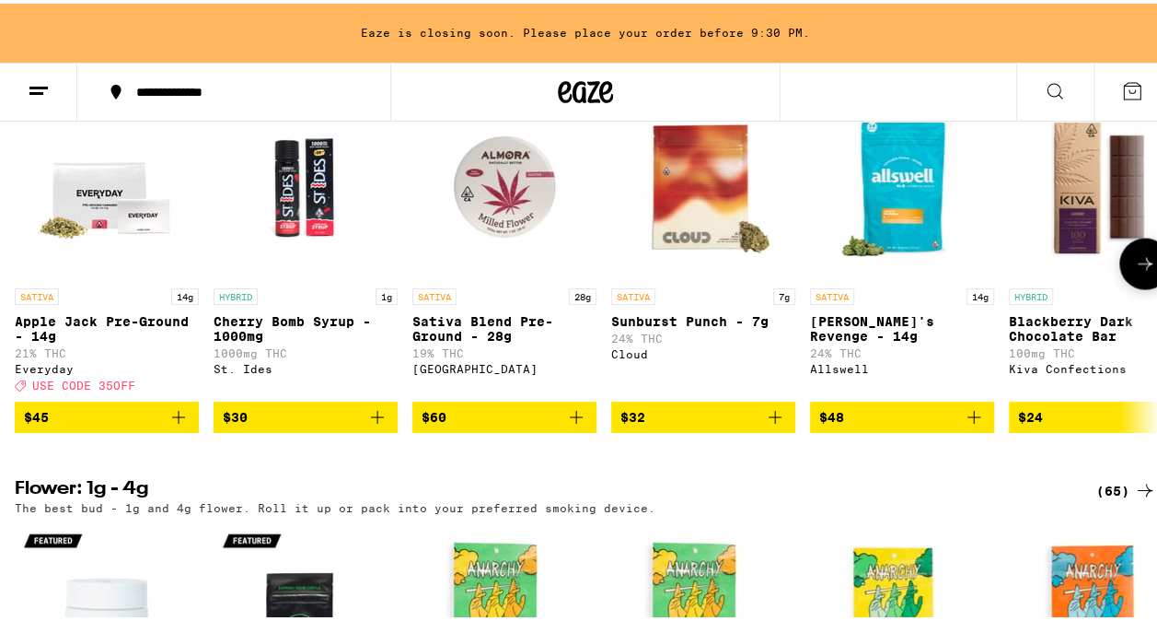
click at [171, 424] on icon "Add to bag" at bounding box center [179, 413] width 22 height 22
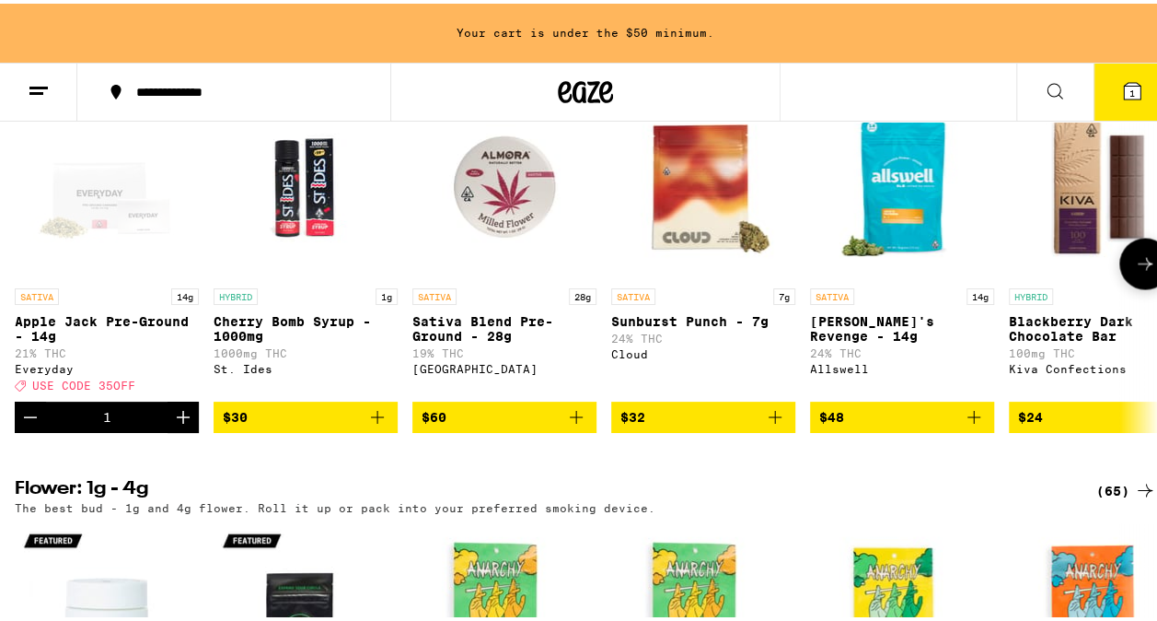
click at [179, 420] on icon "Increment" at bounding box center [183, 413] width 13 height 13
click at [1098, 109] on button "2" at bounding box center [1132, 88] width 77 height 57
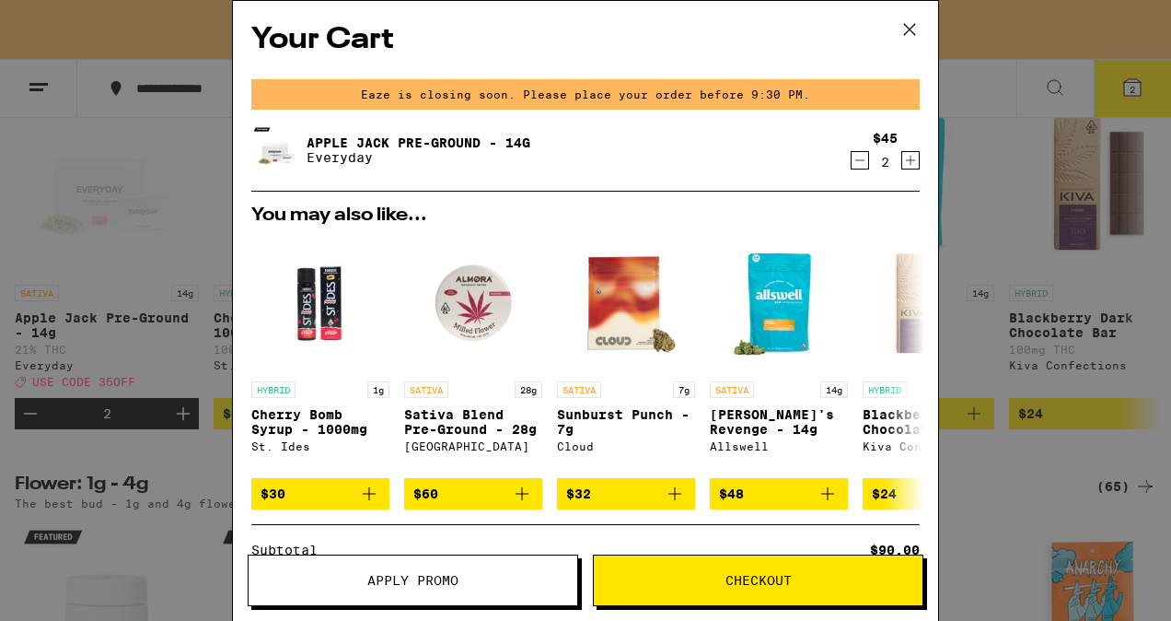
click at [422, 574] on span "Apply Promo" at bounding box center [412, 580] width 91 height 13
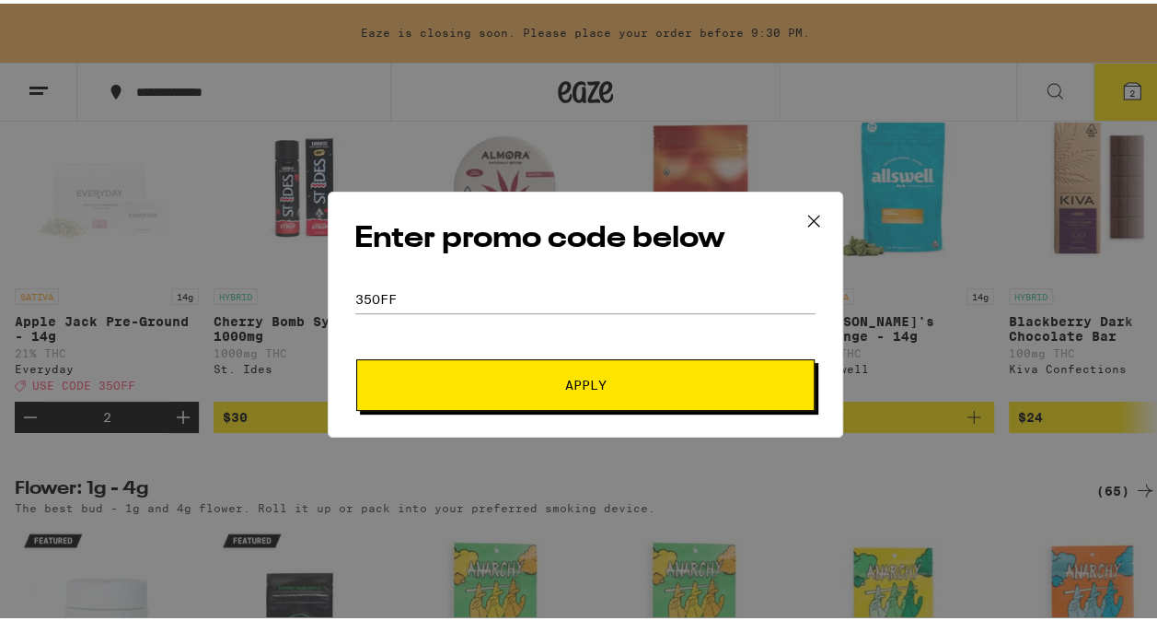
click at [515, 394] on button "Apply" at bounding box center [585, 381] width 459 height 52
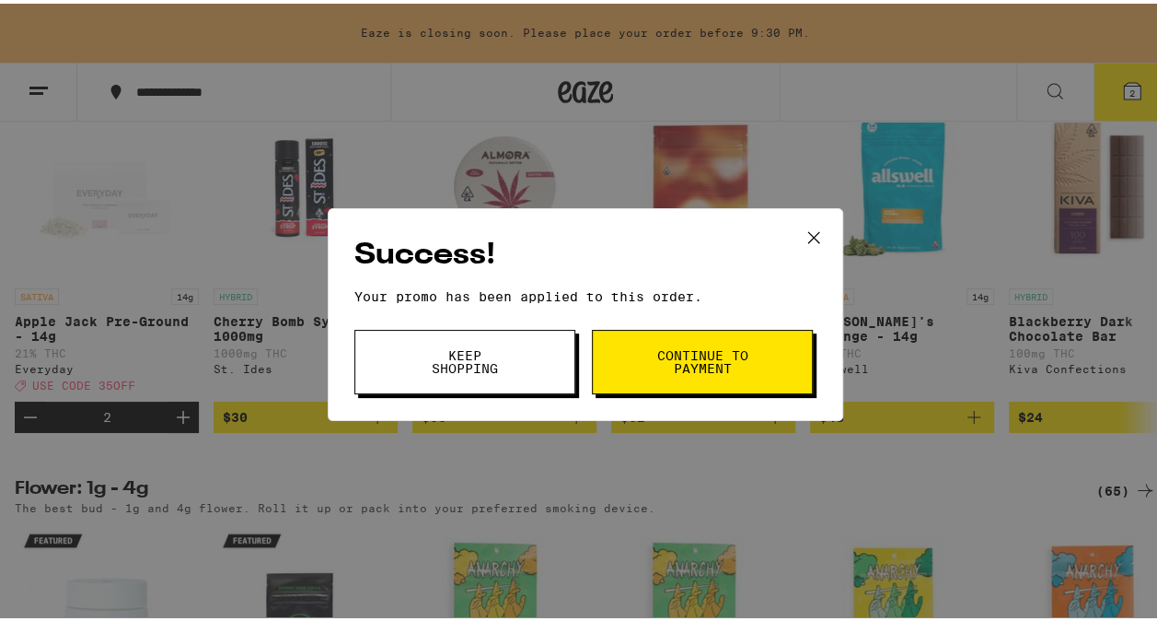
click at [490, 359] on span "Keep Shopping" at bounding box center [465, 358] width 94 height 26
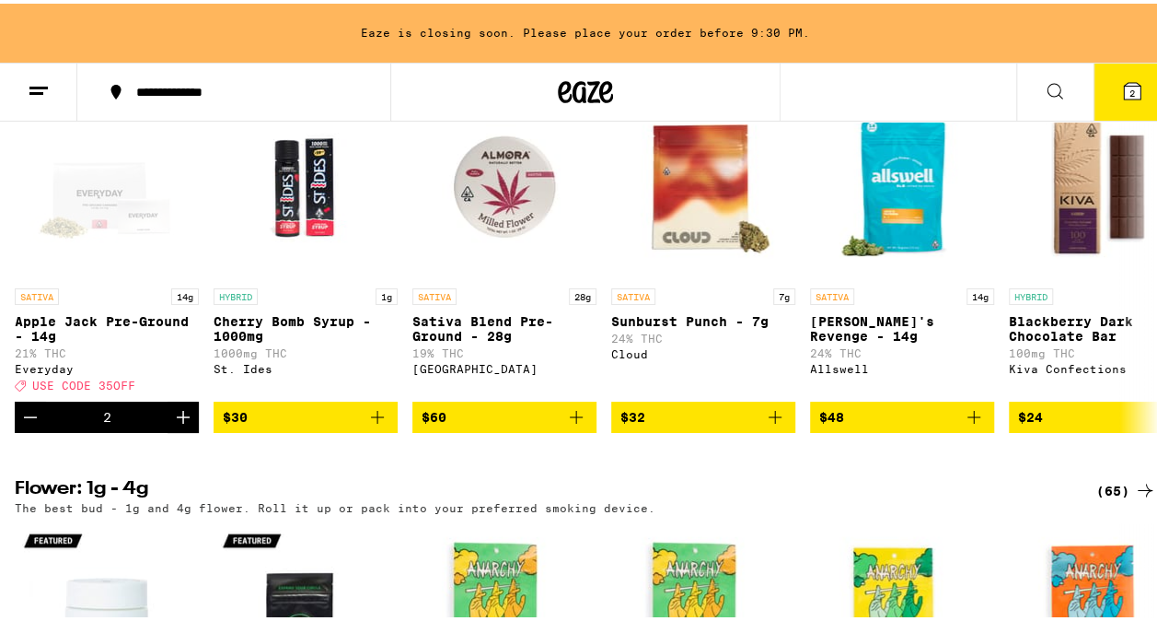
click at [1144, 101] on button "2" at bounding box center [1132, 88] width 77 height 57
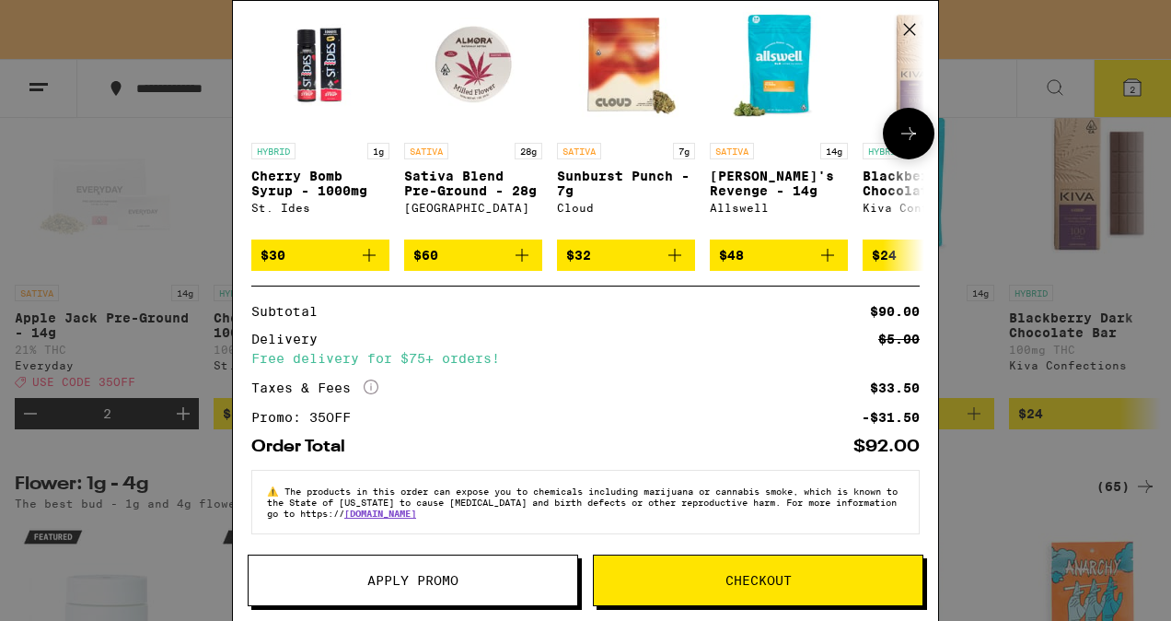
scroll to position [254, 0]
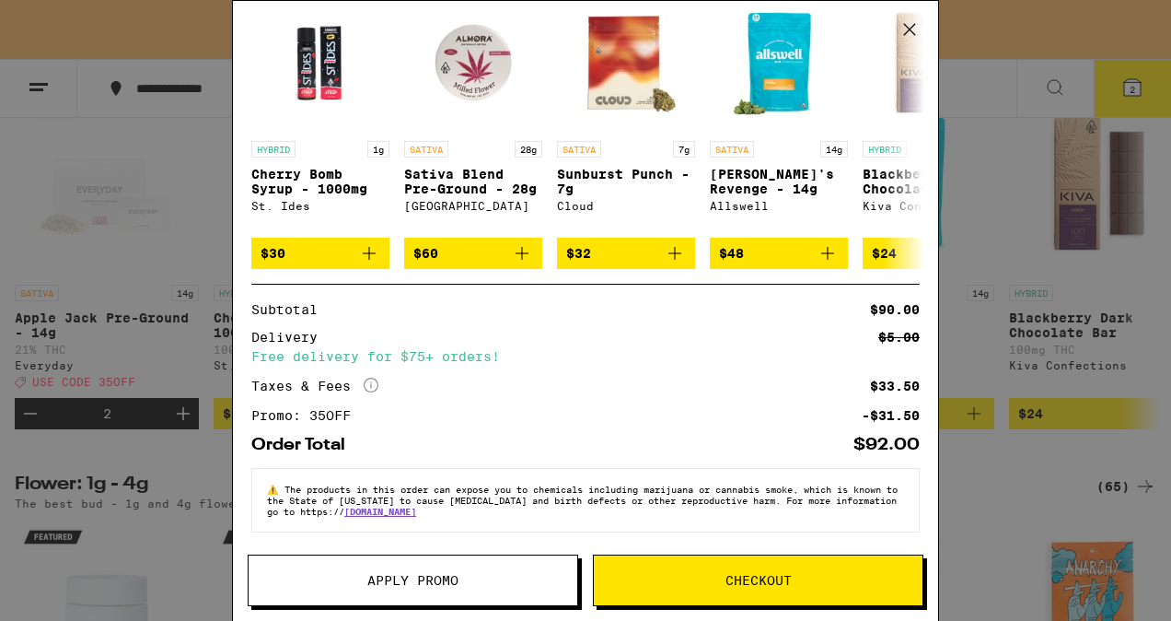
click at [761, 577] on span "Checkout" at bounding box center [759, 580] width 66 height 13
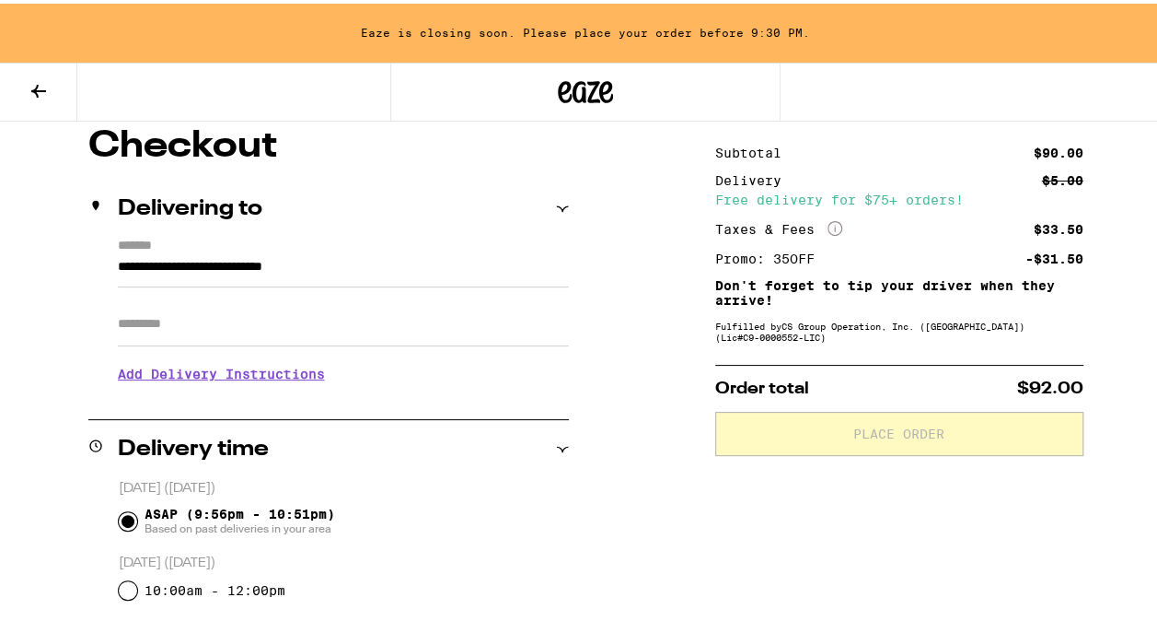
scroll to position [164, 0]
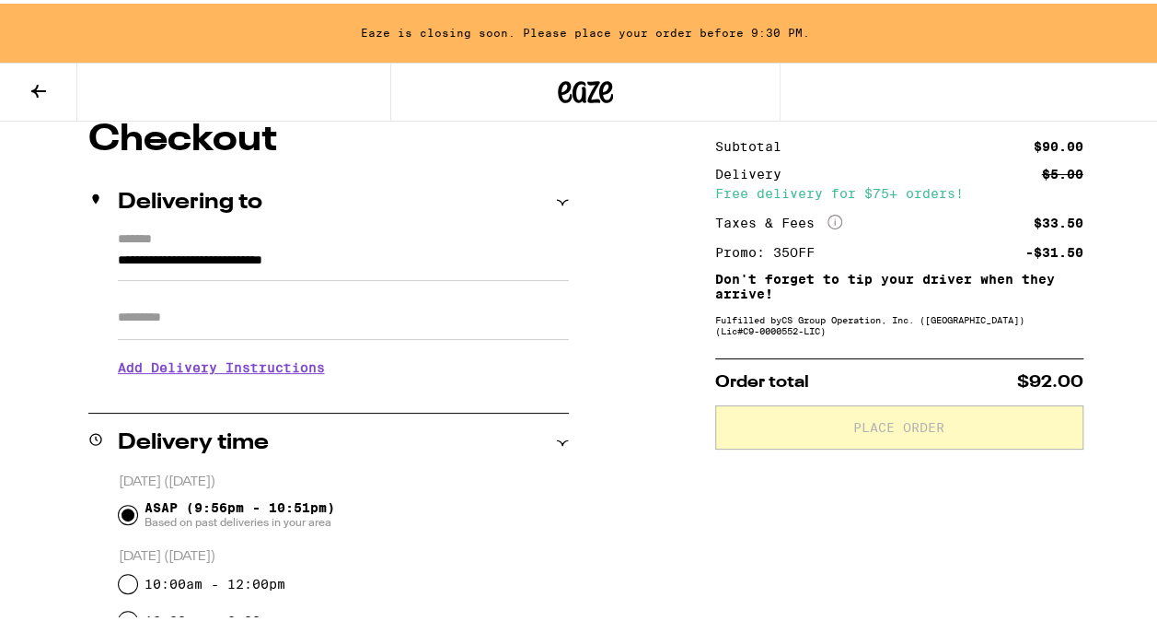
click at [284, 321] on input "Apt/Suite" at bounding box center [343, 314] width 451 height 44
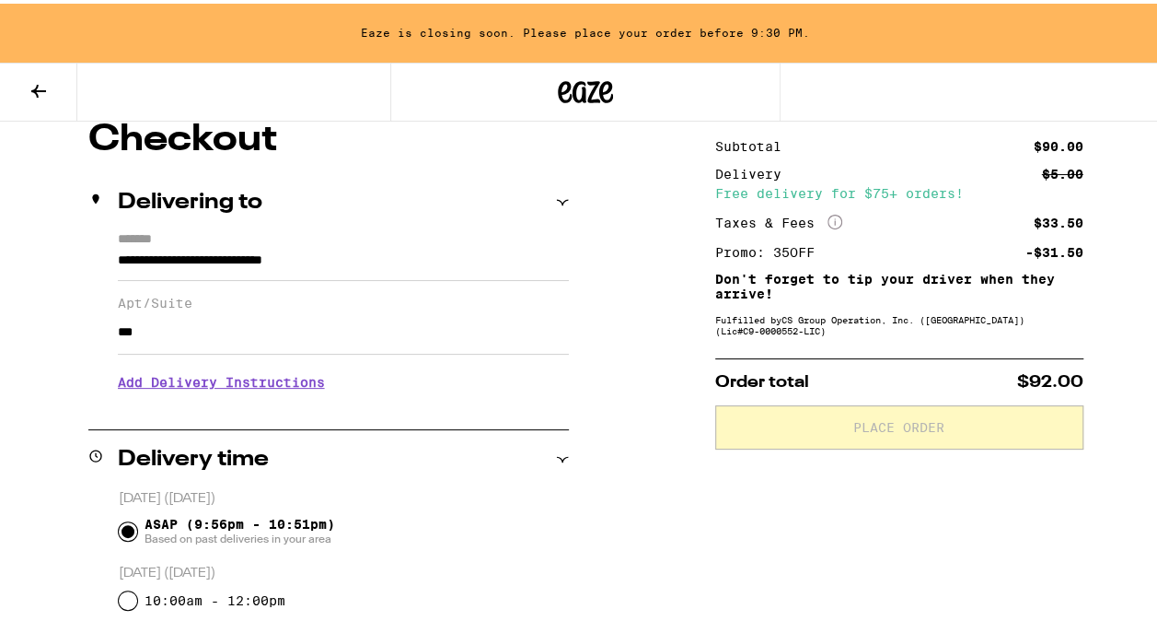
type input "***"
click at [61, 330] on div "**********" at bounding box center [585, 614] width 1171 height 993
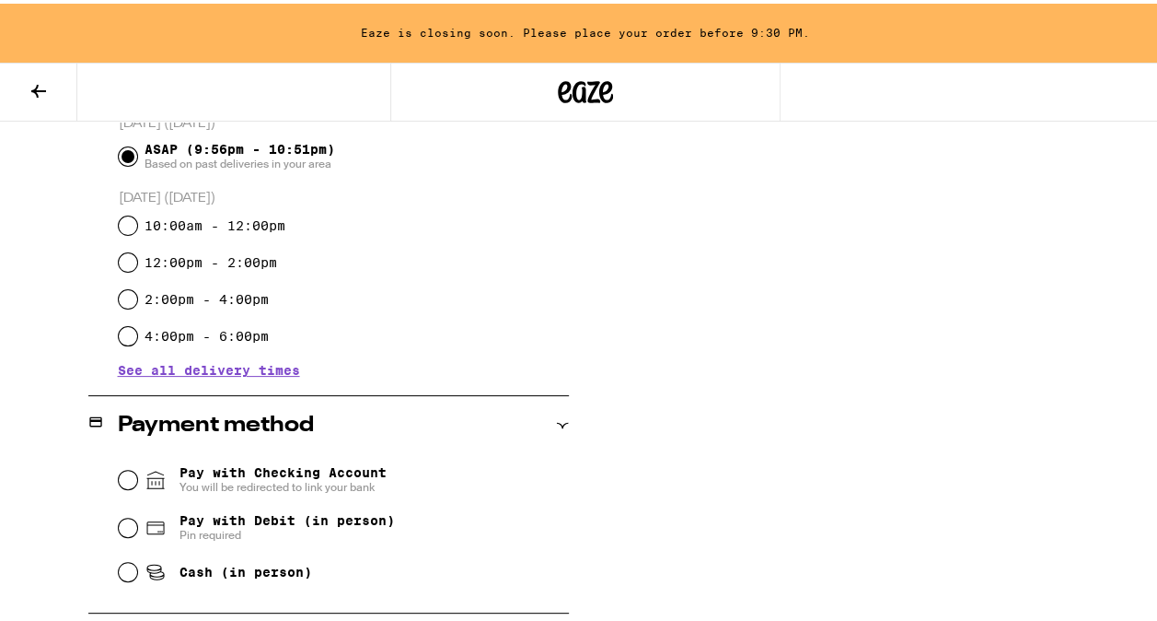
scroll to position [652, 0]
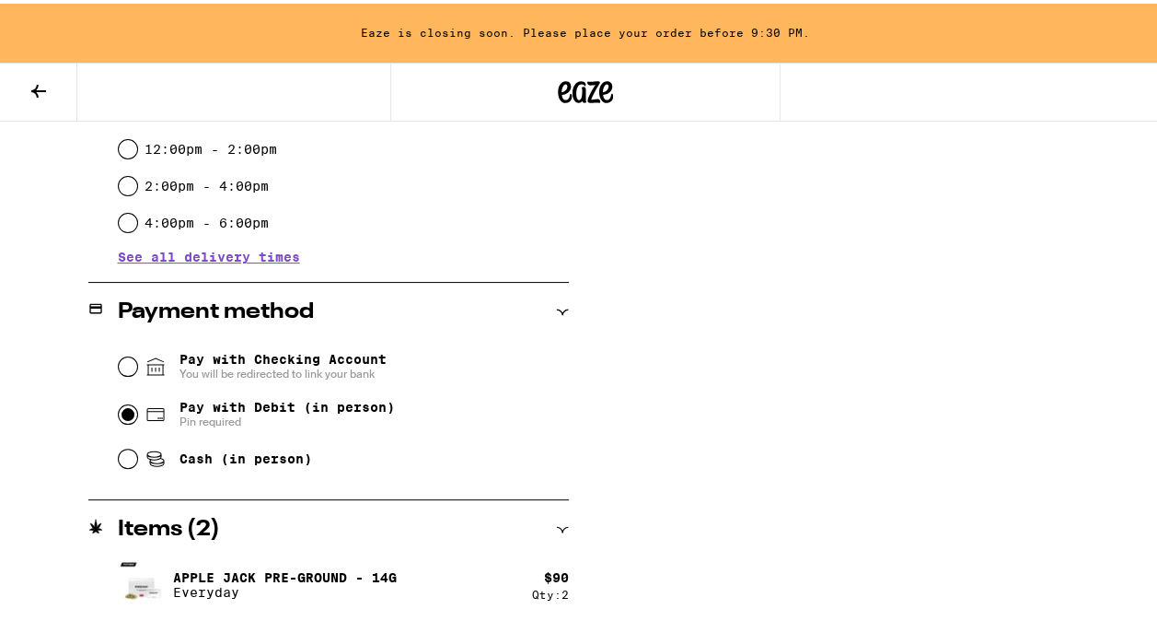
click at [120, 405] on input "Pay with Debit (in person) Pin required" at bounding box center [128, 410] width 18 height 18
radio input "true"
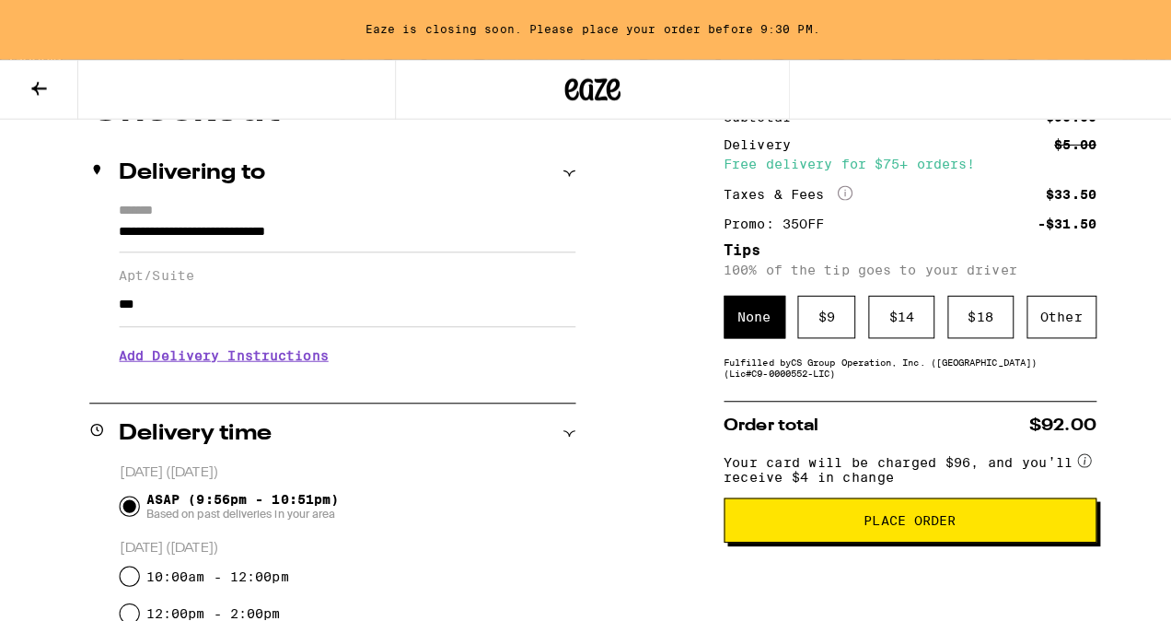
scroll to position [0, 0]
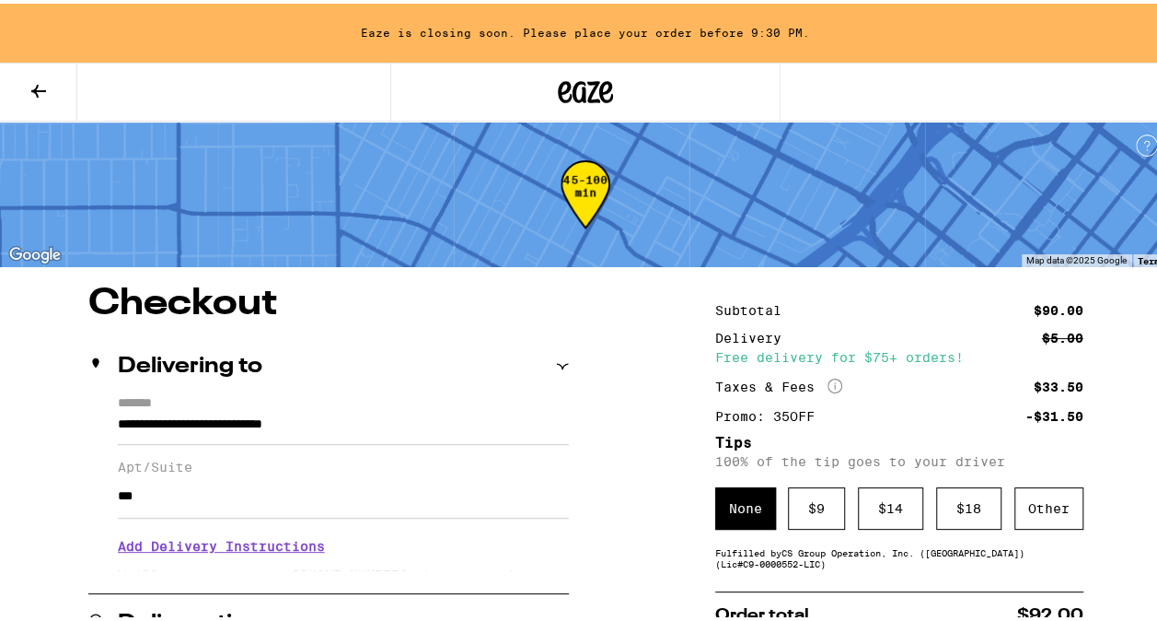
click at [56, 84] on button at bounding box center [38, 89] width 77 height 58
click at [40, 92] on icon at bounding box center [39, 87] width 22 height 22
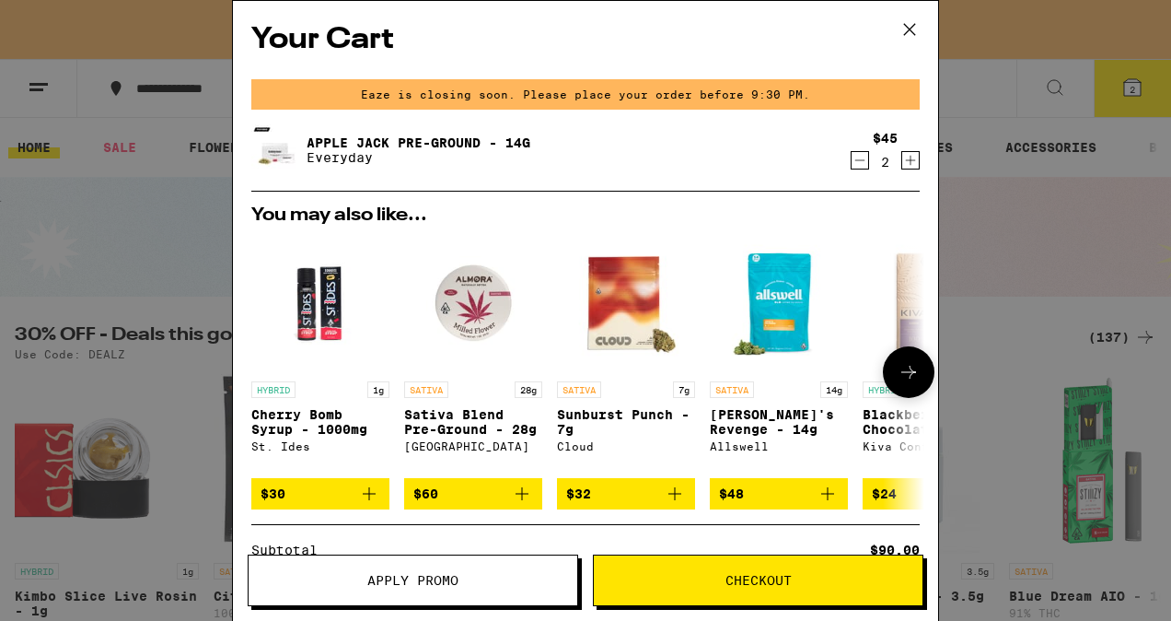
click at [366, 499] on icon "Add to bag" at bounding box center [369, 494] width 22 height 22
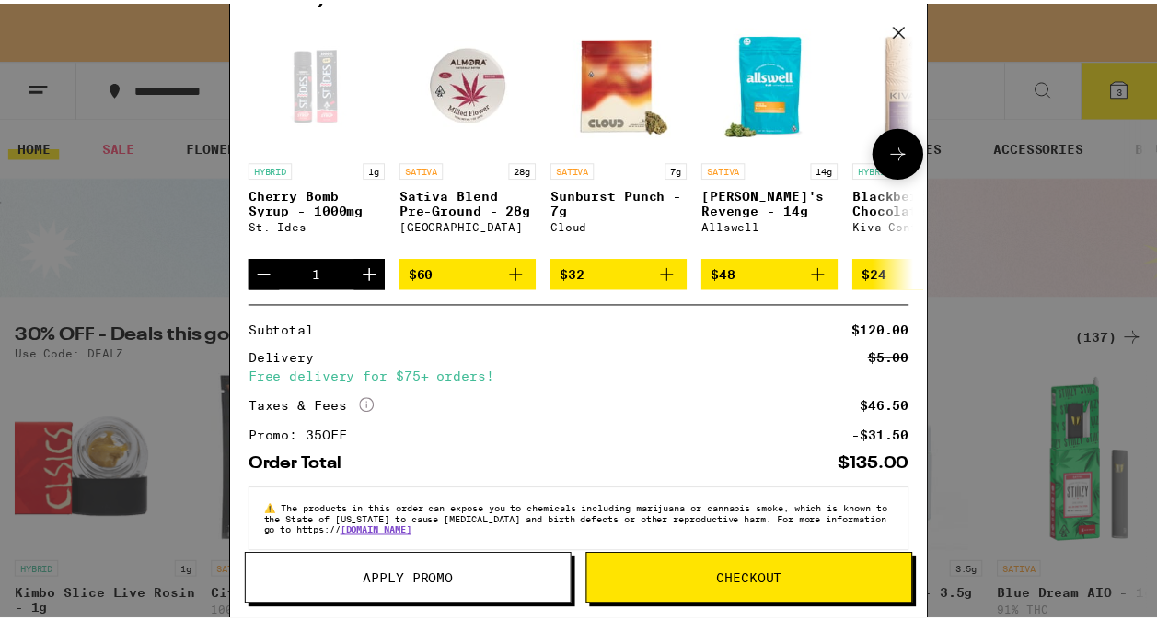
scroll to position [320, 0]
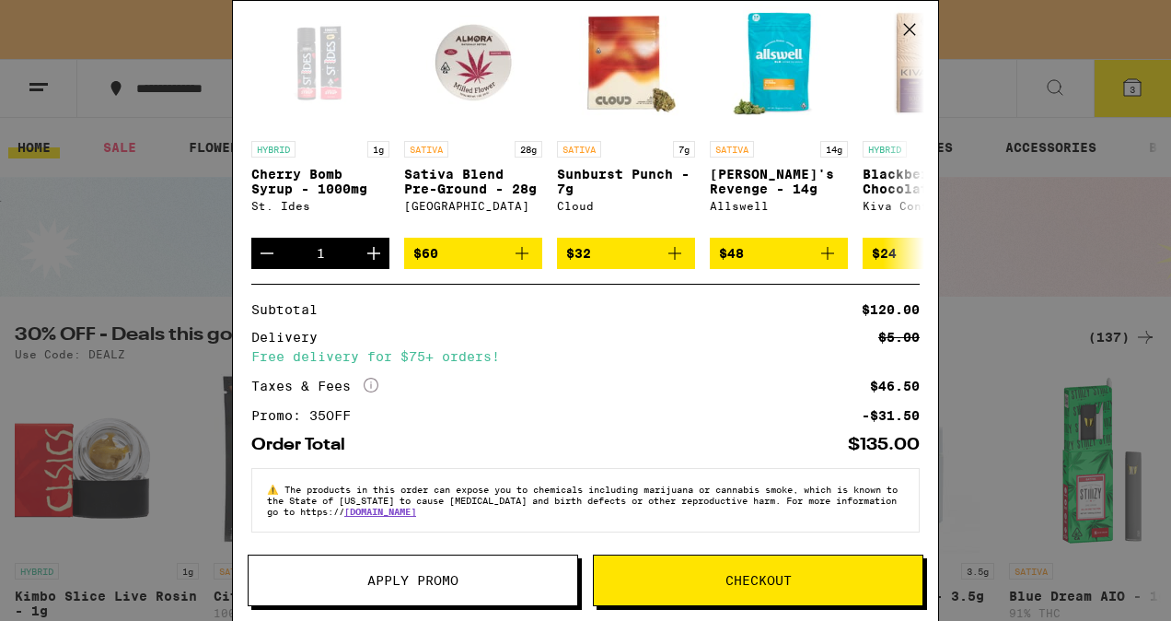
click at [709, 577] on span "Checkout" at bounding box center [758, 580] width 329 height 13
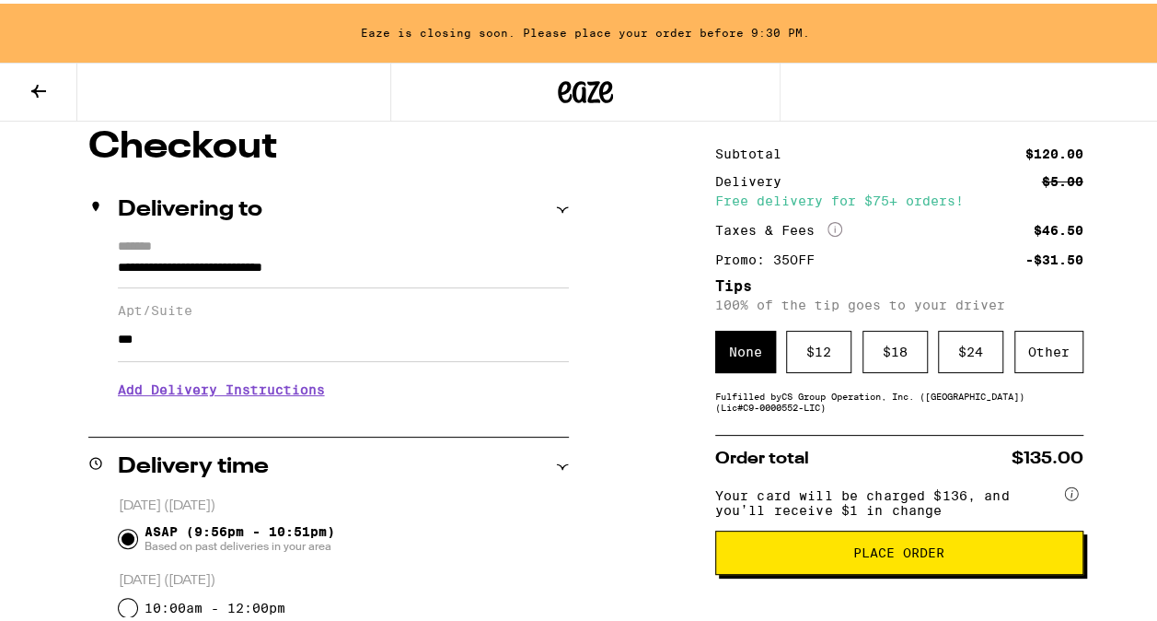
scroll to position [158, 0]
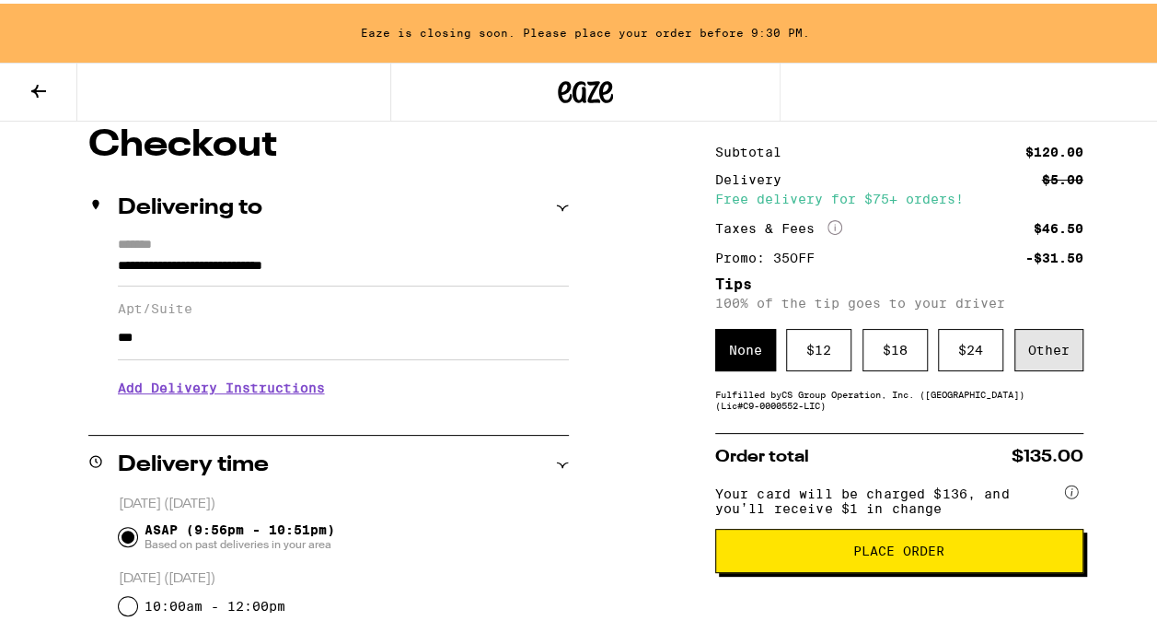
click at [1037, 343] on div "Other" at bounding box center [1049, 346] width 69 height 42
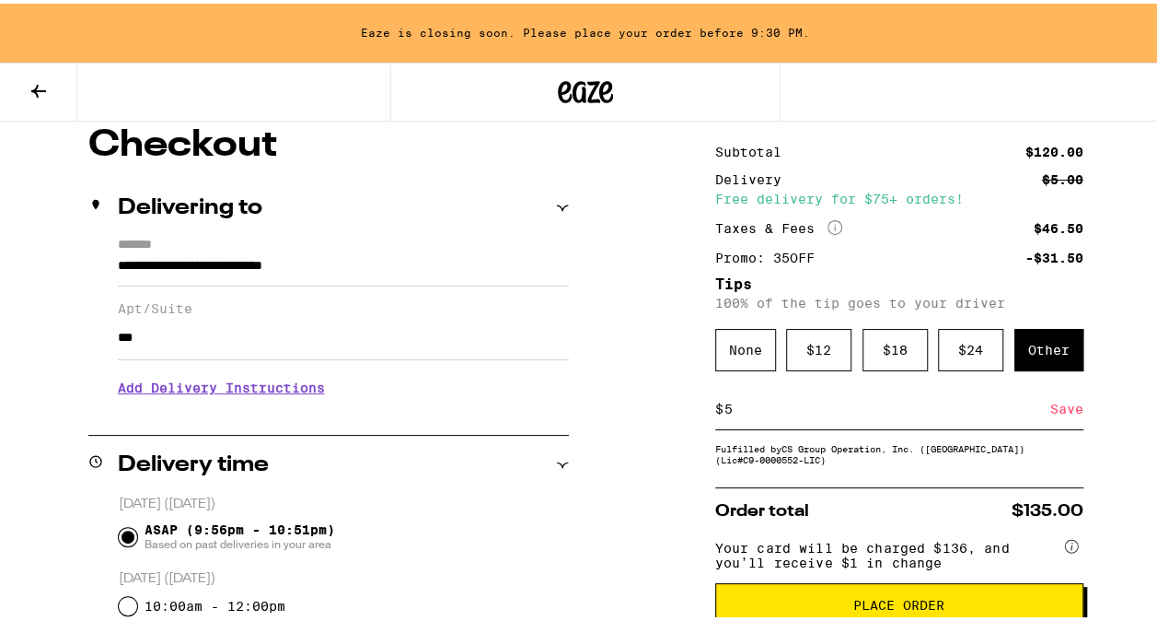
type input "5"
click at [1052, 413] on div "Save" at bounding box center [1067, 405] width 33 height 41
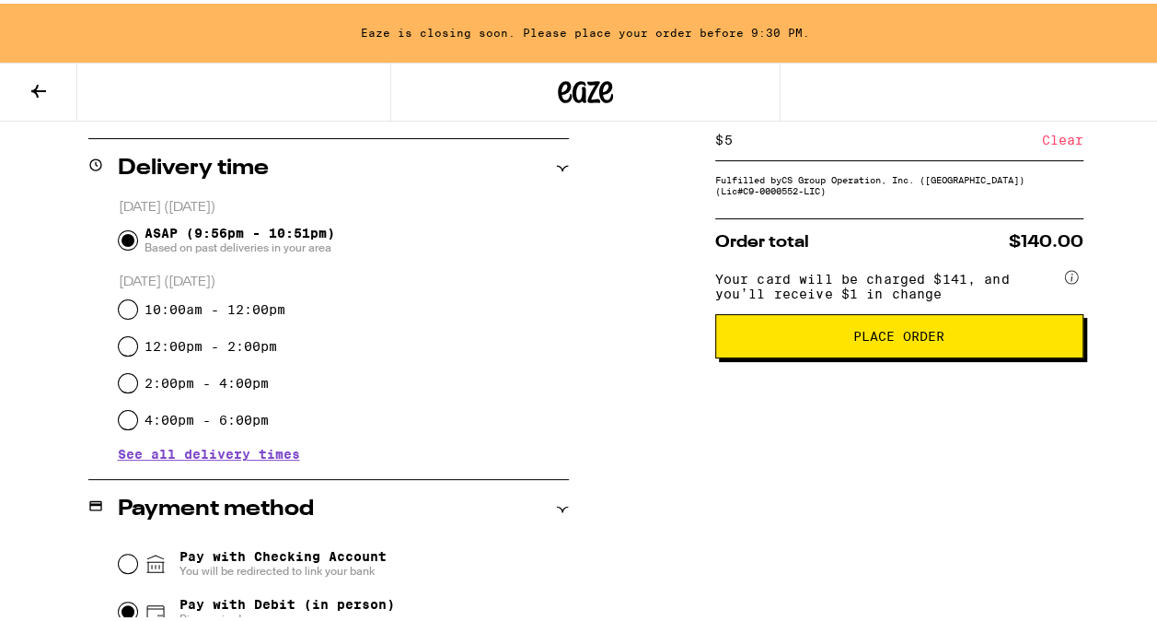
scroll to position [453, 0]
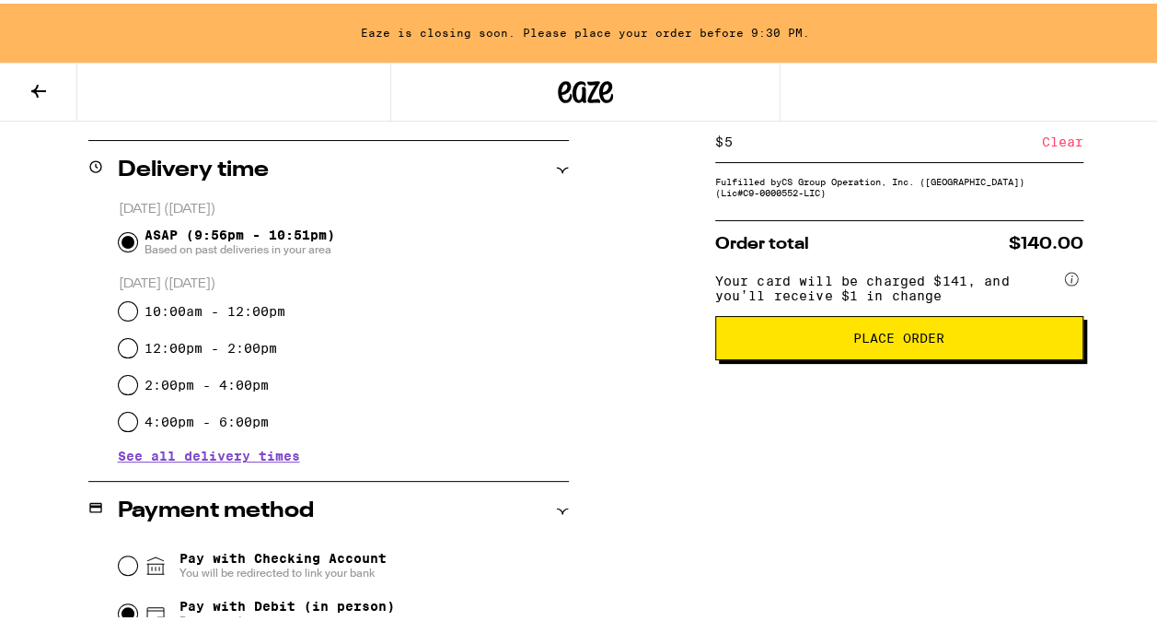
click at [881, 341] on span "Place Order" at bounding box center [899, 334] width 91 height 13
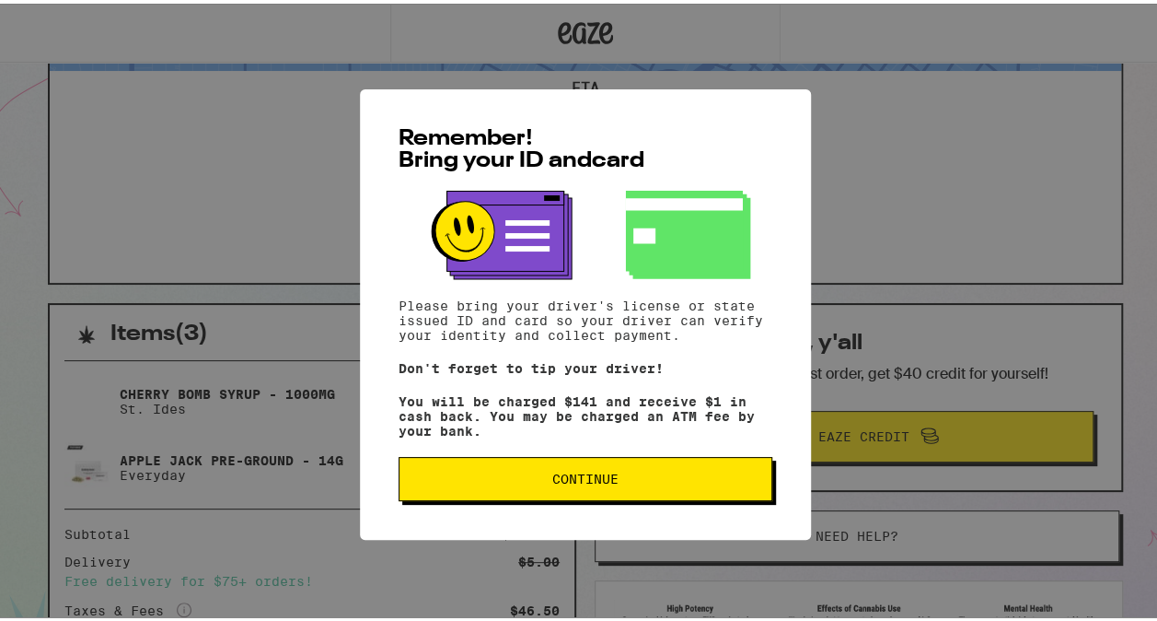
scroll to position [182, 0]
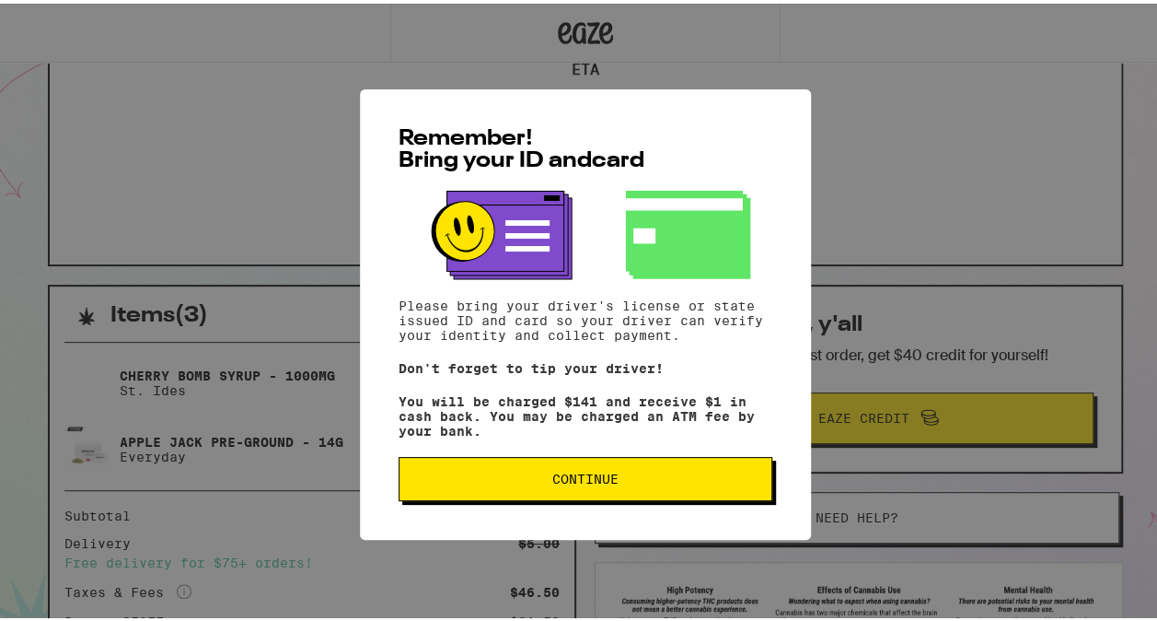
click at [598, 479] on span "Continue" at bounding box center [585, 475] width 66 height 13
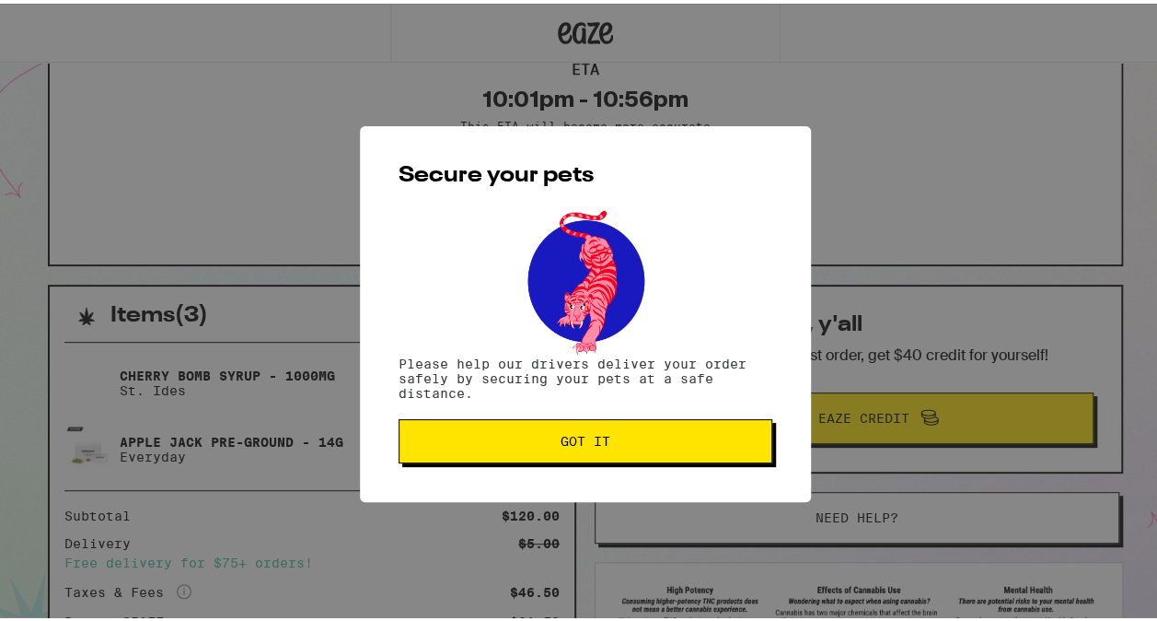
click at [609, 440] on span "Got it" at bounding box center [585, 437] width 343 height 13
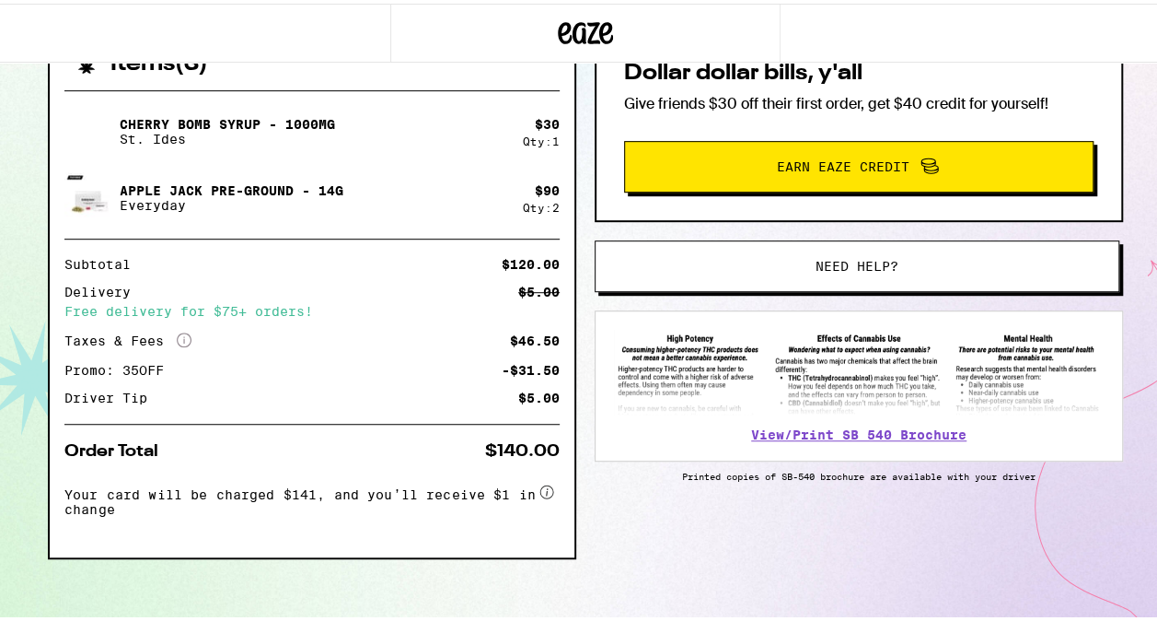
scroll to position [435, 0]
